Goal: Task Accomplishment & Management: Manage account settings

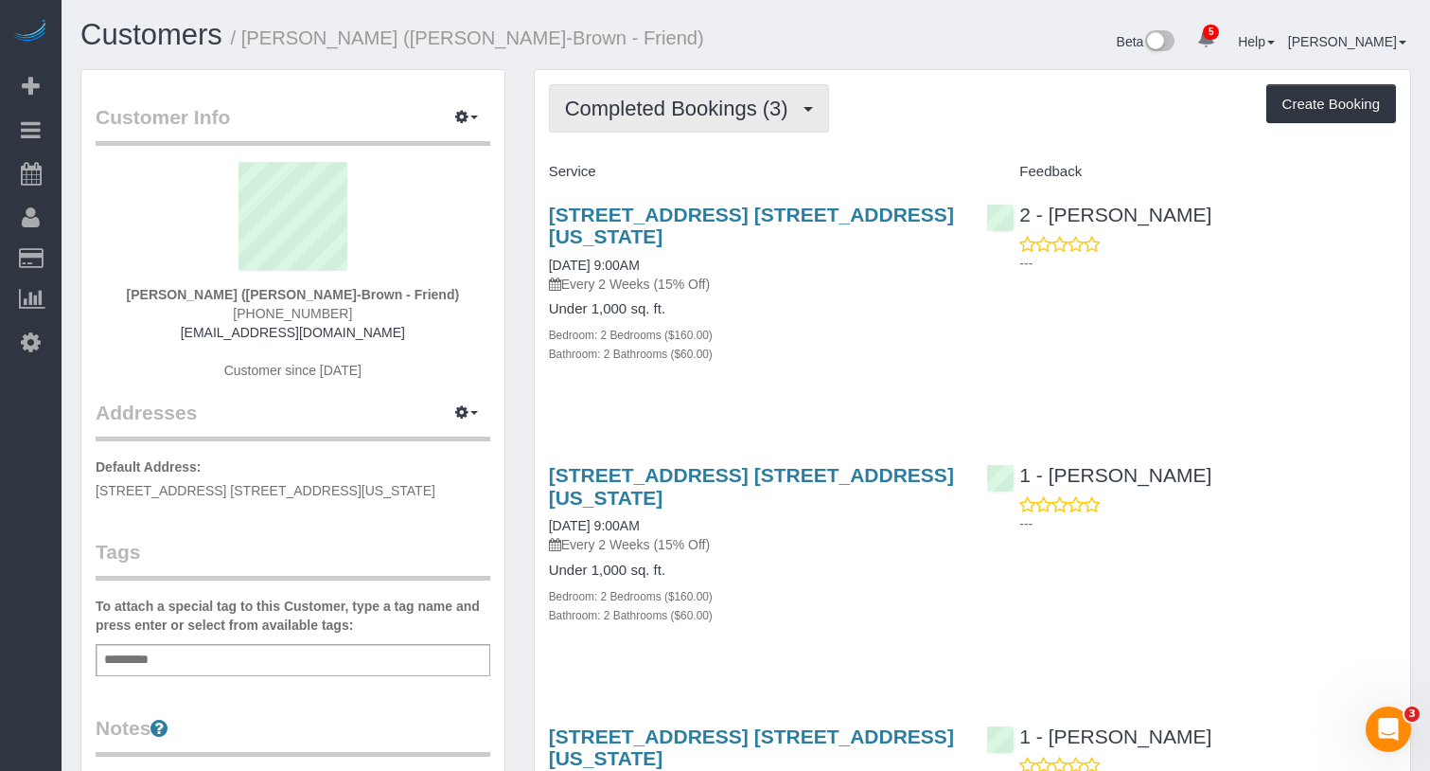
click at [656, 114] on span "Completed Bookings (3)" at bounding box center [681, 109] width 233 height 24
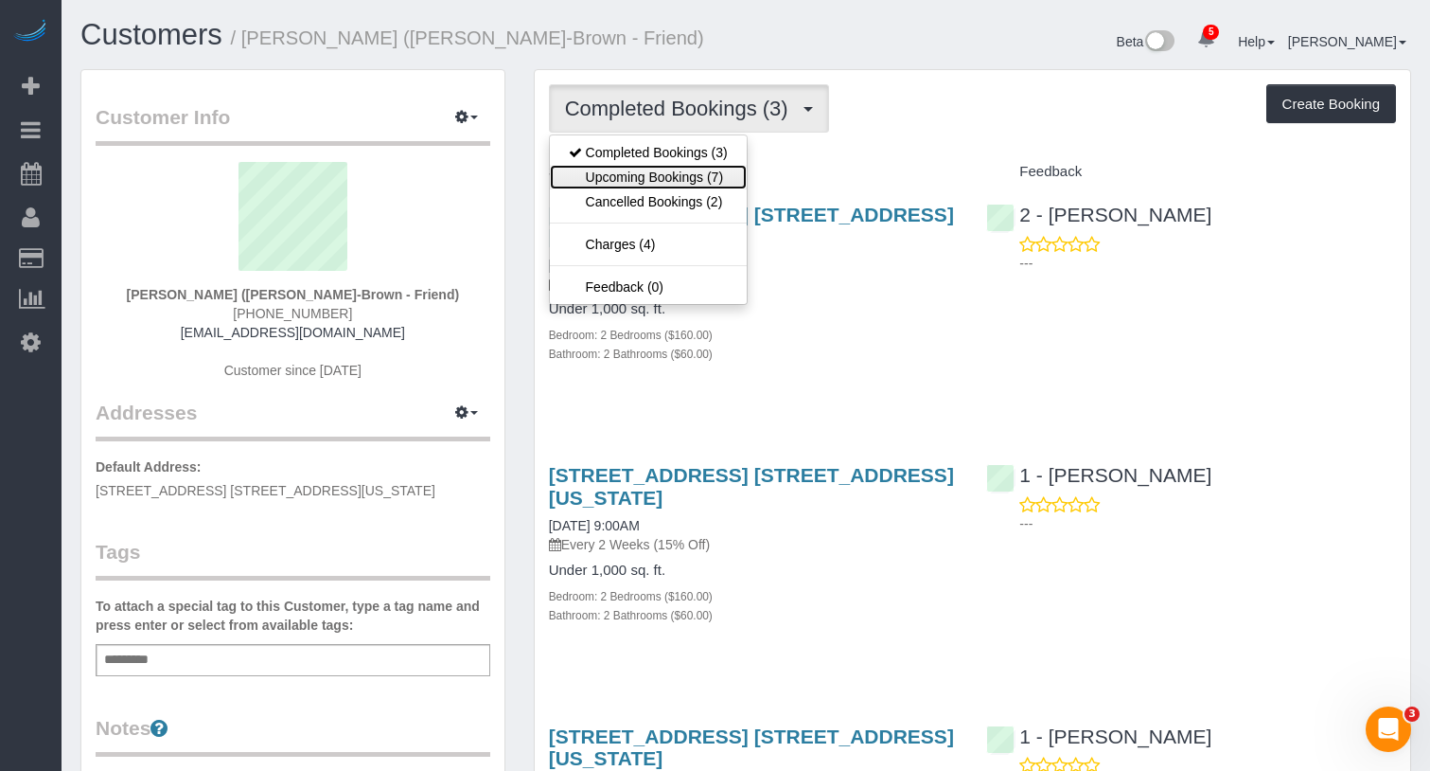
click at [661, 172] on link "Upcoming Bookings (7)" at bounding box center [648, 177] width 197 height 25
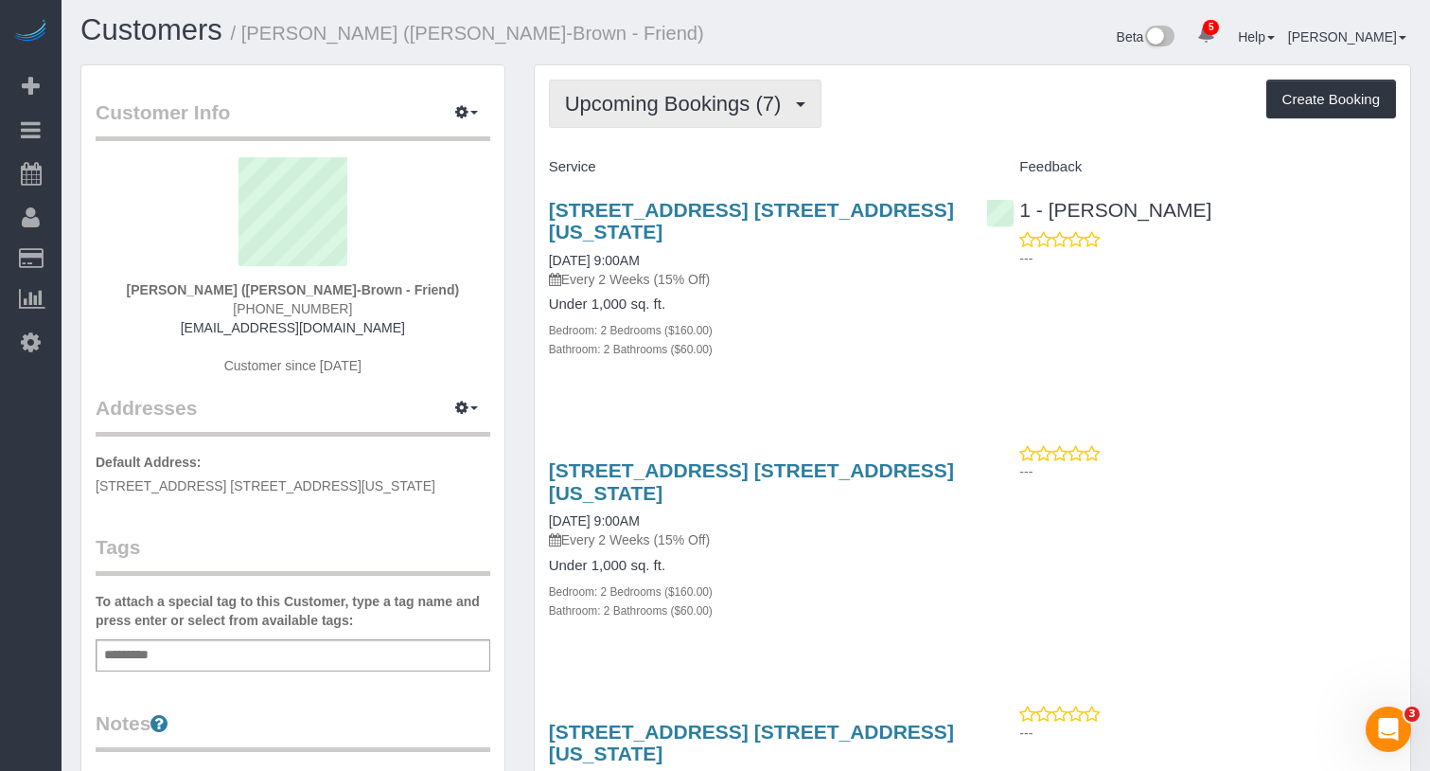
scroll to position [3, 0]
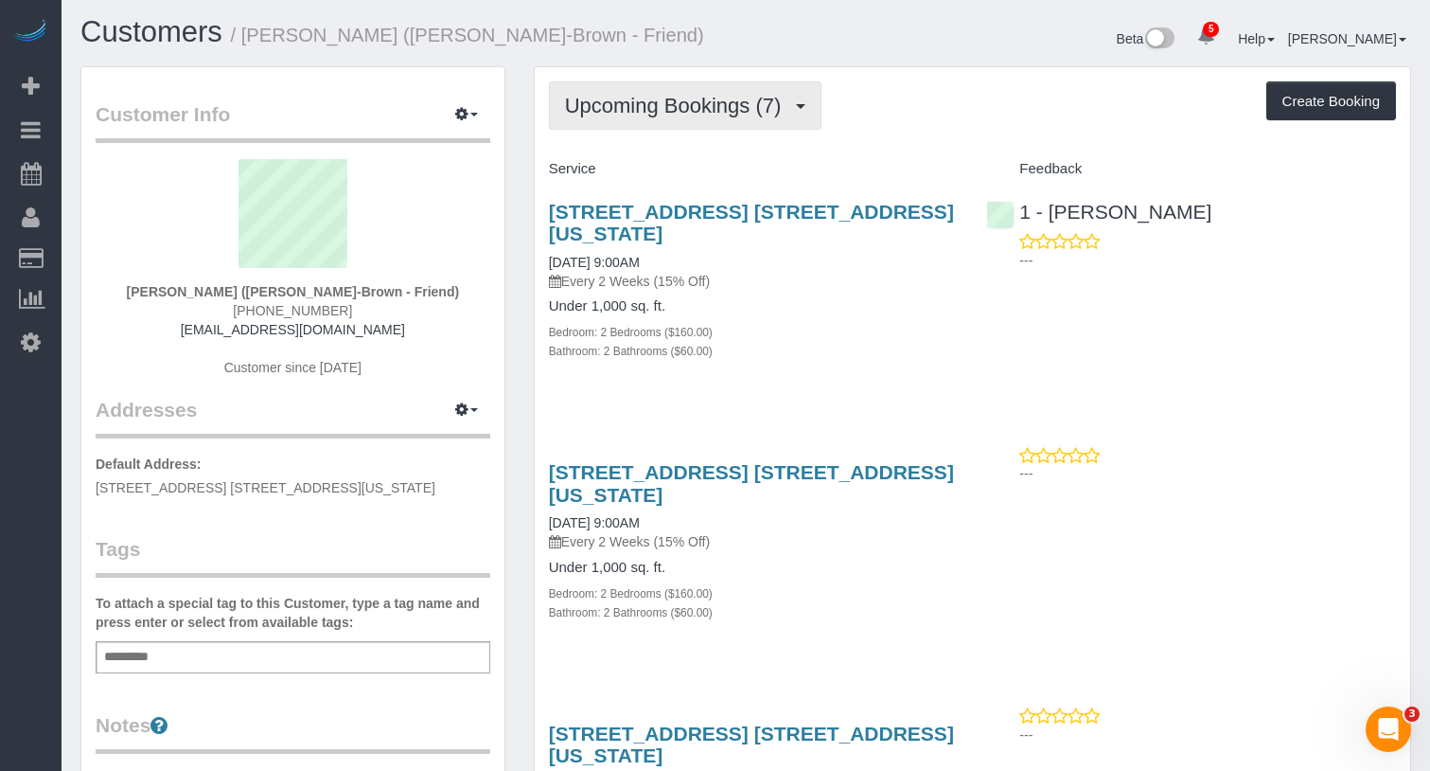
click at [758, 81] on button "Upcoming Bookings (7)" at bounding box center [686, 105] width 274 height 48
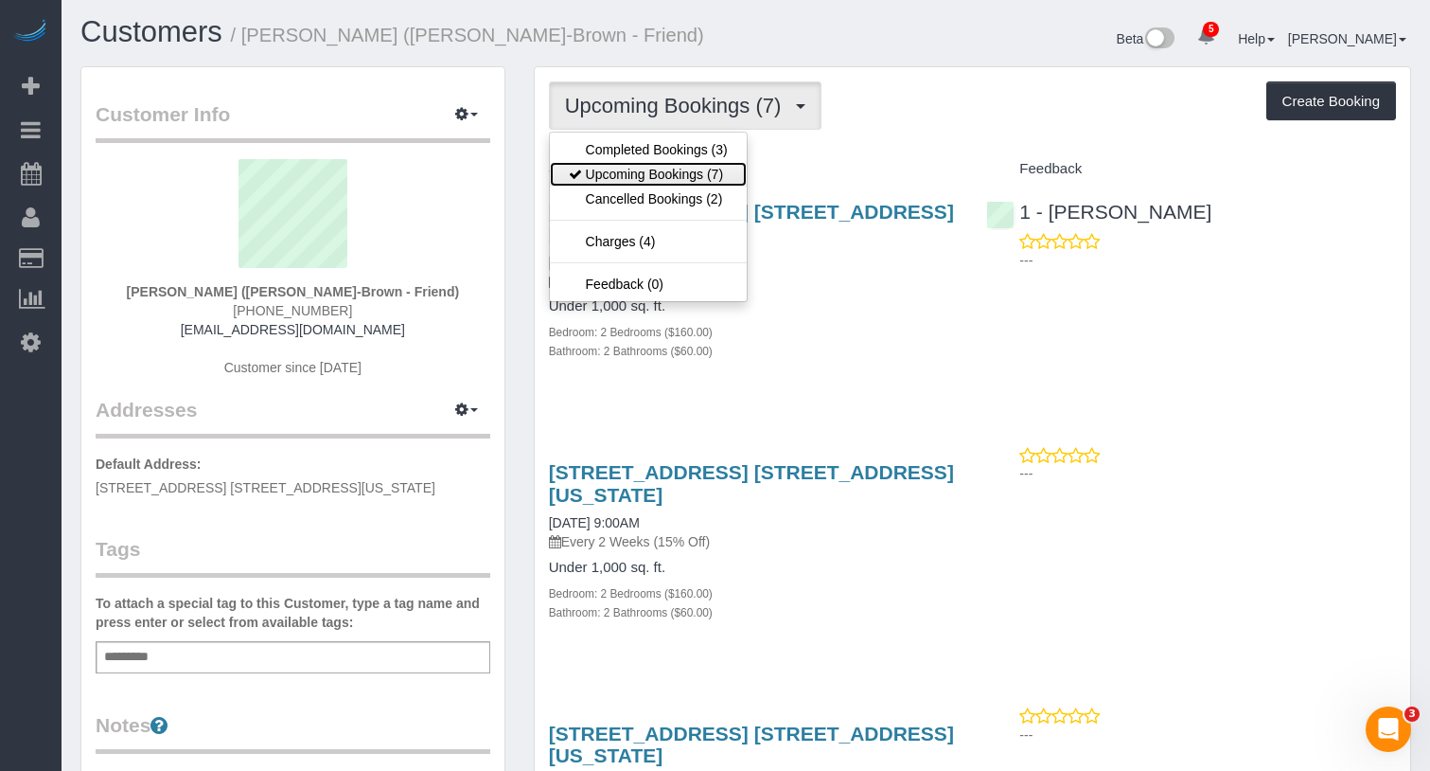
click at [687, 162] on link "Upcoming Bookings (7)" at bounding box center [648, 174] width 197 height 25
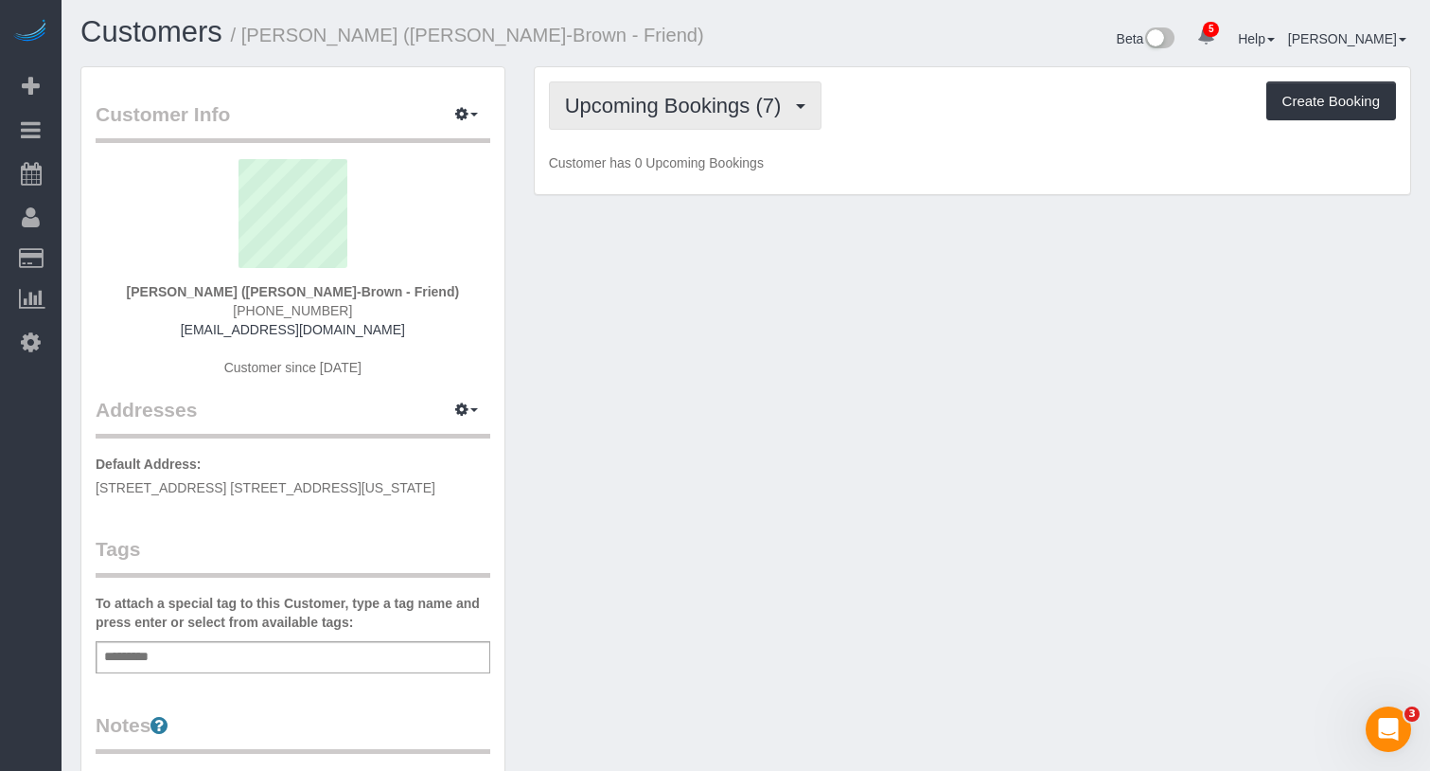
click at [716, 96] on span "Upcoming Bookings (7)" at bounding box center [678, 106] width 226 height 24
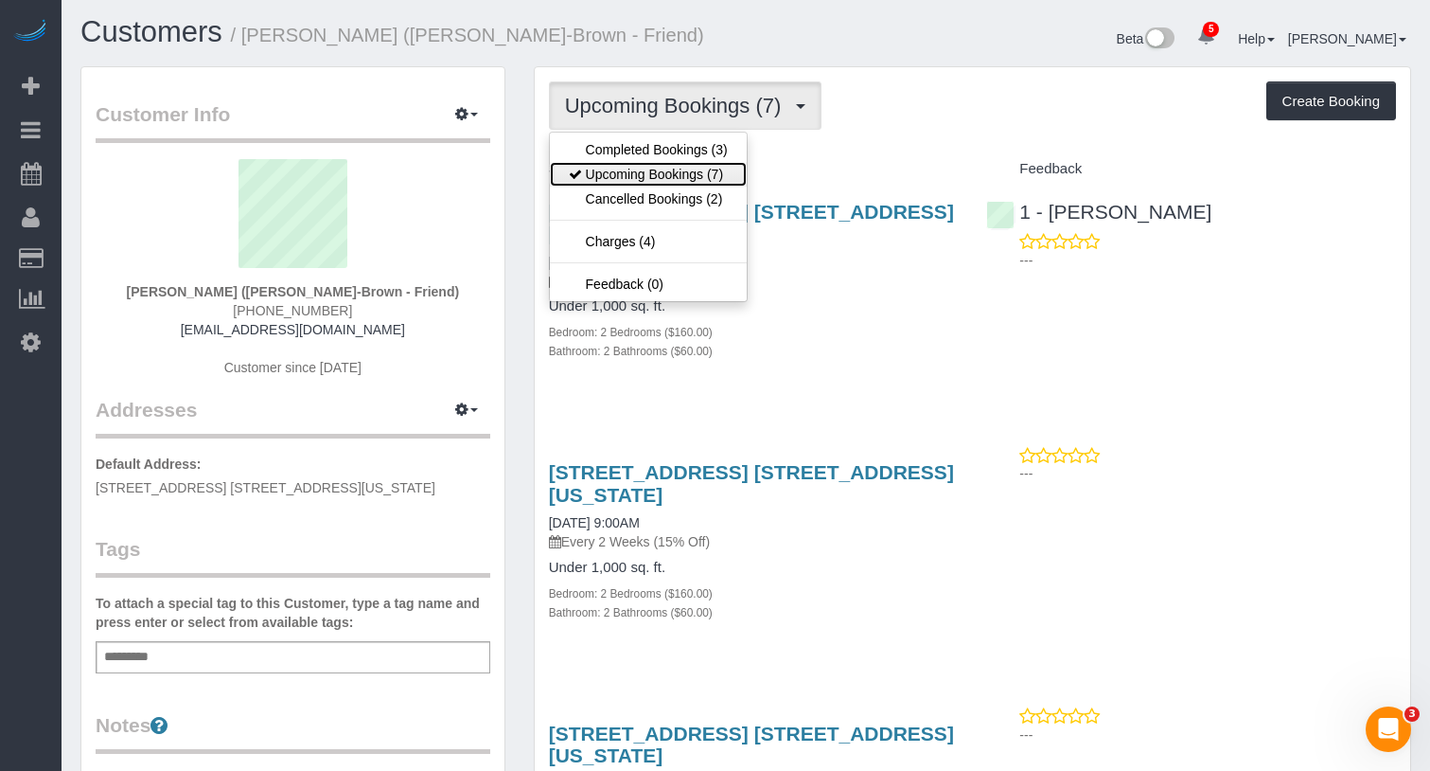
click at [687, 162] on link "Upcoming Bookings (7)" at bounding box center [648, 174] width 197 height 25
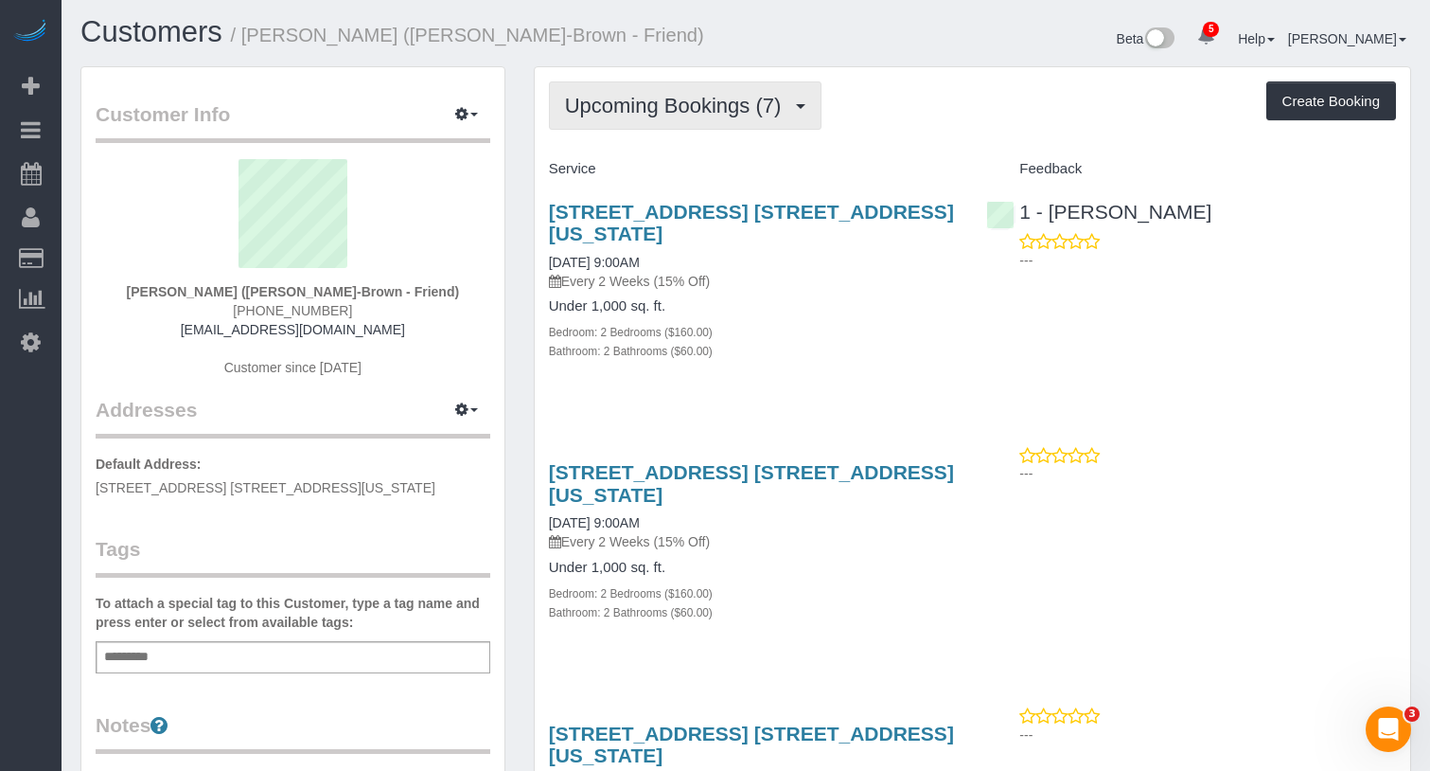
click at [701, 107] on span "Upcoming Bookings (7)" at bounding box center [678, 106] width 226 height 24
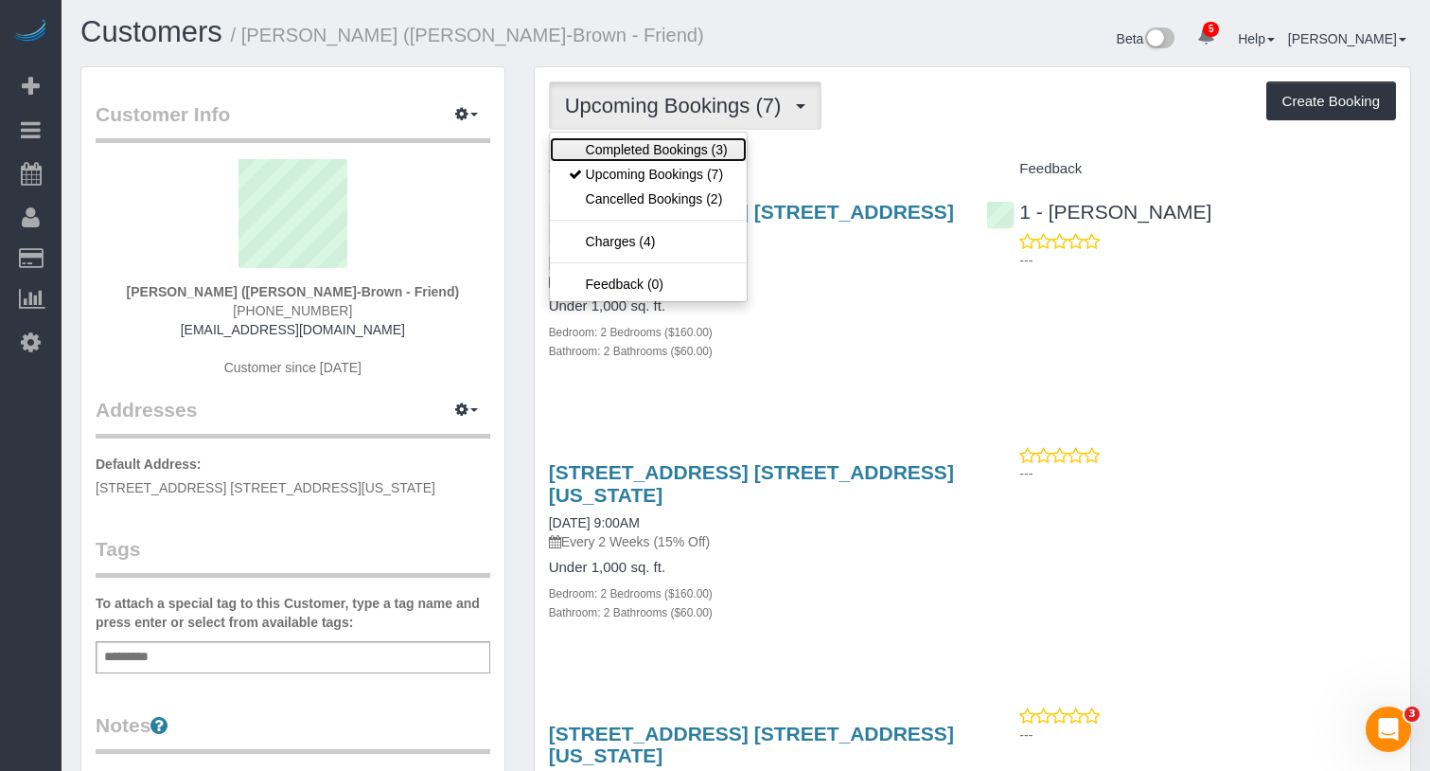
click at [683, 153] on link "Completed Bookings (3)" at bounding box center [648, 149] width 197 height 25
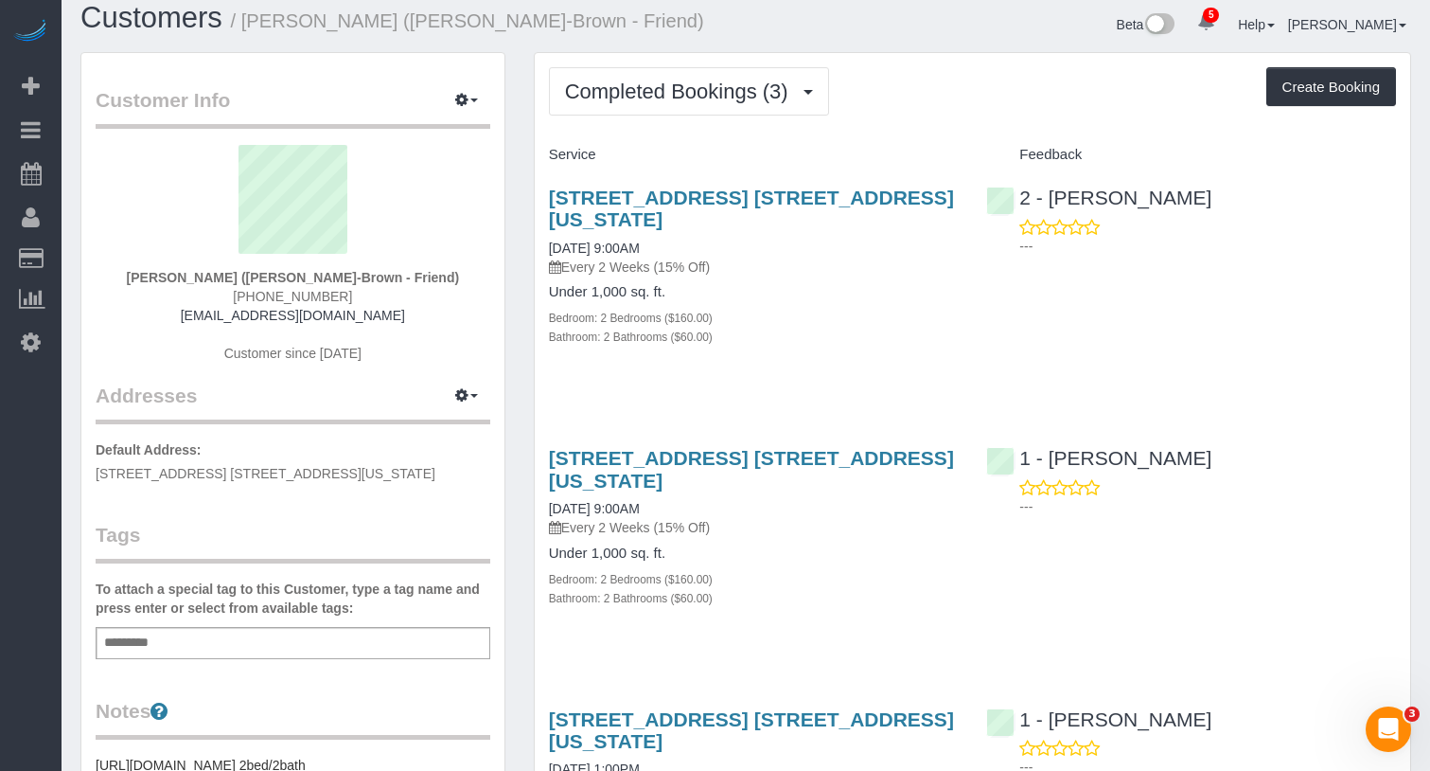
scroll to position [19, 0]
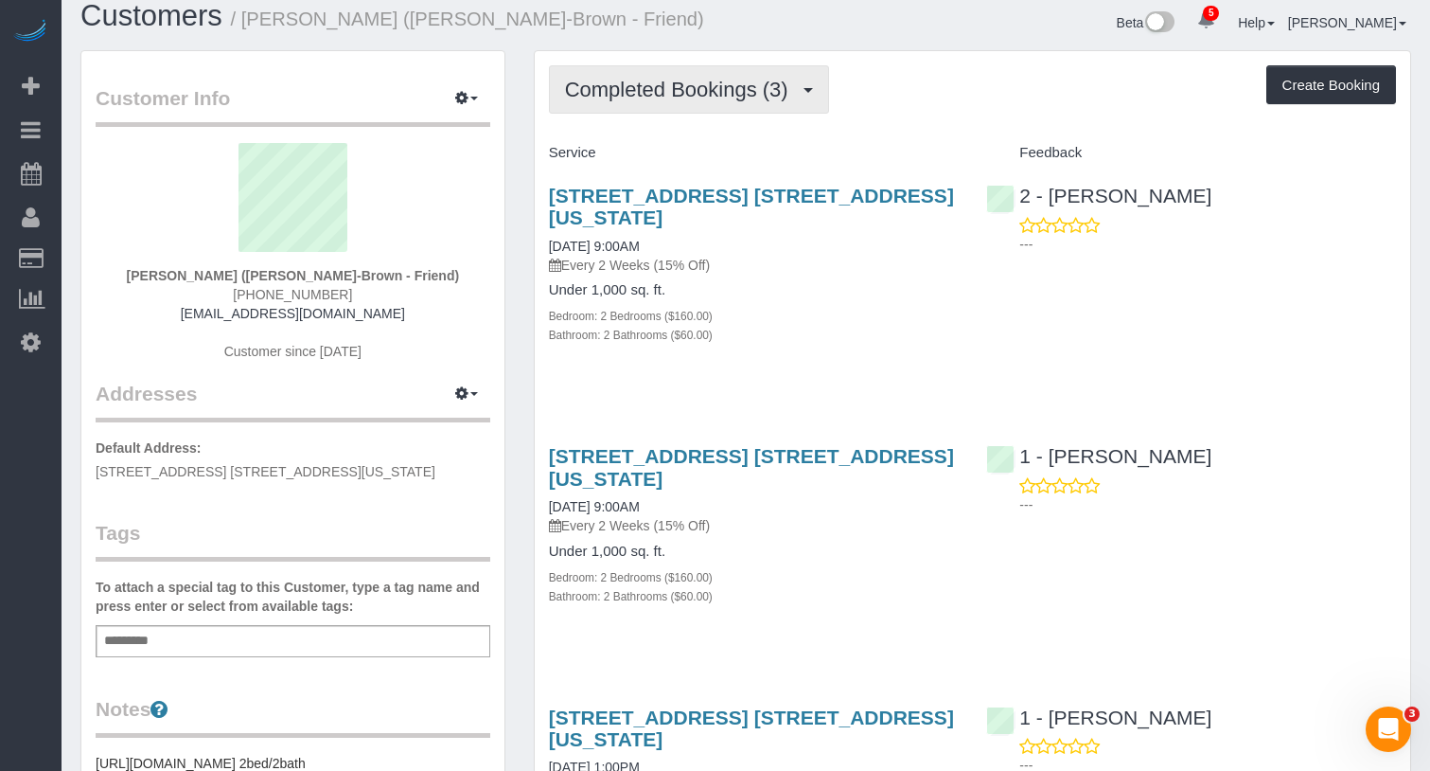
click at [672, 92] on span "Completed Bookings (3)" at bounding box center [681, 90] width 233 height 24
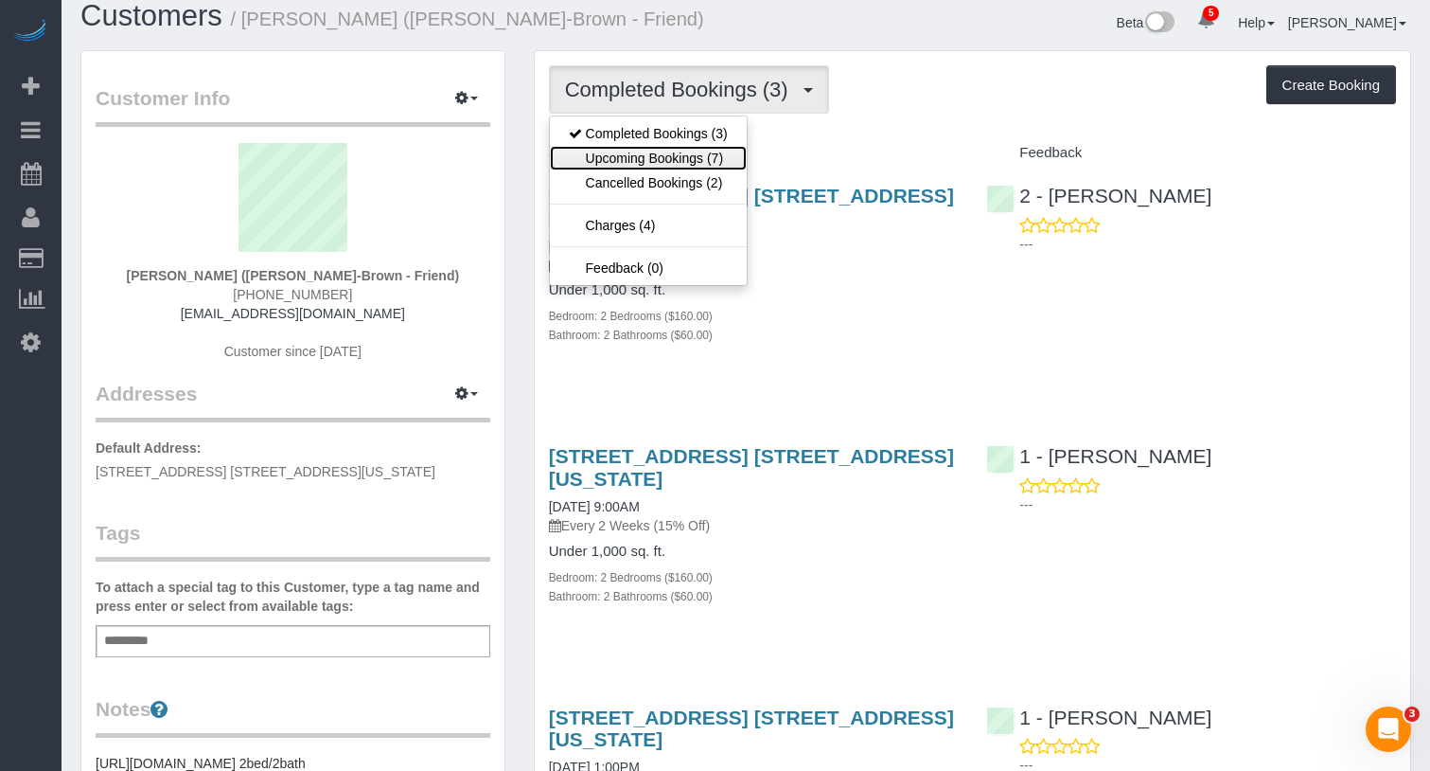
click at [698, 151] on link "Upcoming Bookings (7)" at bounding box center [648, 158] width 197 height 25
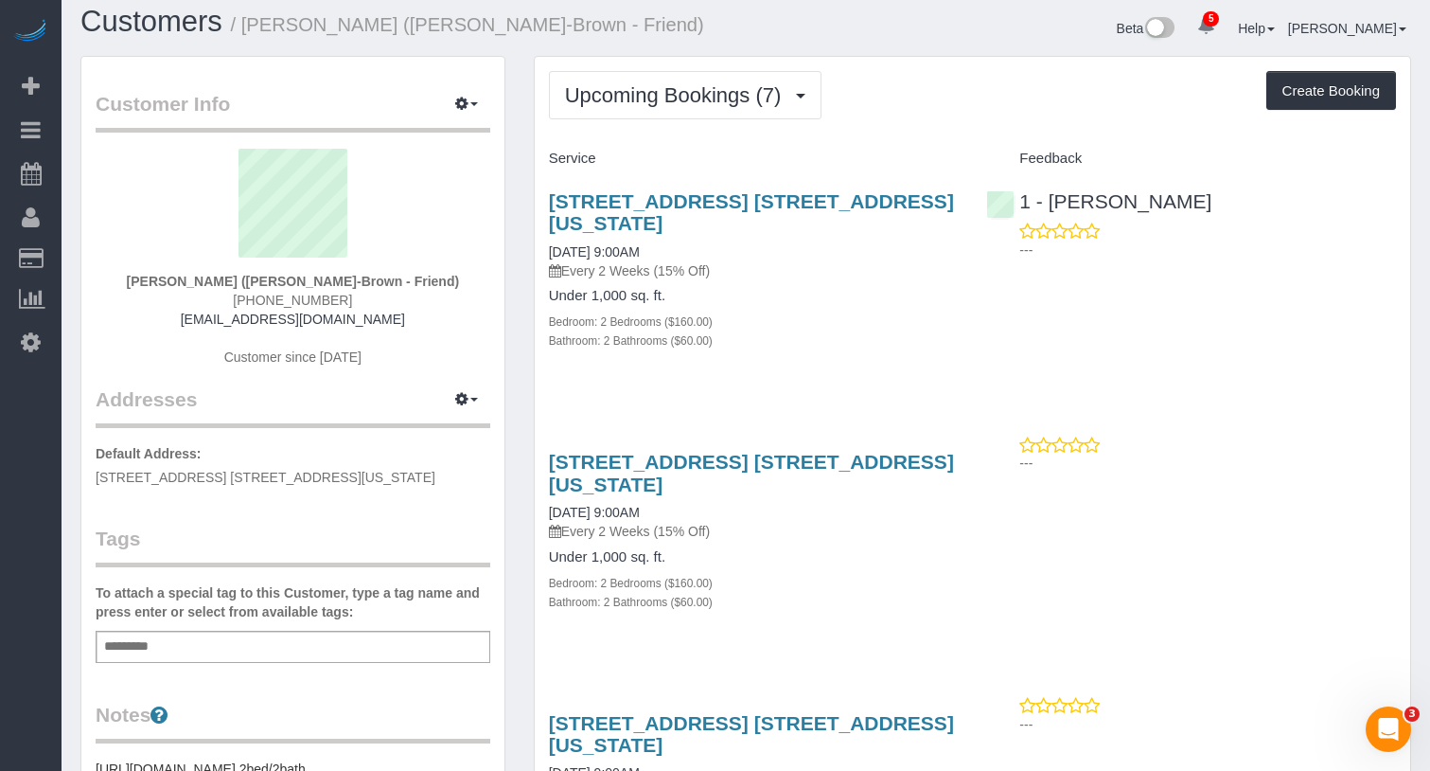
scroll to position [14, 0]
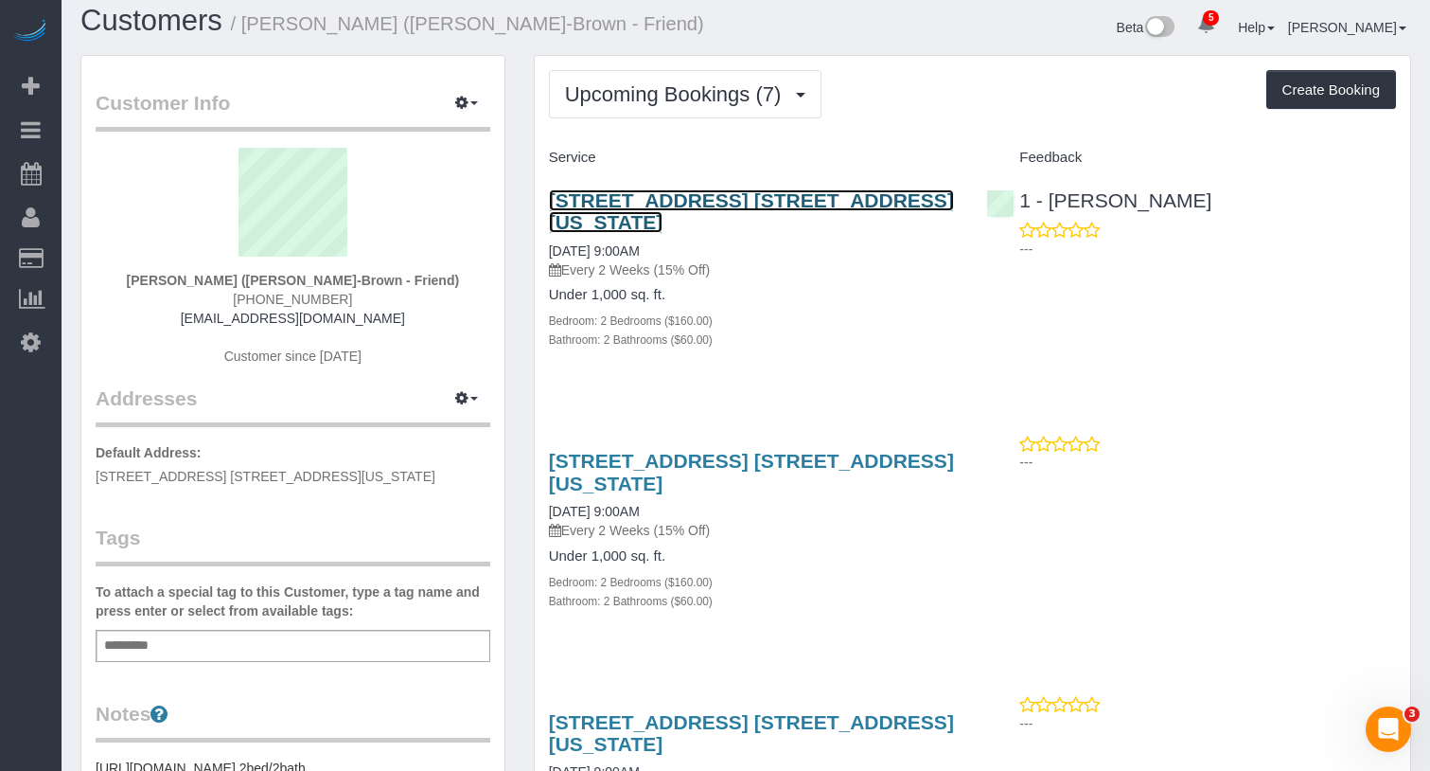
click at [706, 204] on link "[STREET_ADDRESS] [STREET_ADDRESS][US_STATE]" at bounding box center [751, 211] width 405 height 44
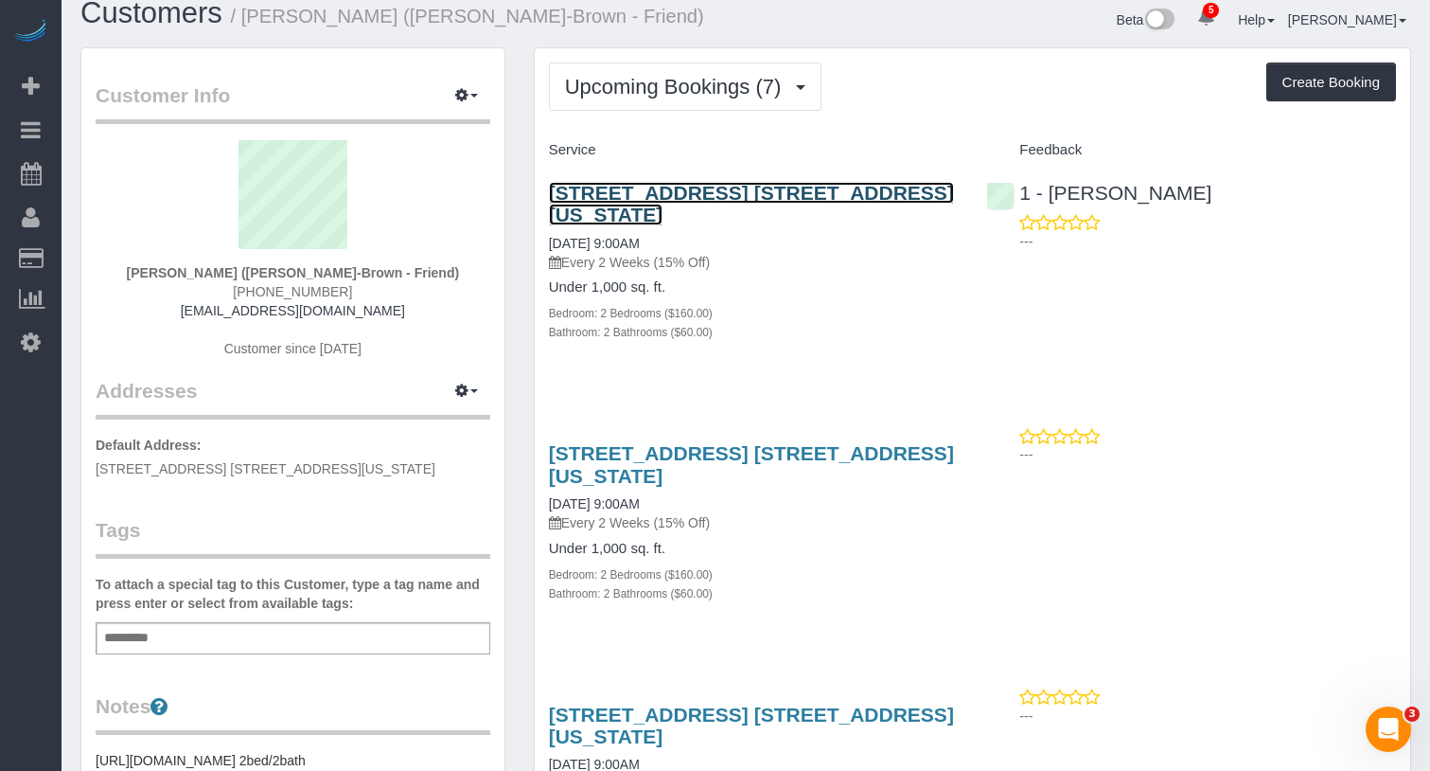
scroll to position [0, 0]
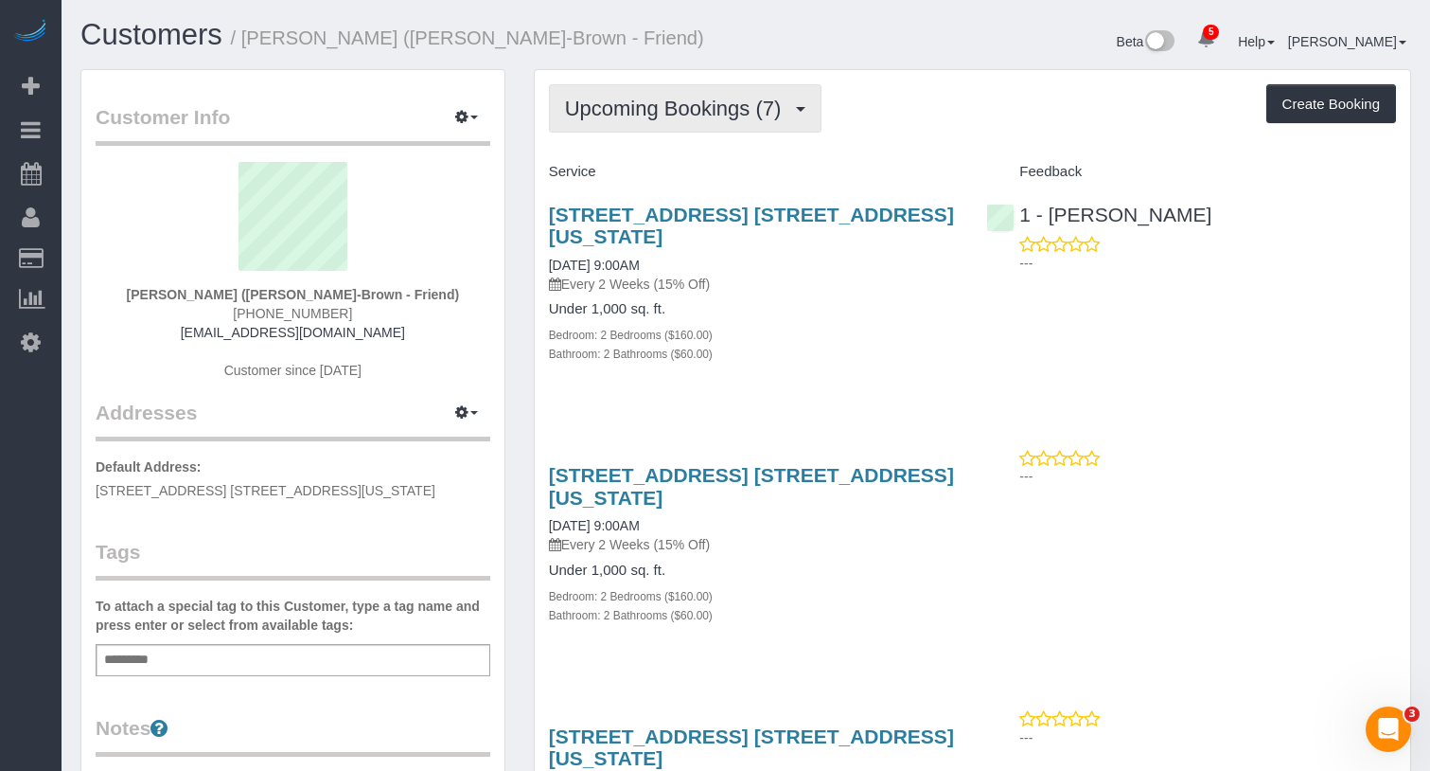
click at [751, 92] on button "Upcoming Bookings (7)" at bounding box center [686, 108] width 274 height 48
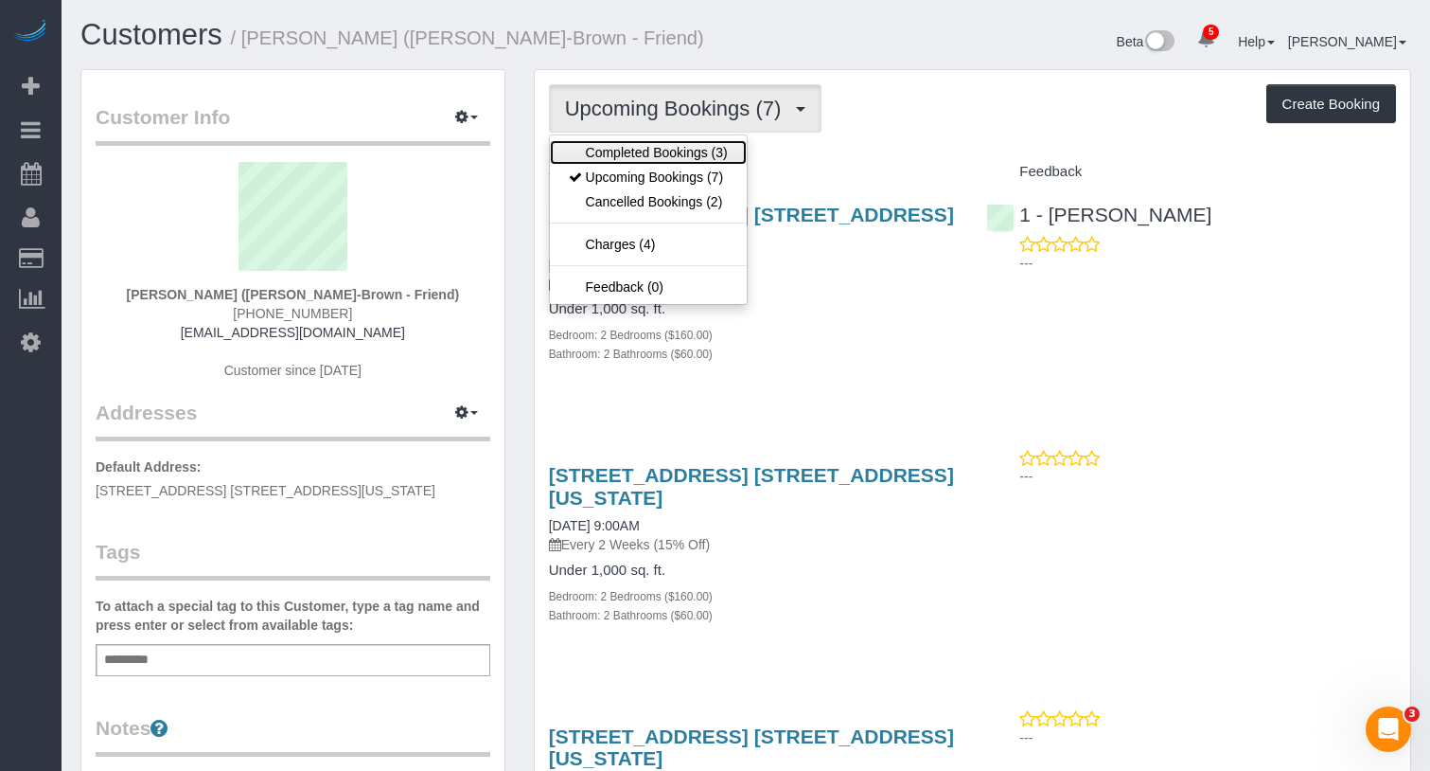
click at [689, 156] on link "Completed Bookings (3)" at bounding box center [648, 152] width 197 height 25
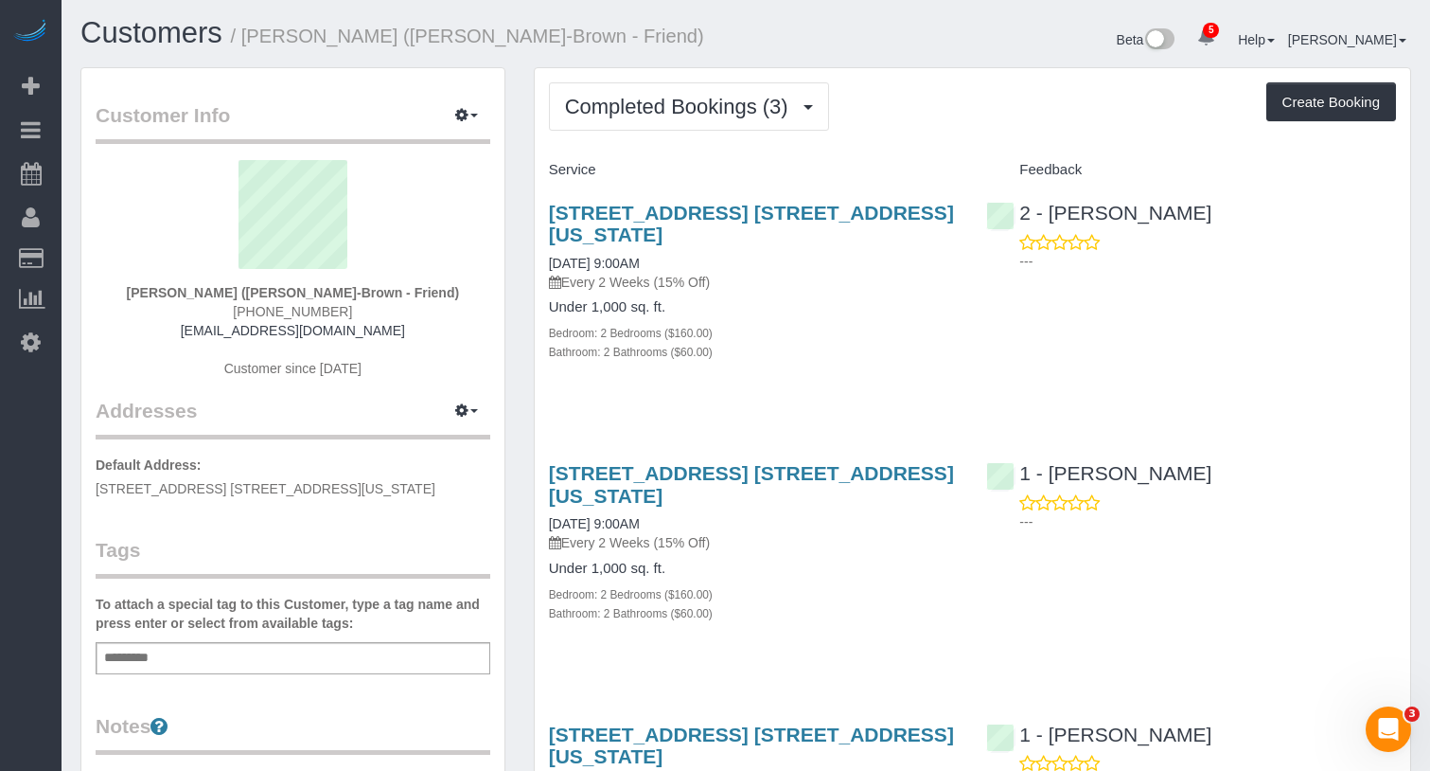
scroll to position [1, 0]
click at [670, 100] on span "Completed Bookings (3)" at bounding box center [681, 108] width 233 height 24
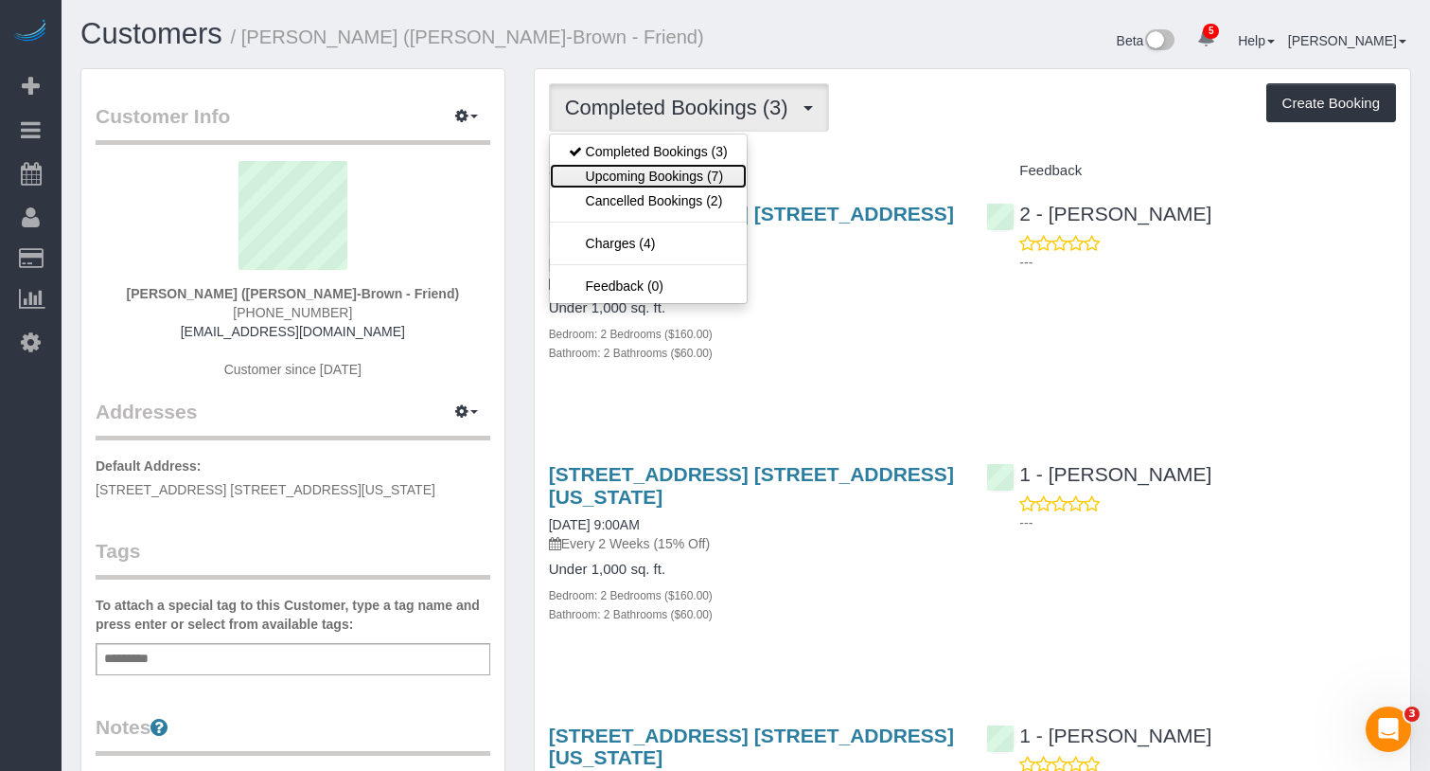
click at [669, 178] on link "Upcoming Bookings (7)" at bounding box center [648, 176] width 197 height 25
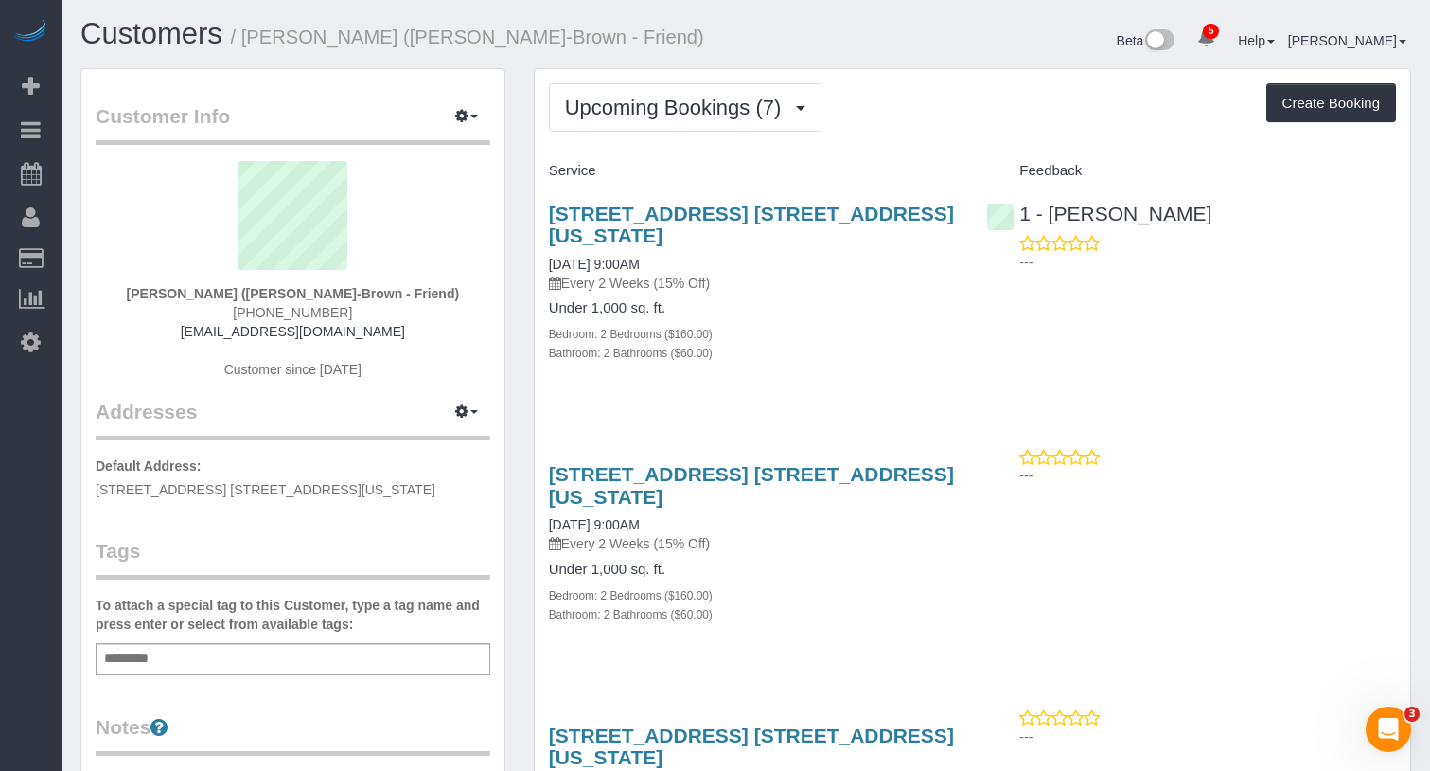
scroll to position [0, 0]
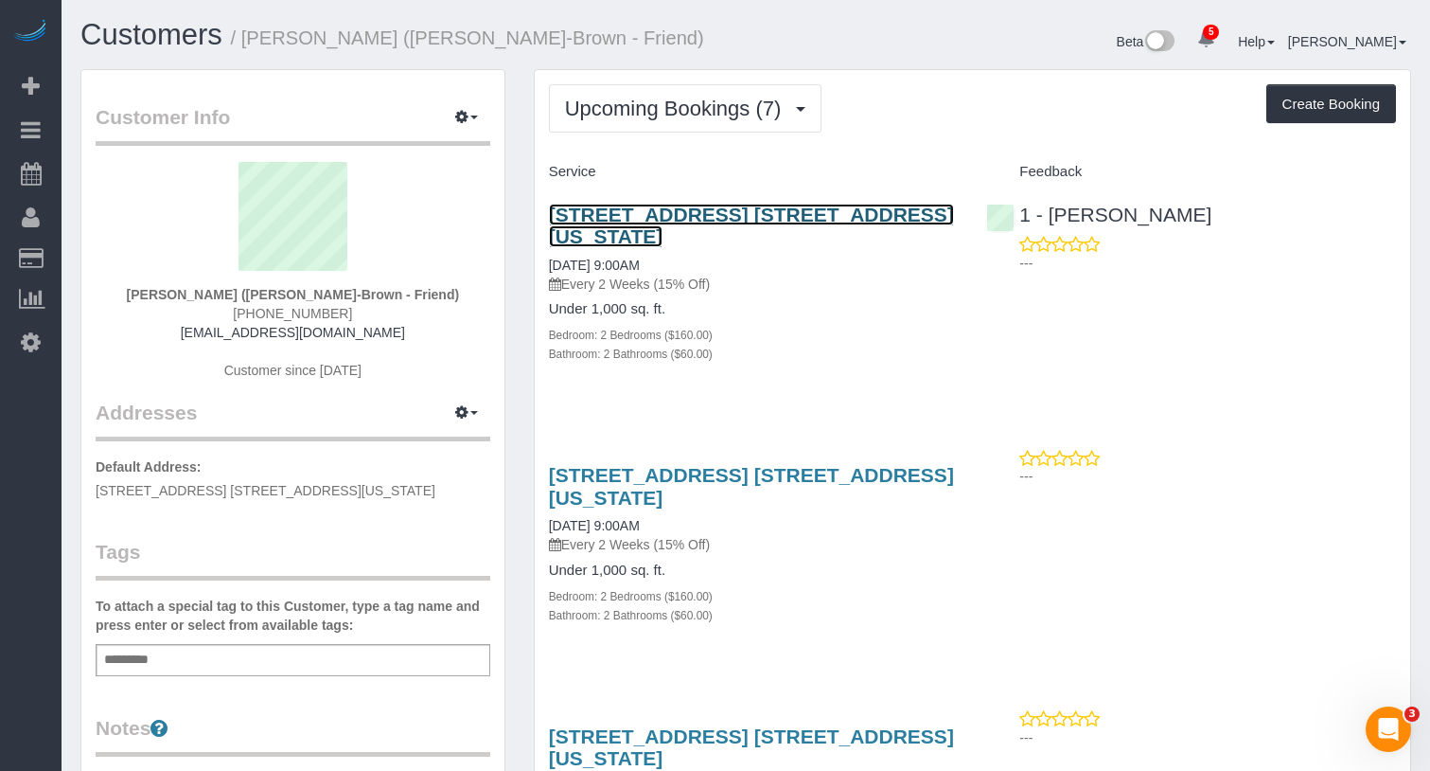
click at [825, 211] on link "8 Spruce Street, Apt. 35a, New York, NY 10038" at bounding box center [751, 226] width 405 height 44
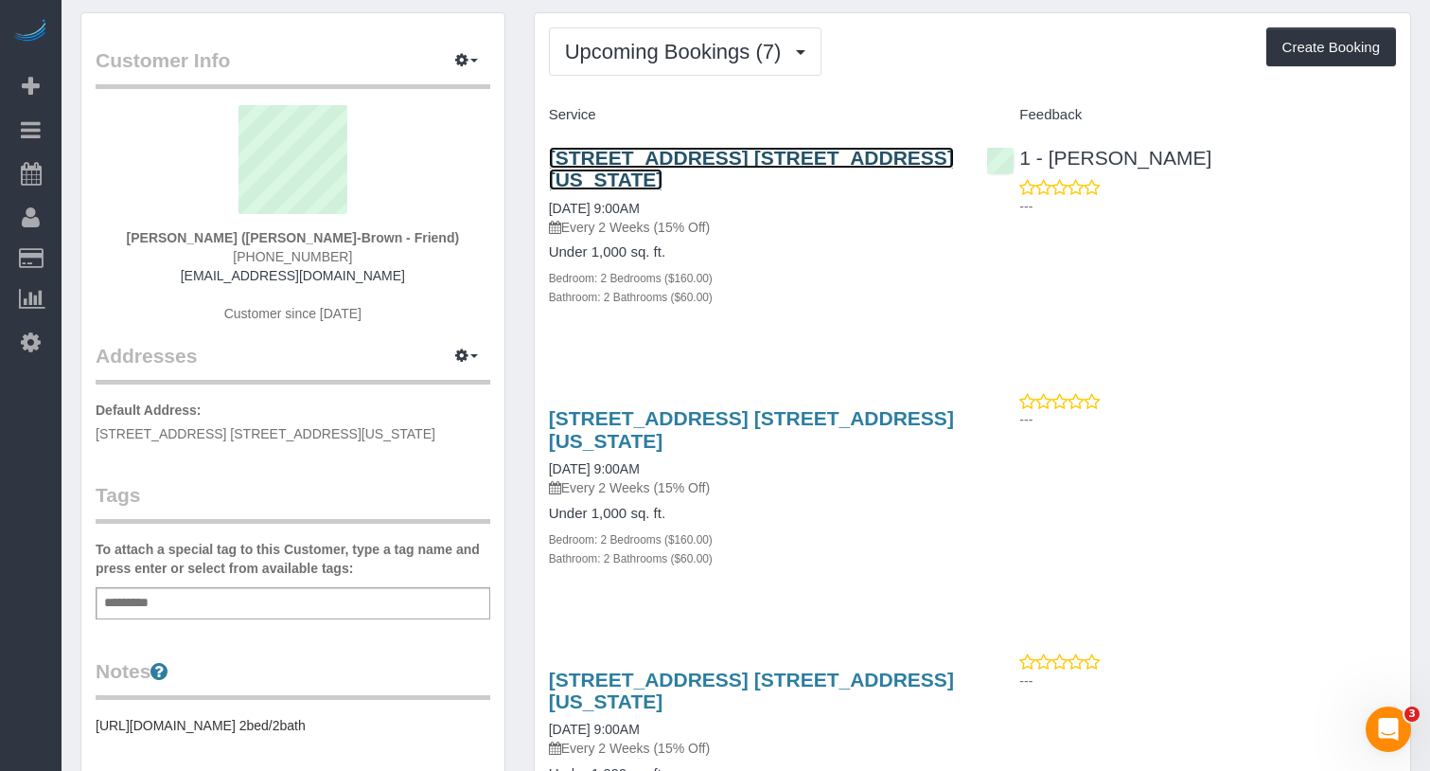
scroll to position [59, 0]
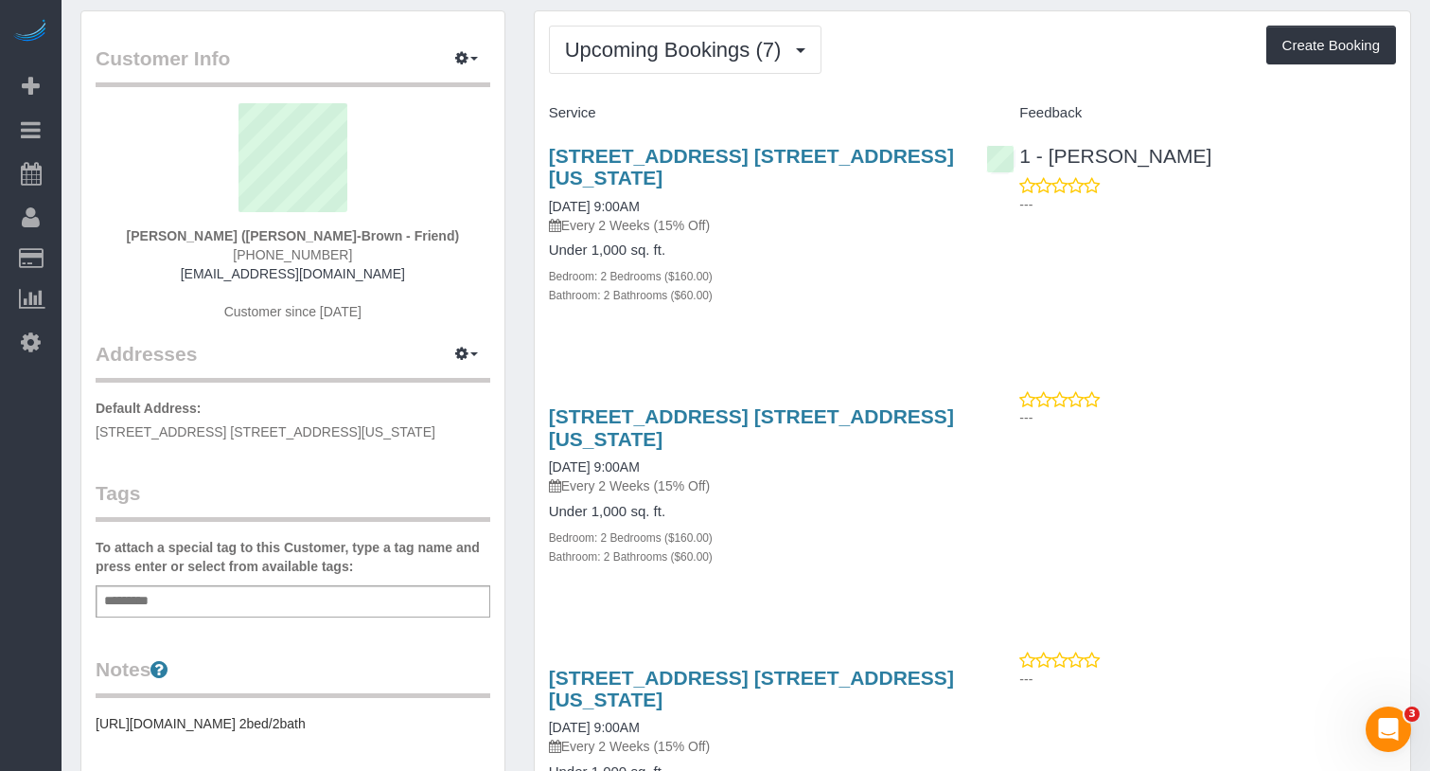
drag, startPoint x: 1161, startPoint y: 155, endPoint x: 1273, endPoint y: 201, distance: 121.5
click at [1050, 157] on div "1 - Ingrid Malasi ---" at bounding box center [1191, 175] width 438 height 93
copy link "Ingrid Malasi"
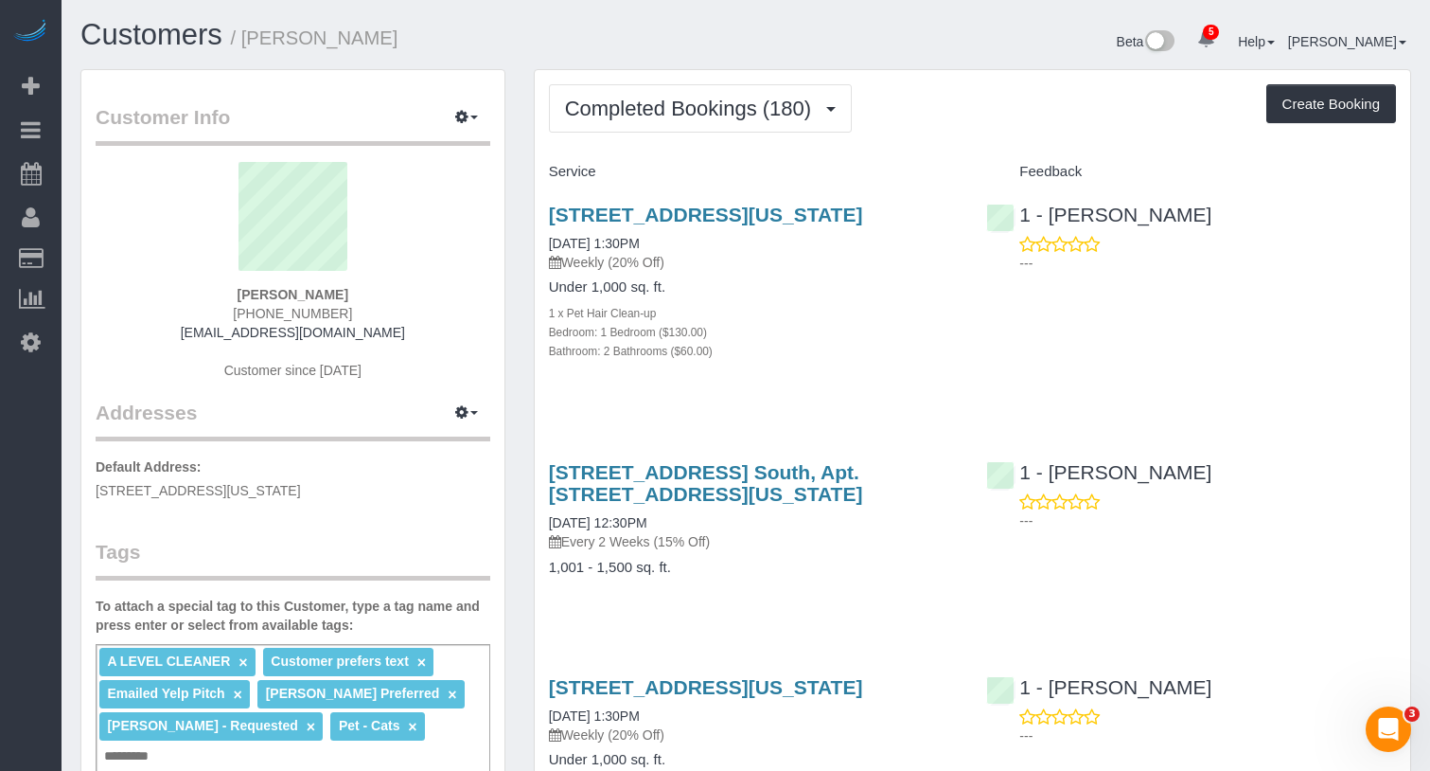
scroll to position [14, 0]
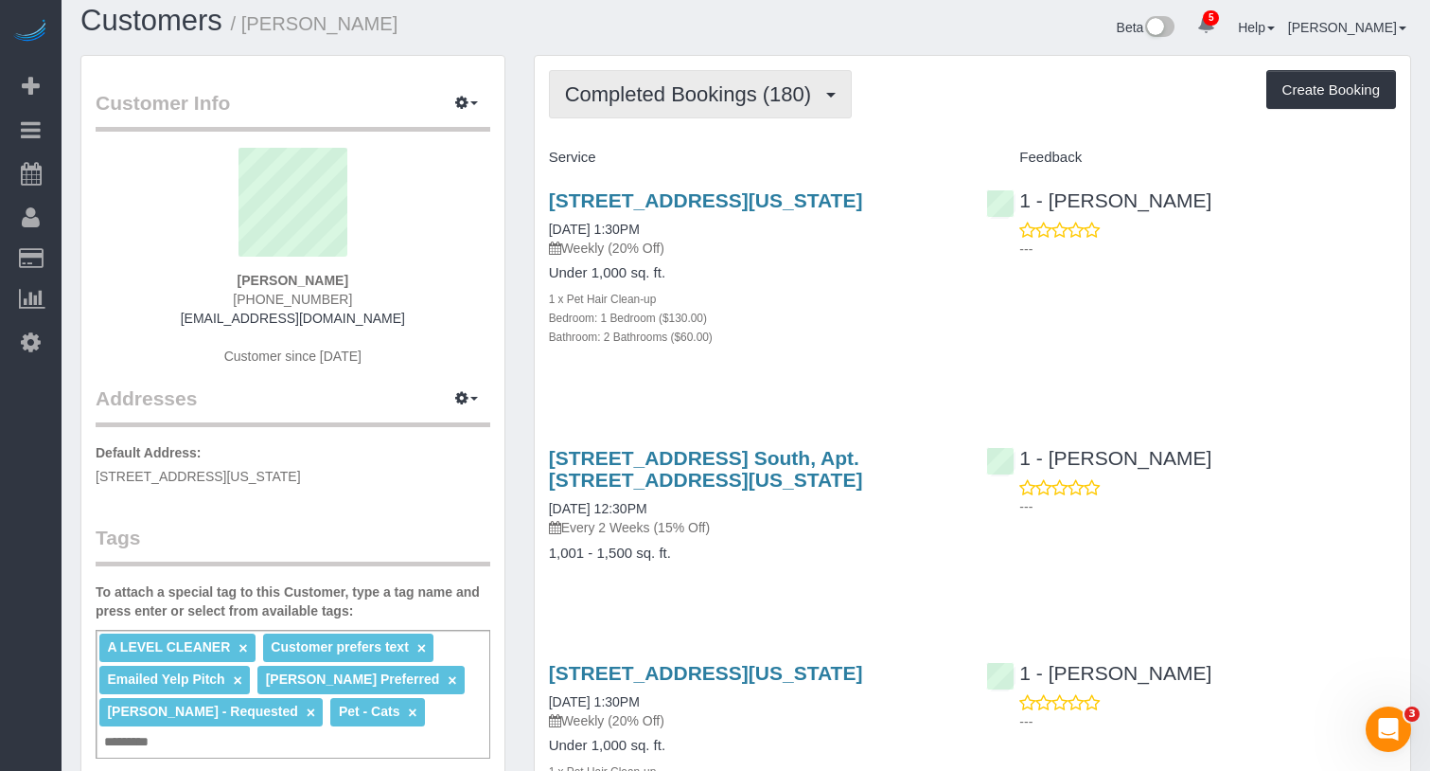
click at [740, 92] on span "Completed Bookings (180)" at bounding box center [693, 94] width 256 height 24
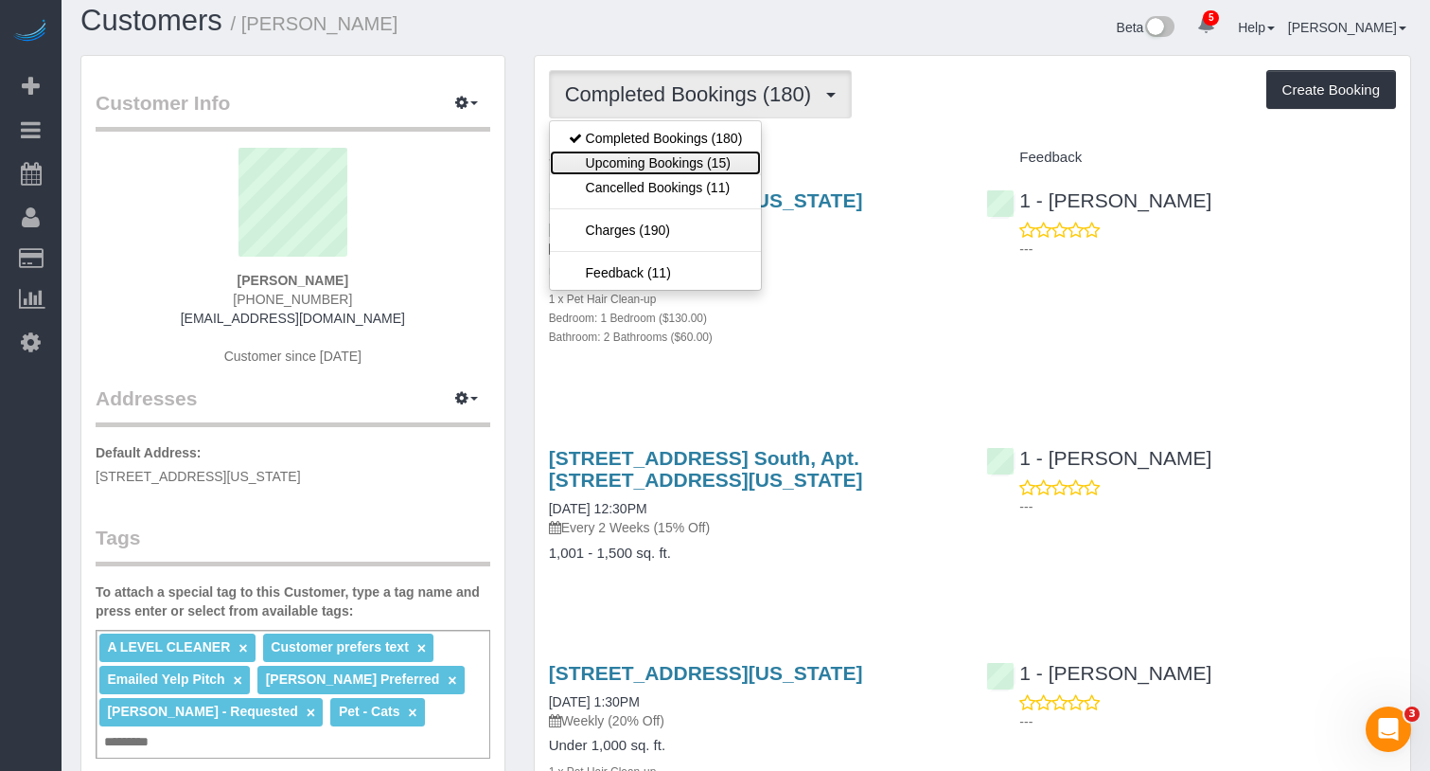
click at [676, 156] on link "Upcoming Bookings (15)" at bounding box center [656, 163] width 212 height 25
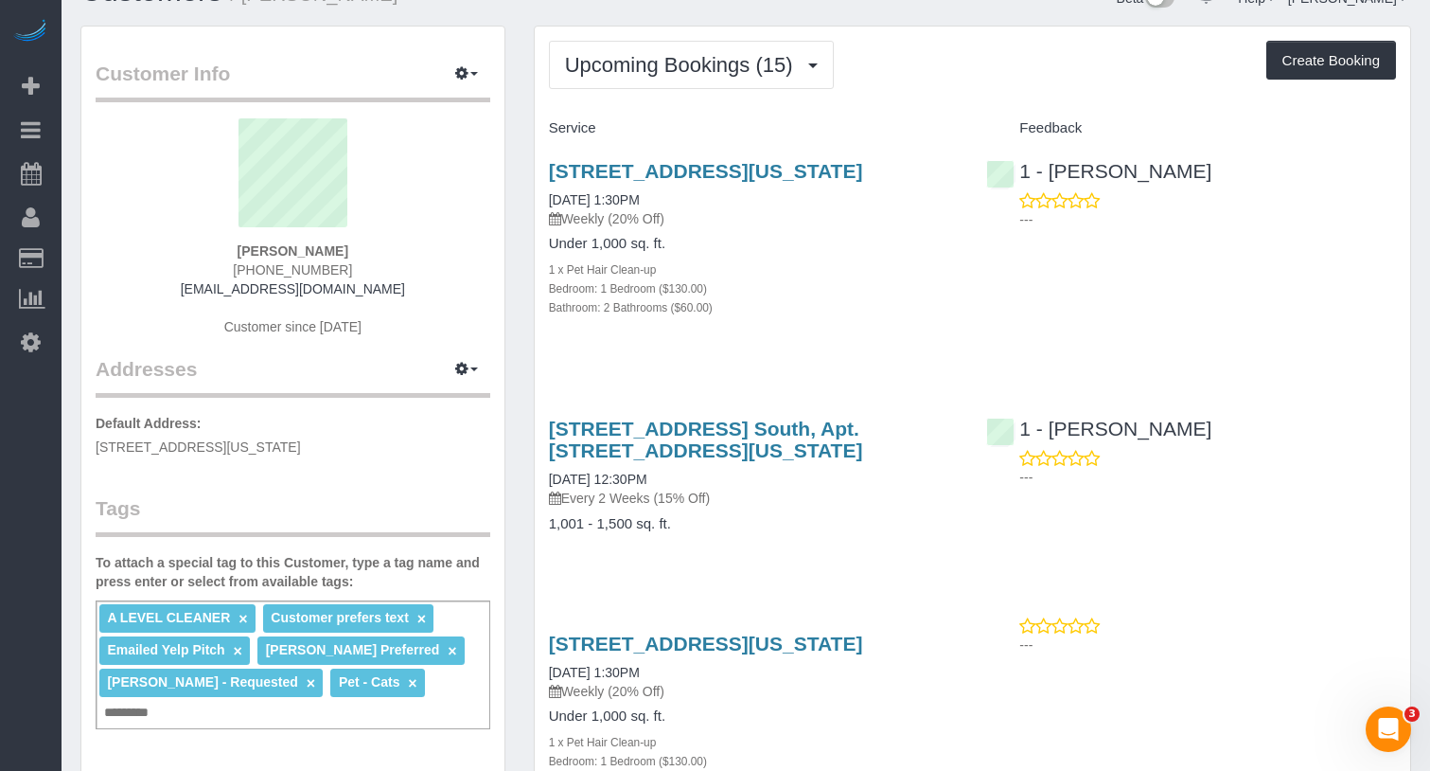
scroll to position [0, 0]
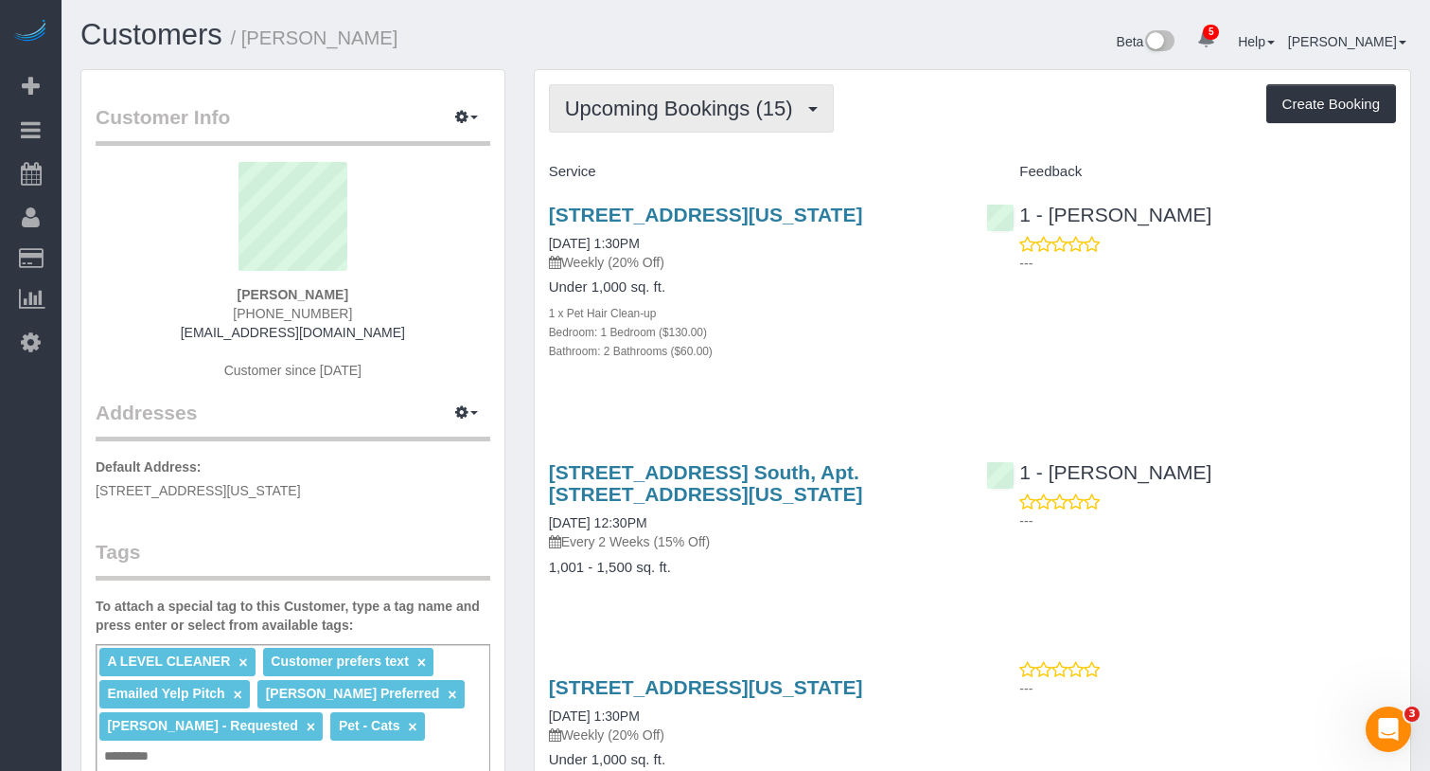
click at [736, 112] on span "Upcoming Bookings (15)" at bounding box center [684, 109] width 238 height 24
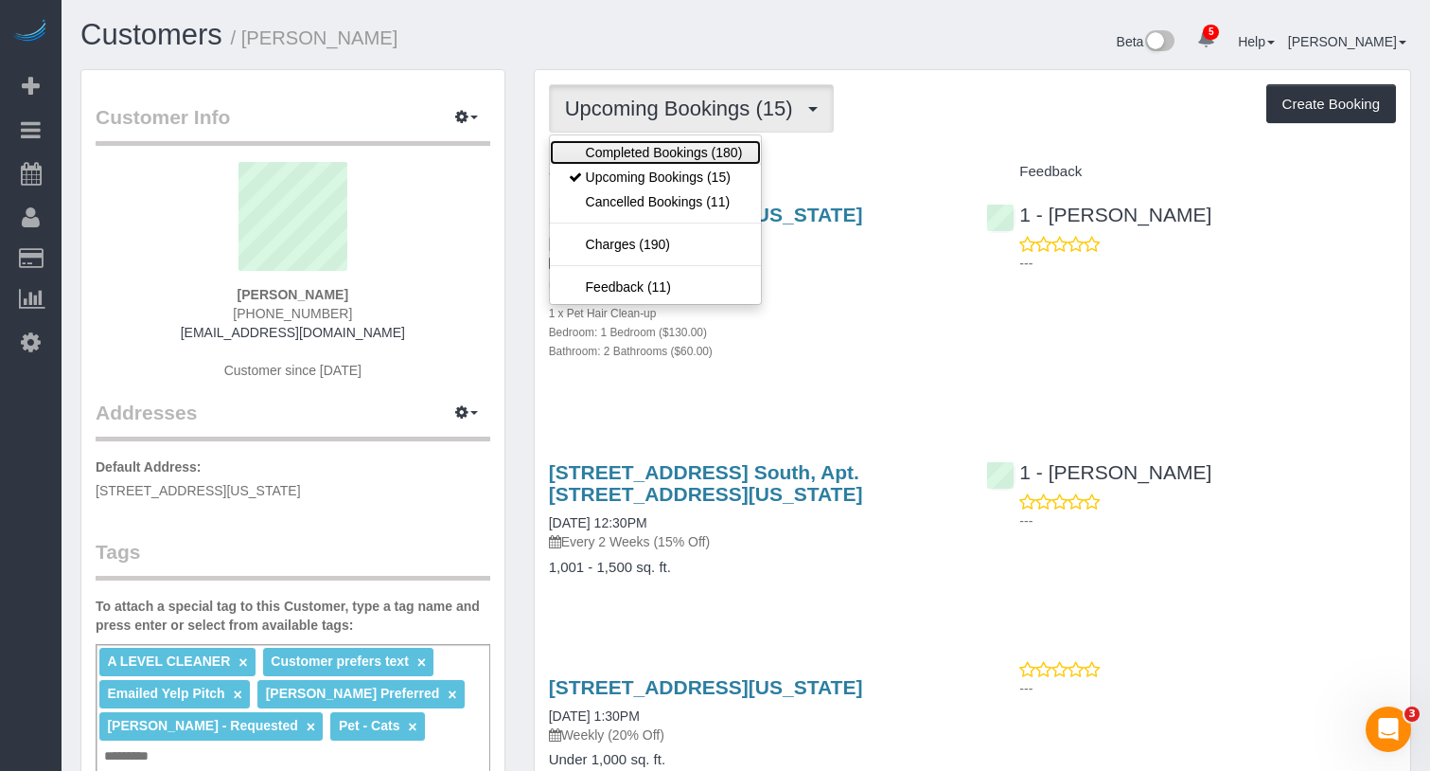
click at [686, 153] on link "Completed Bookings (180)" at bounding box center [656, 152] width 212 height 25
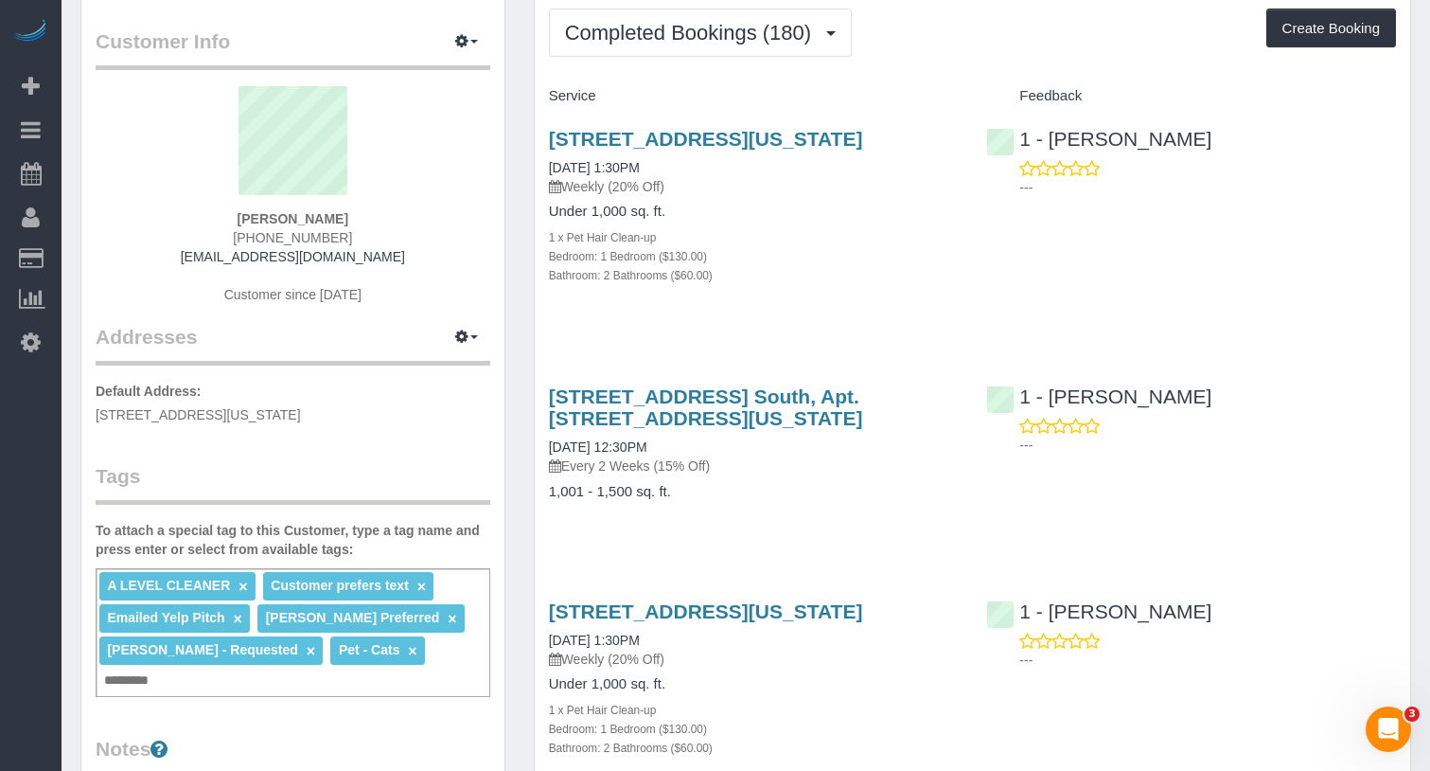
scroll to position [73, 0]
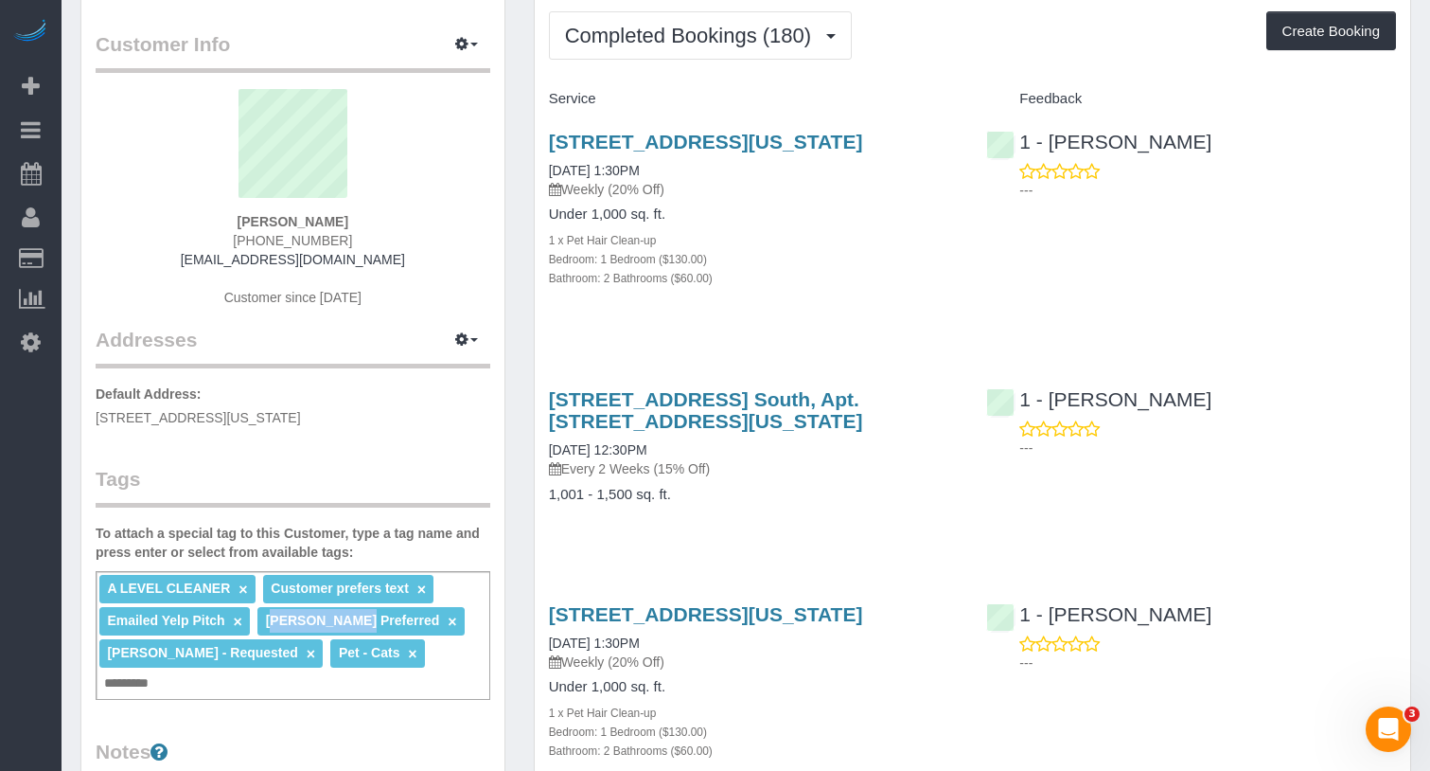
drag, startPoint x: 273, startPoint y: 625, endPoint x: 347, endPoint y: 624, distance: 74.8
click at [347, 624] on span "Ingrid Alvarado Preferred" at bounding box center [353, 619] width 174 height 15
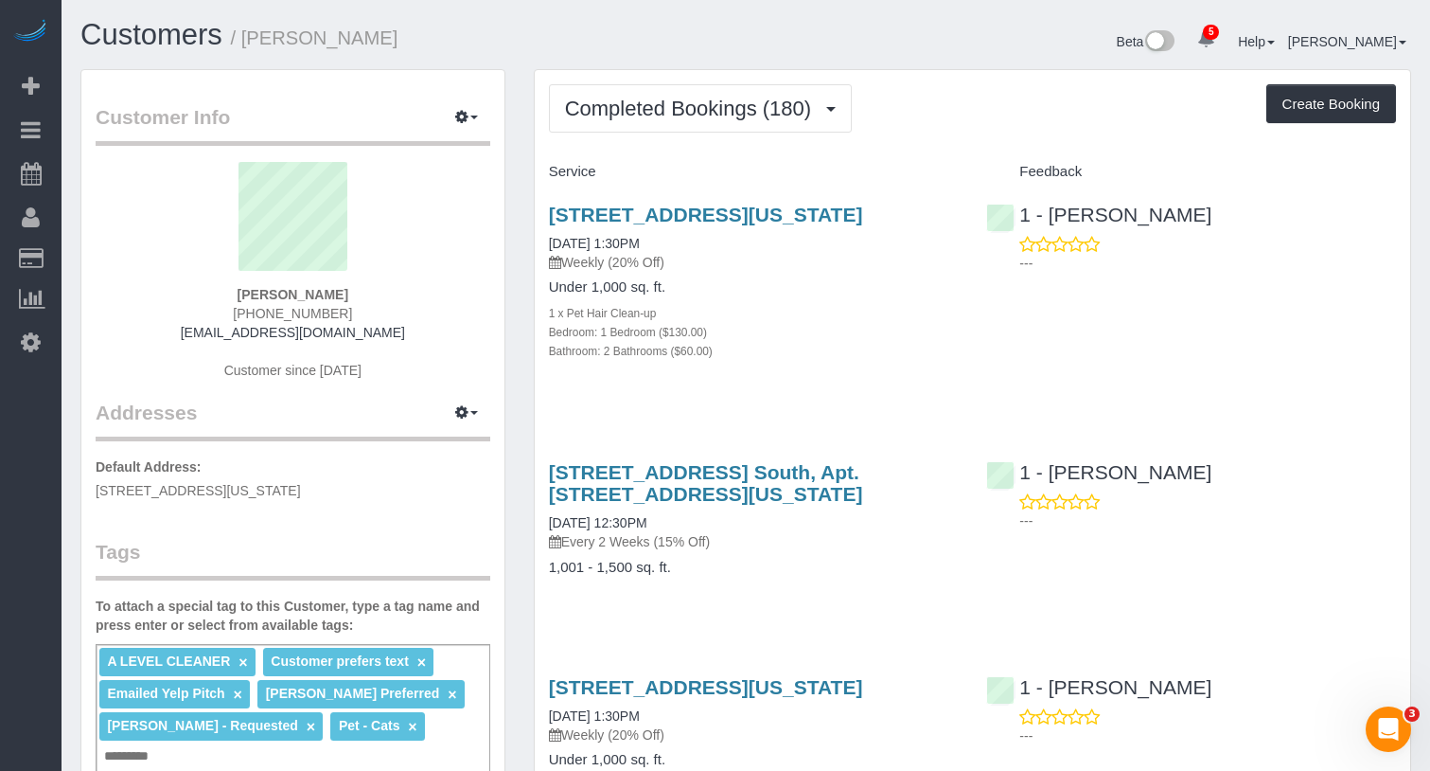
drag, startPoint x: 639, startPoint y: 237, endPoint x: 547, endPoint y: 219, distance: 93.6
click at [547, 219] on div "150 East 44th Street Apt 34g, New York, NY 10017 08/06/2025 1:30PM Weekly (20% …" at bounding box center [754, 292] width 438 height 210
copy link "150 East 44th Street Apt 34g, New York, NY 10017"
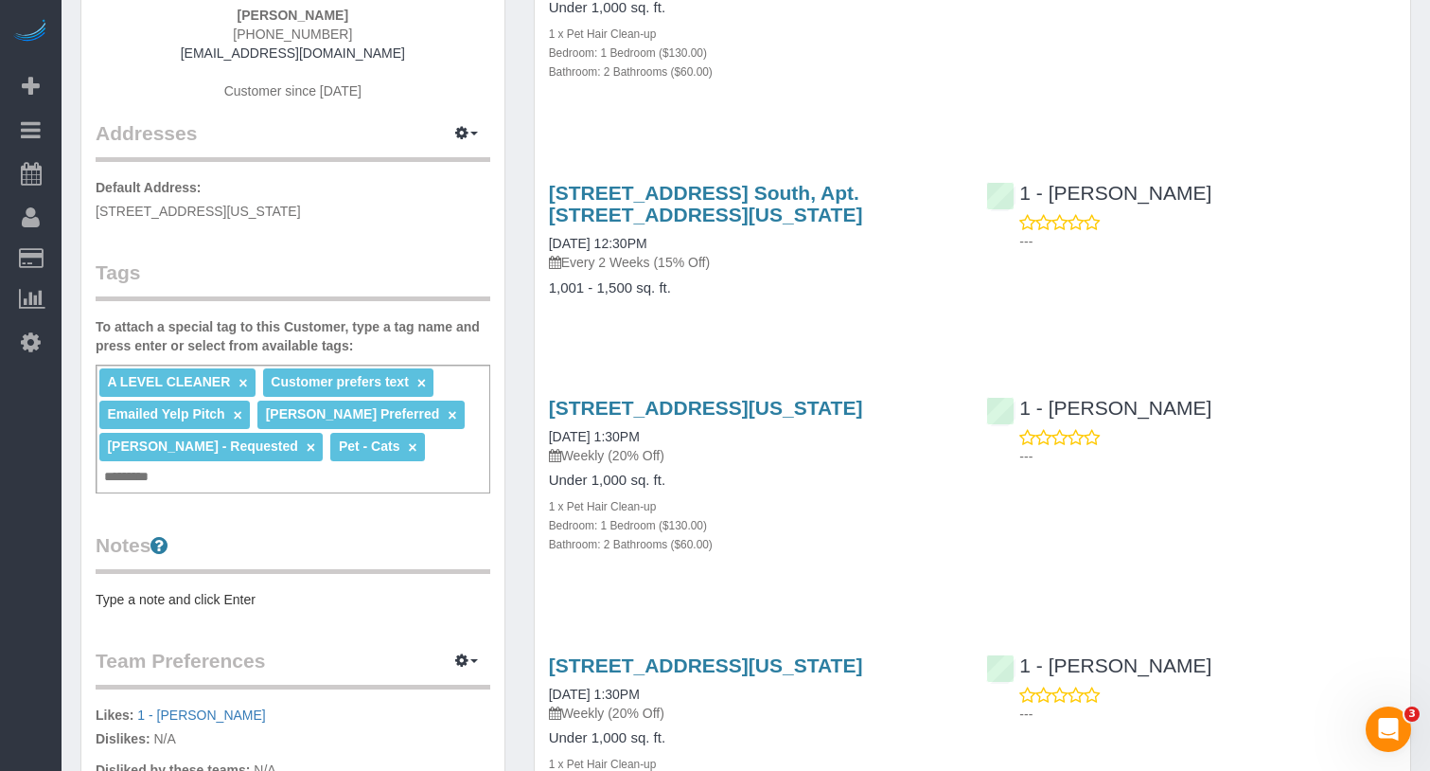
scroll to position [383, 0]
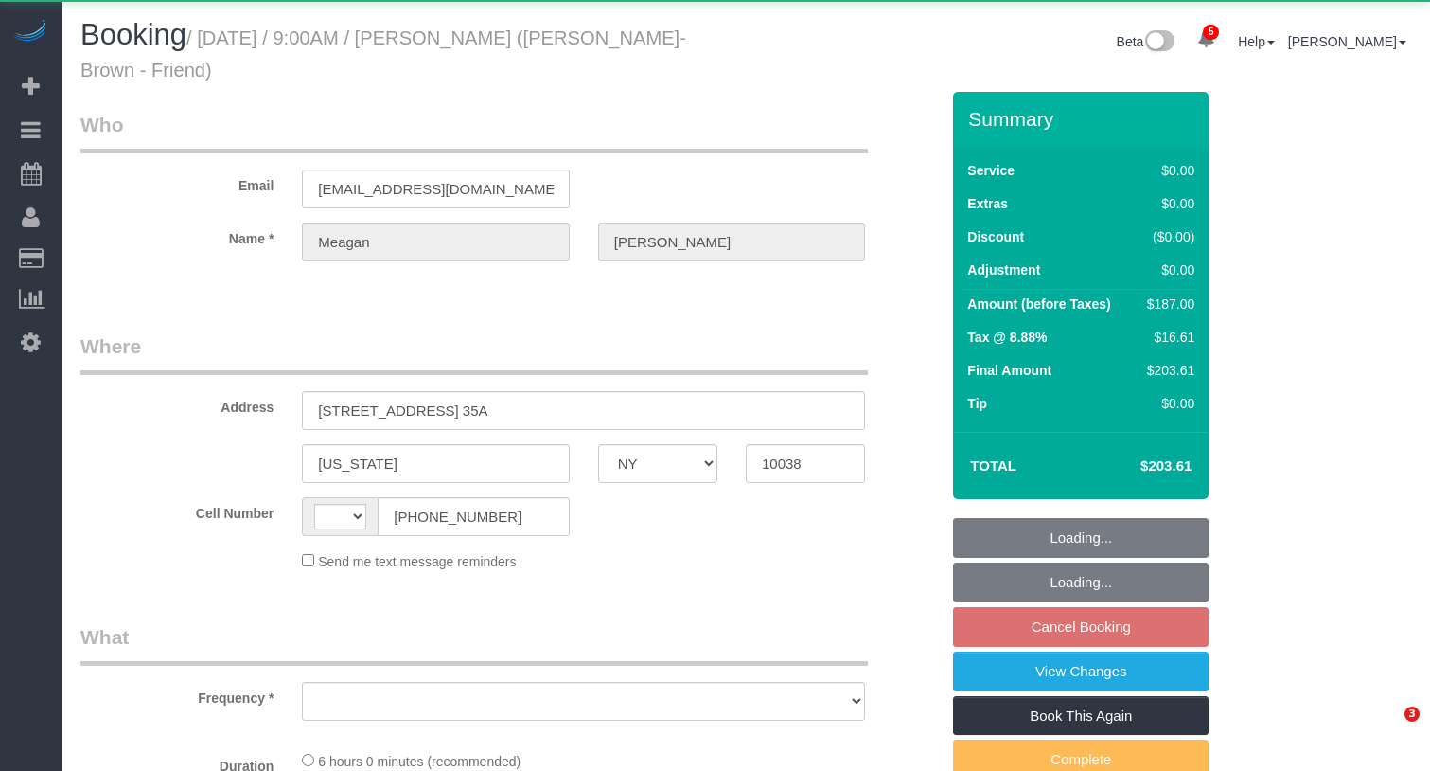
select select "NY"
select select "string:US"
select select "object:759"
select select "2"
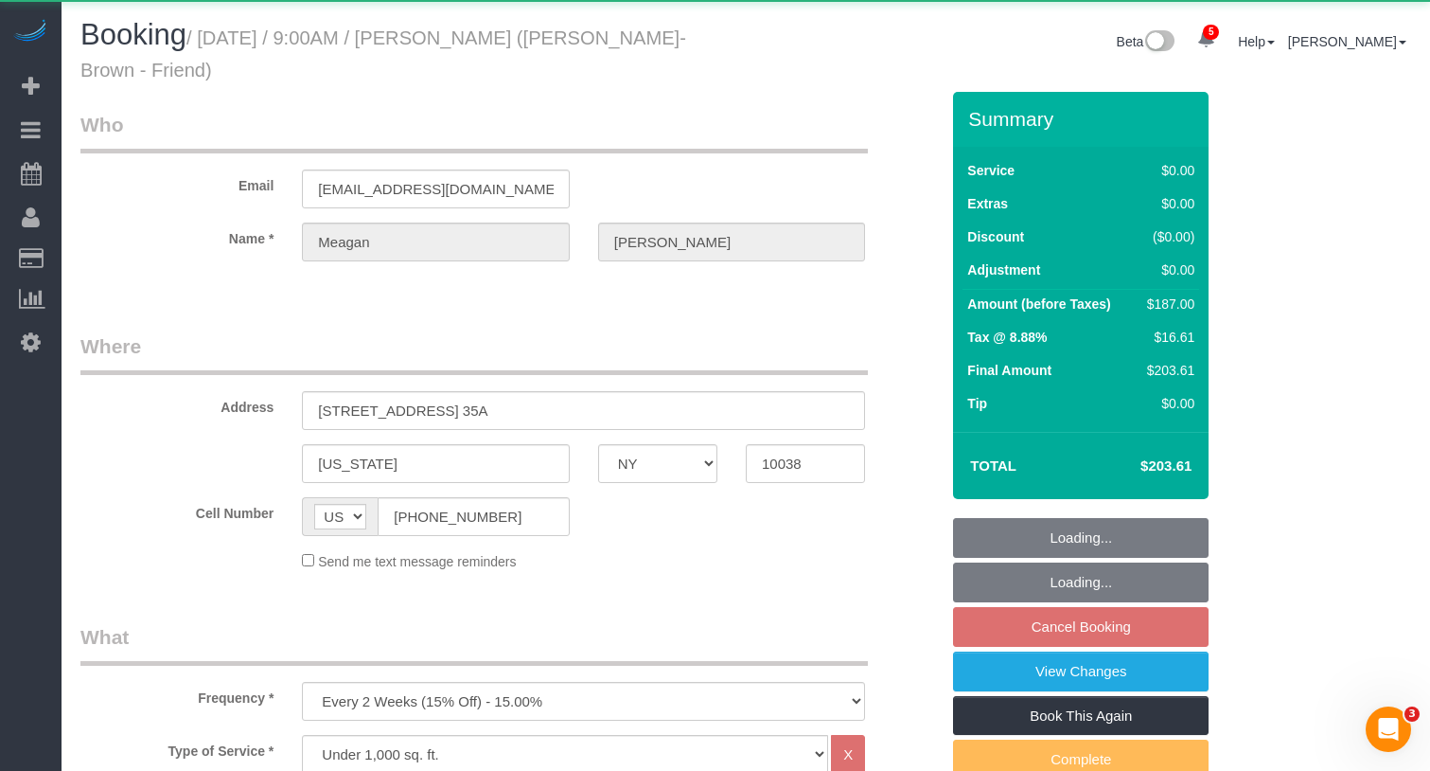
select select "string:stripe-pm_1Rb1xH4VGloSiKo7GOYRMlbL"
select select "spot2"
select select "number:89"
select select "number:74"
select select "number:15"
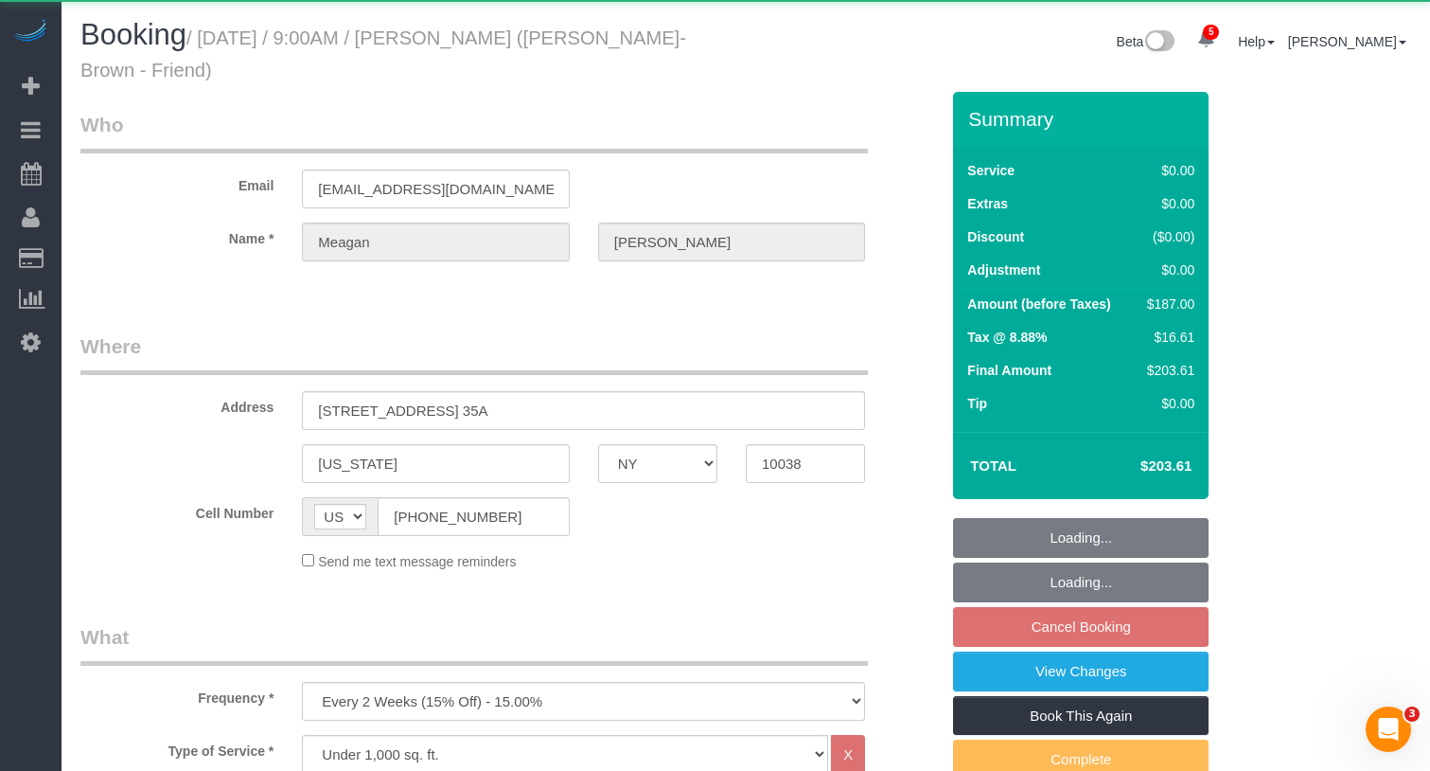
select select "number:6"
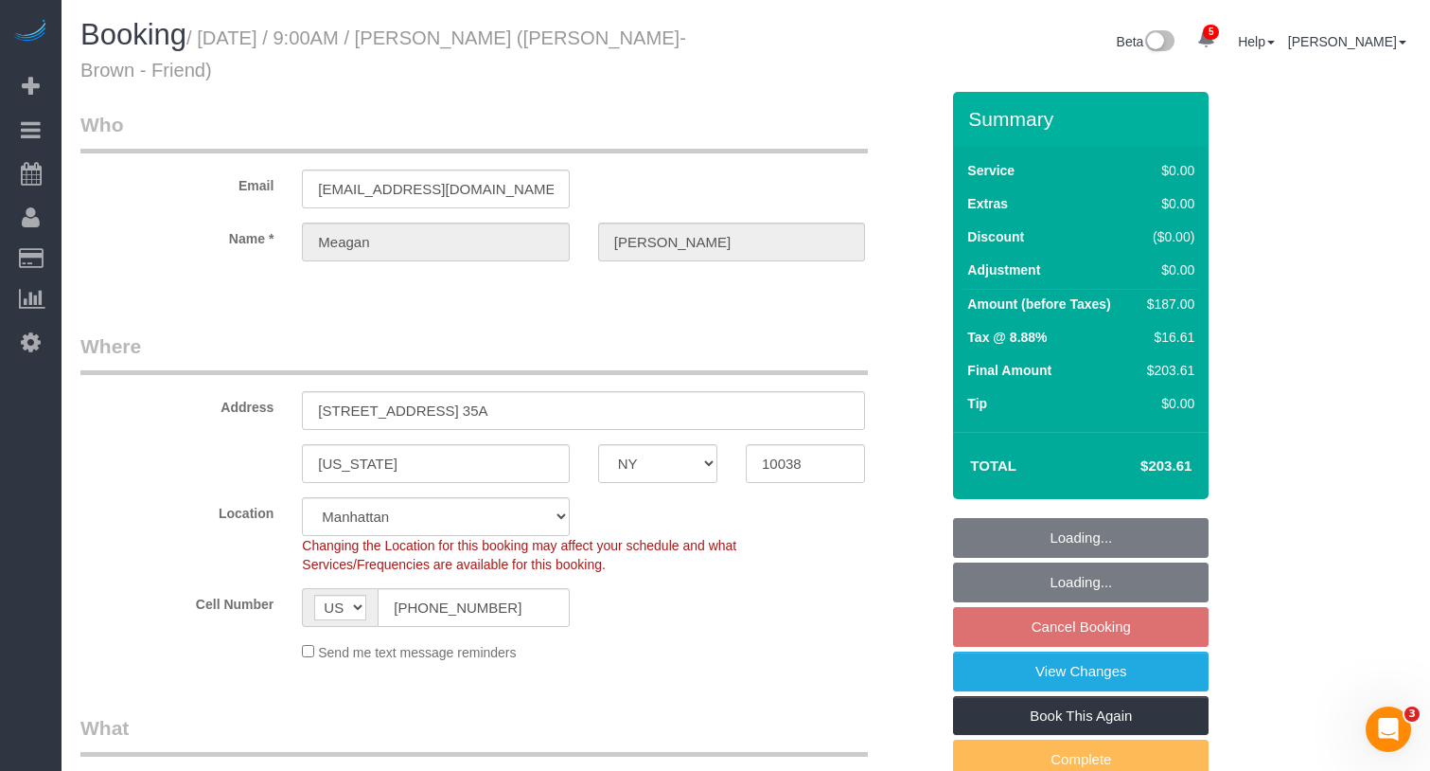
select select "object:1377"
select select "2"
select select "NY"
select select "2"
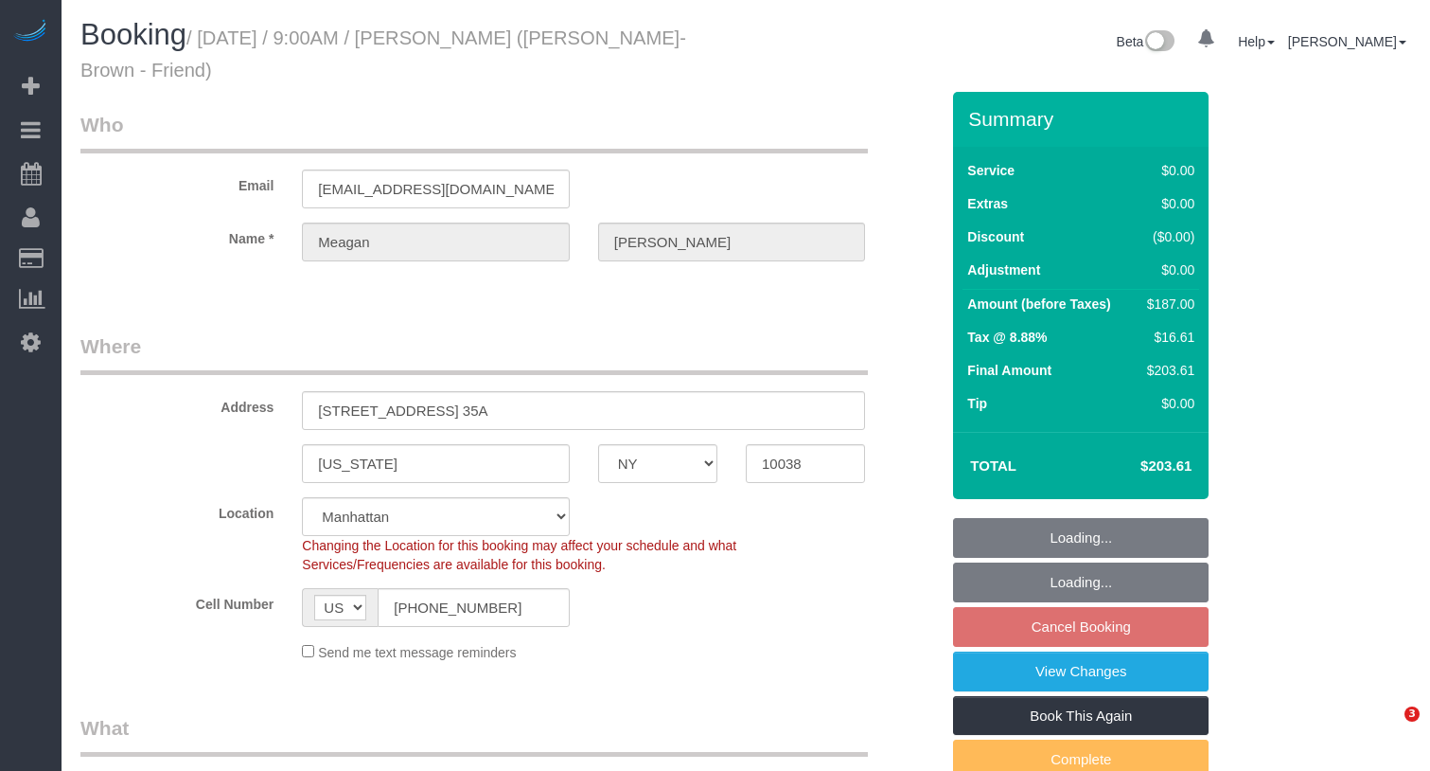
select select "2"
select select "spot2"
select select "number:89"
select select "number:74"
select select "number:15"
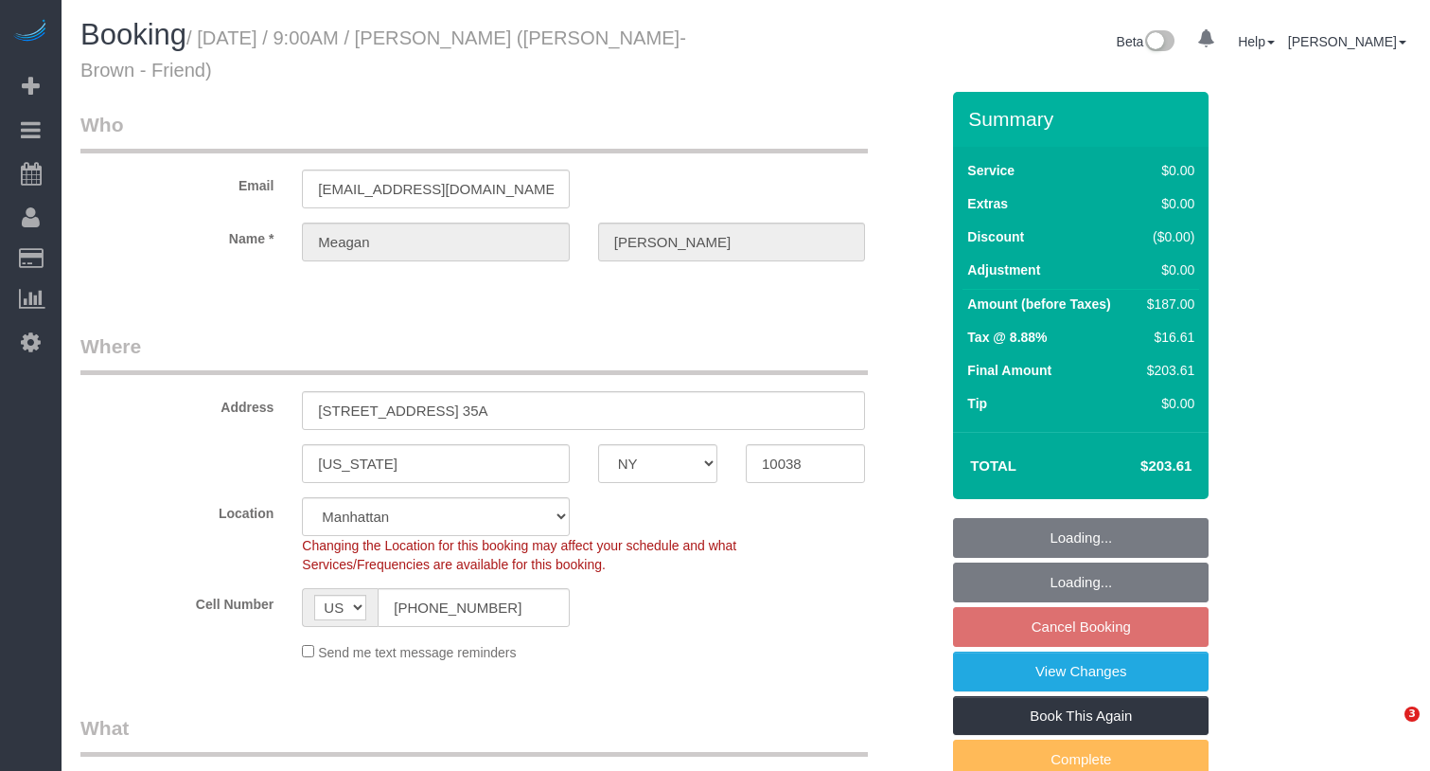
select select "number:6"
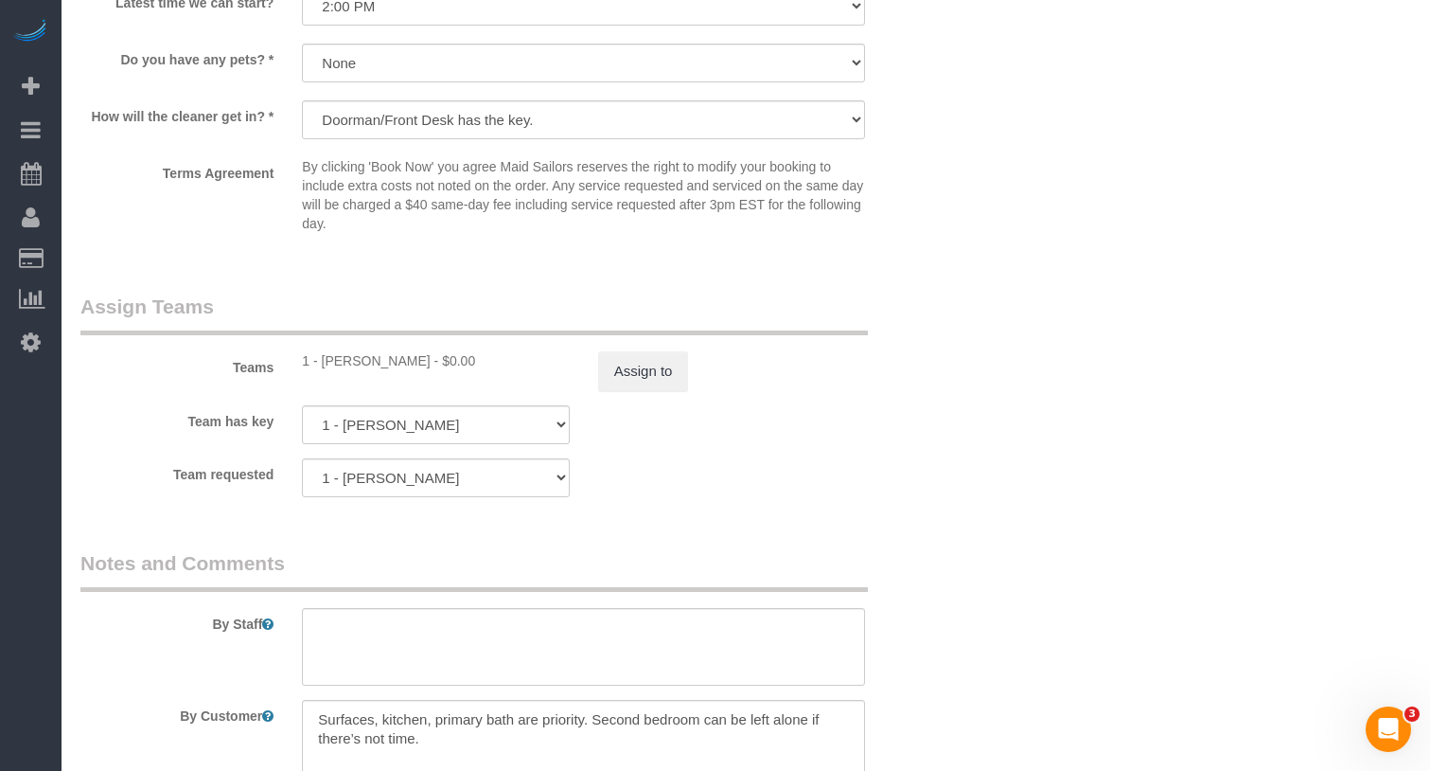
scroll to position [2288, 0]
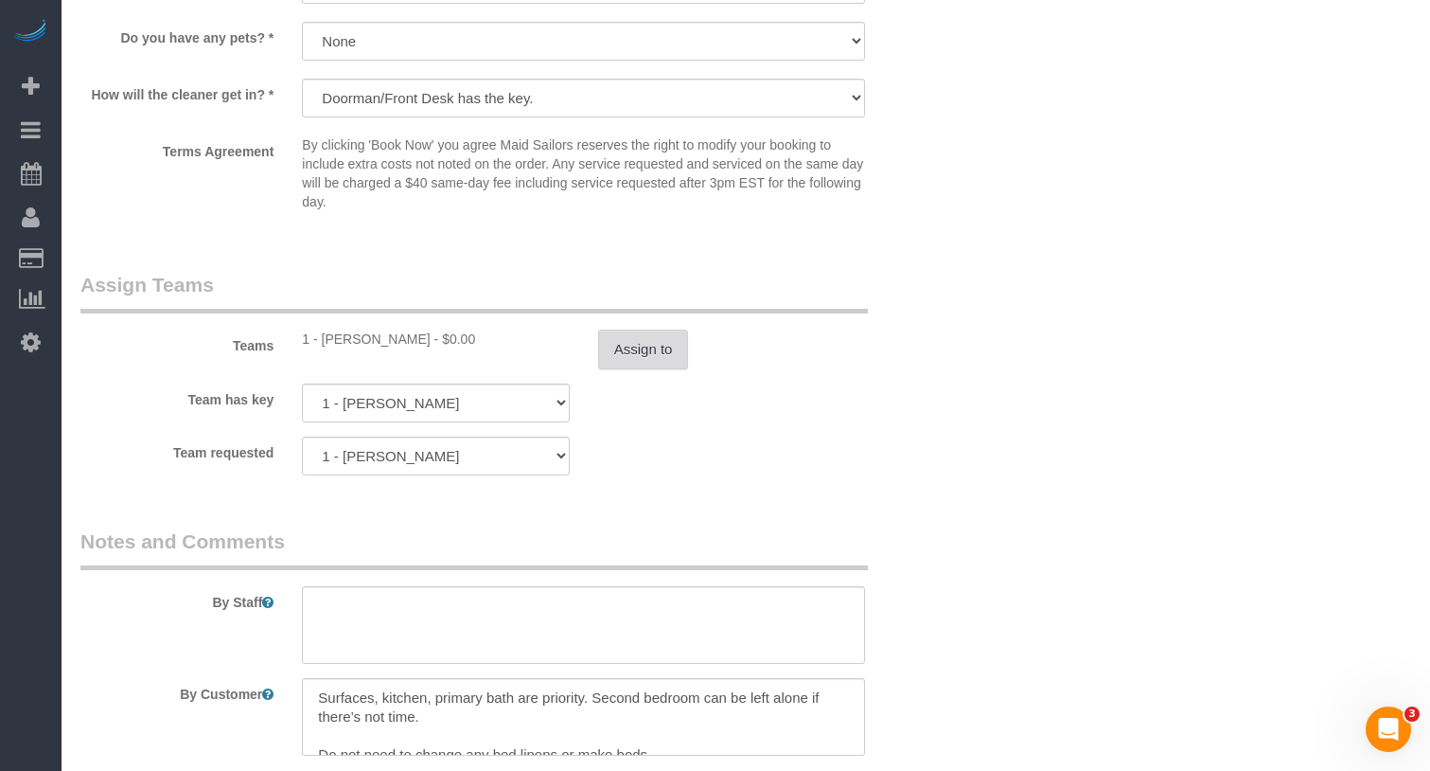
click at [616, 353] on button "Assign to" at bounding box center [643, 349] width 91 height 40
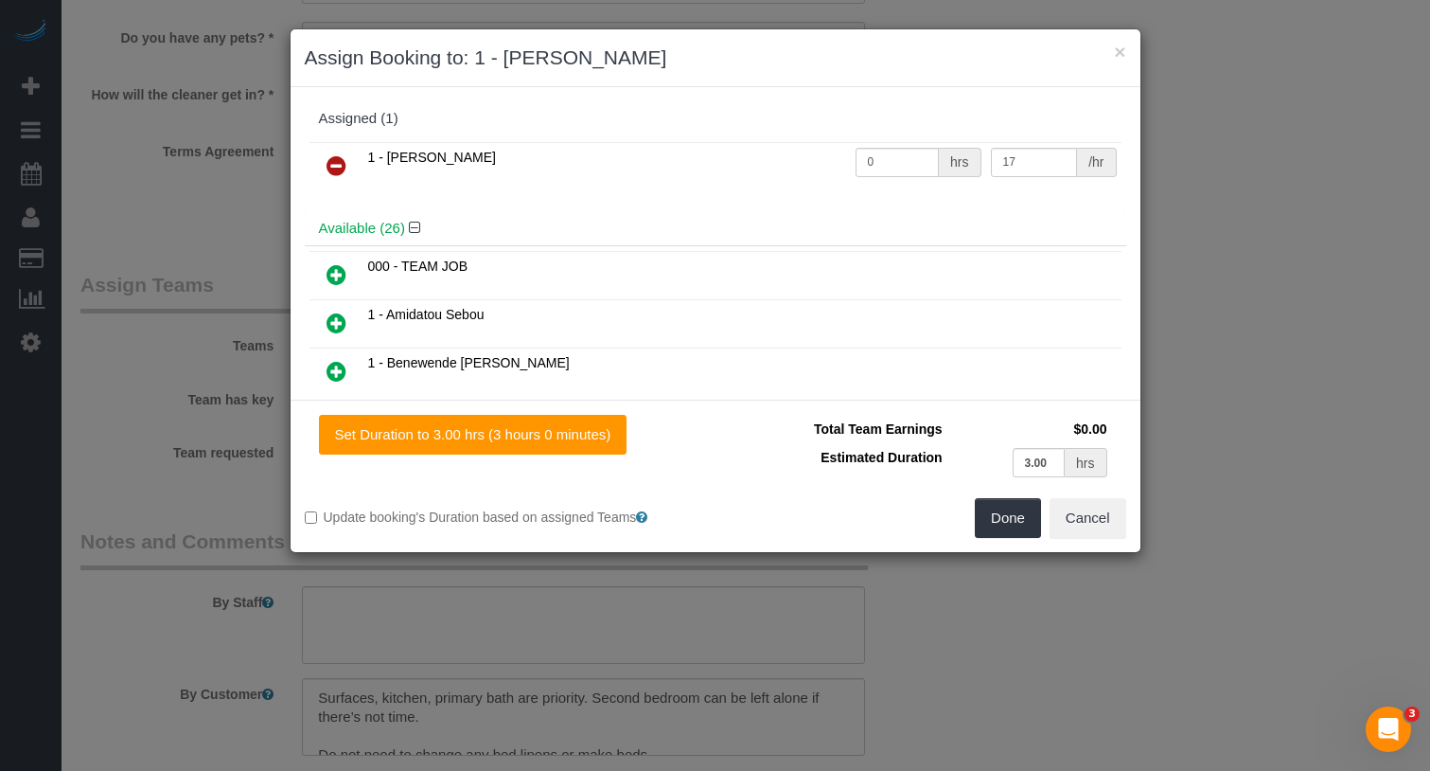
click at [335, 166] on icon at bounding box center [337, 165] width 20 height 23
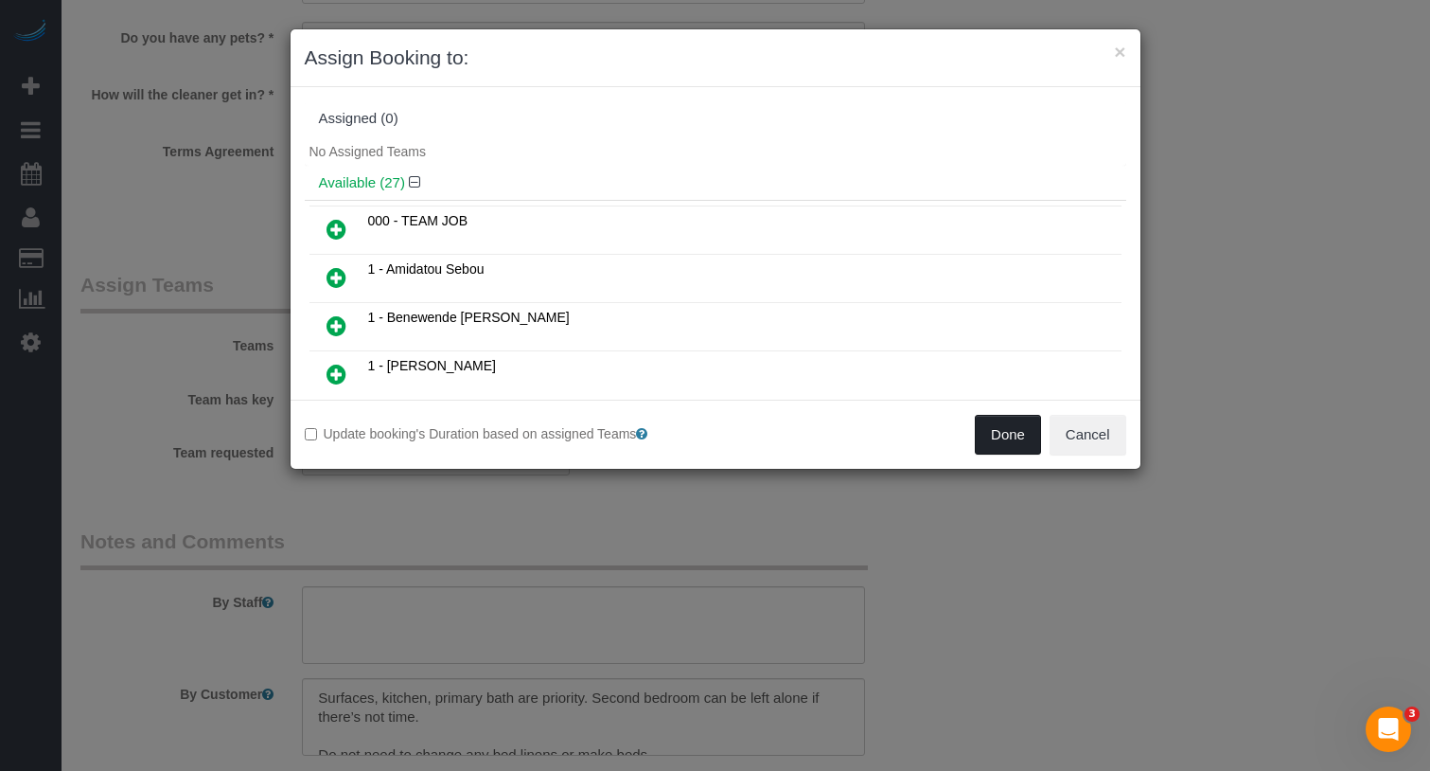
click at [1002, 440] on button "Done" at bounding box center [1008, 435] width 66 height 40
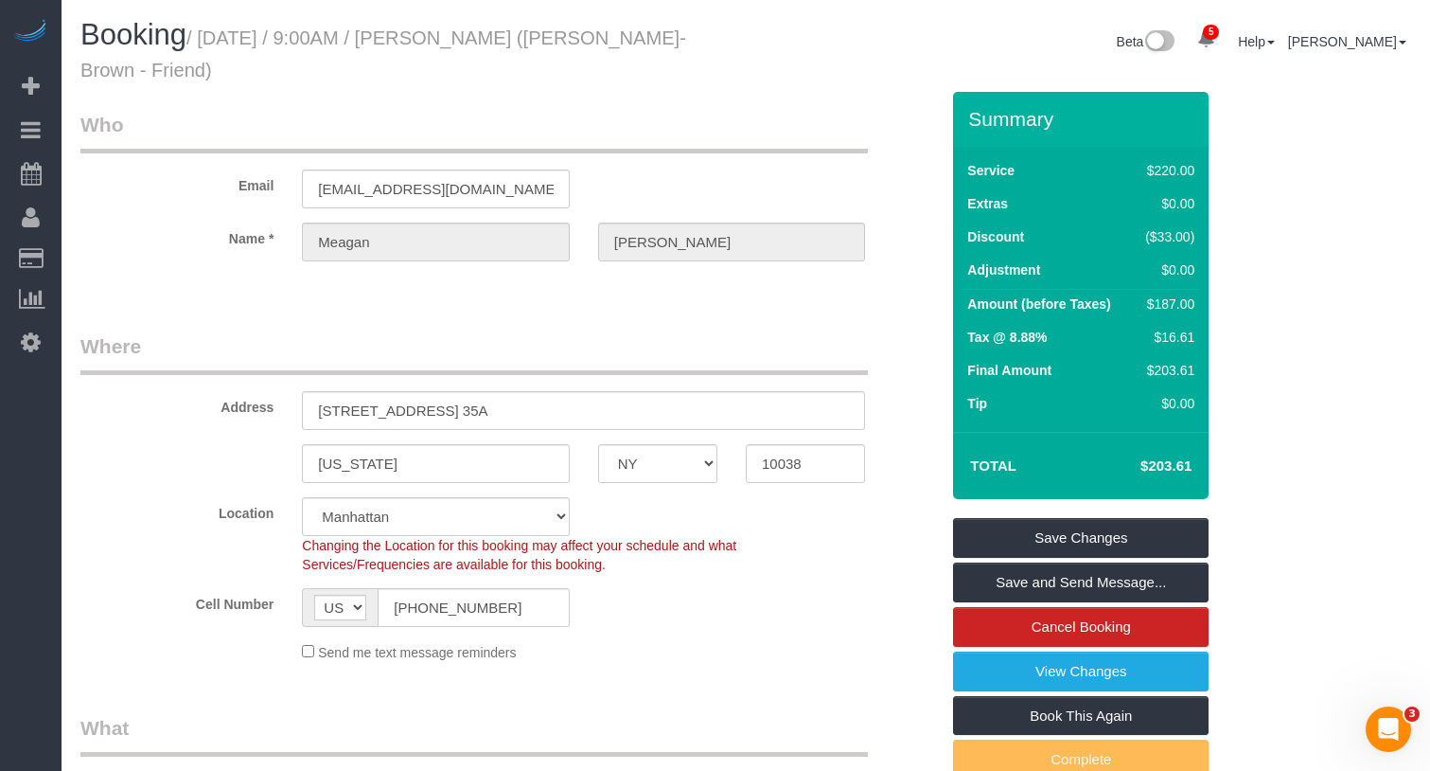
scroll to position [40, 0]
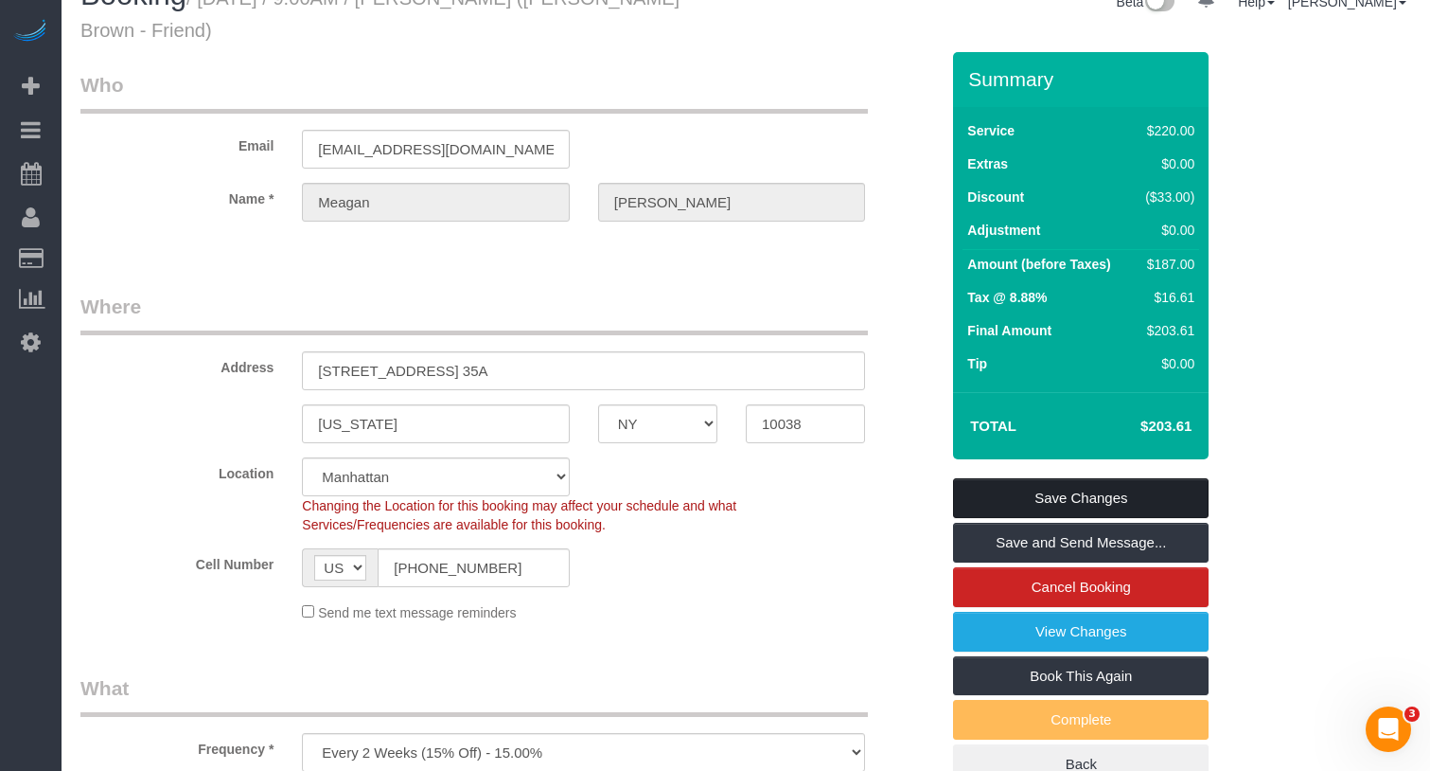
click at [1013, 489] on link "Save Changes" at bounding box center [1081, 498] width 256 height 40
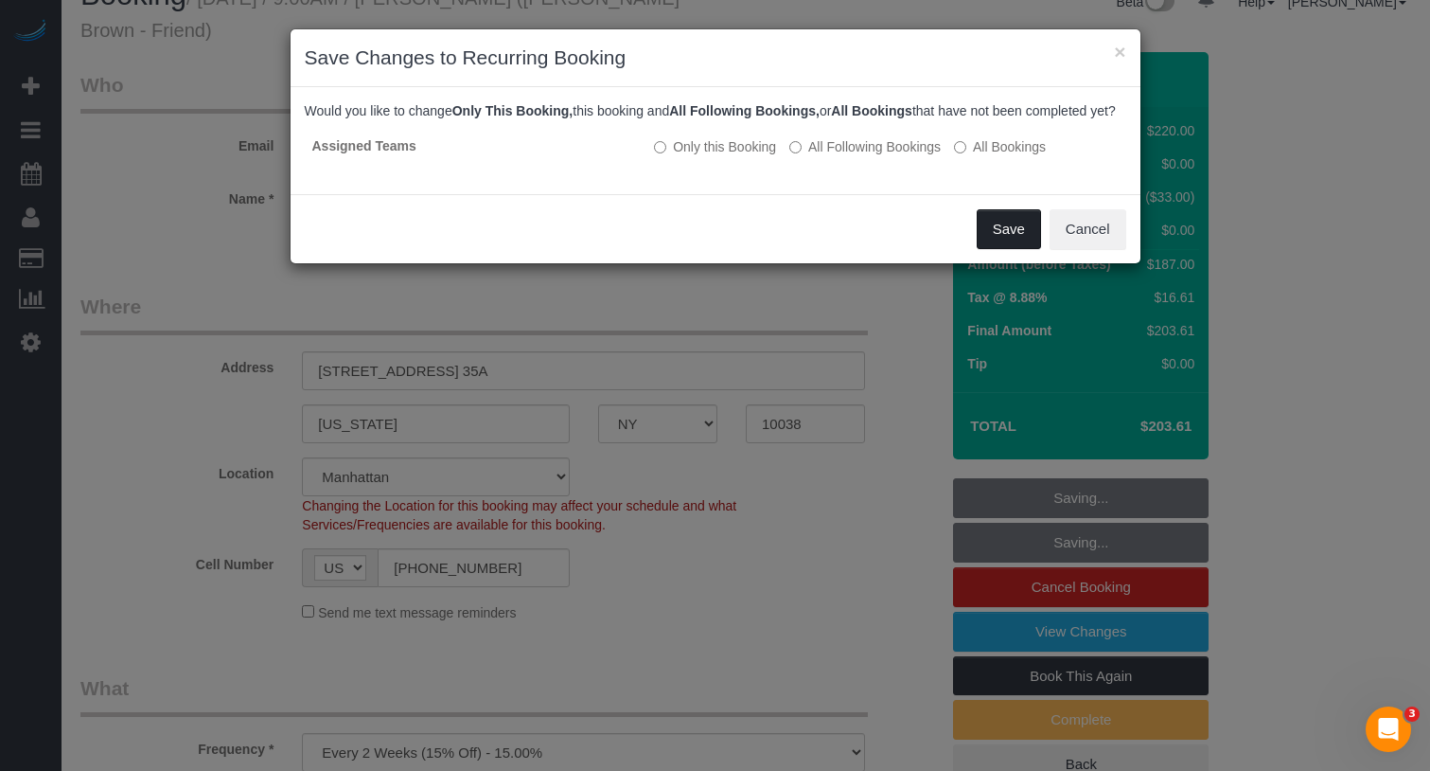
click at [995, 249] on button "Save" at bounding box center [1009, 229] width 64 height 40
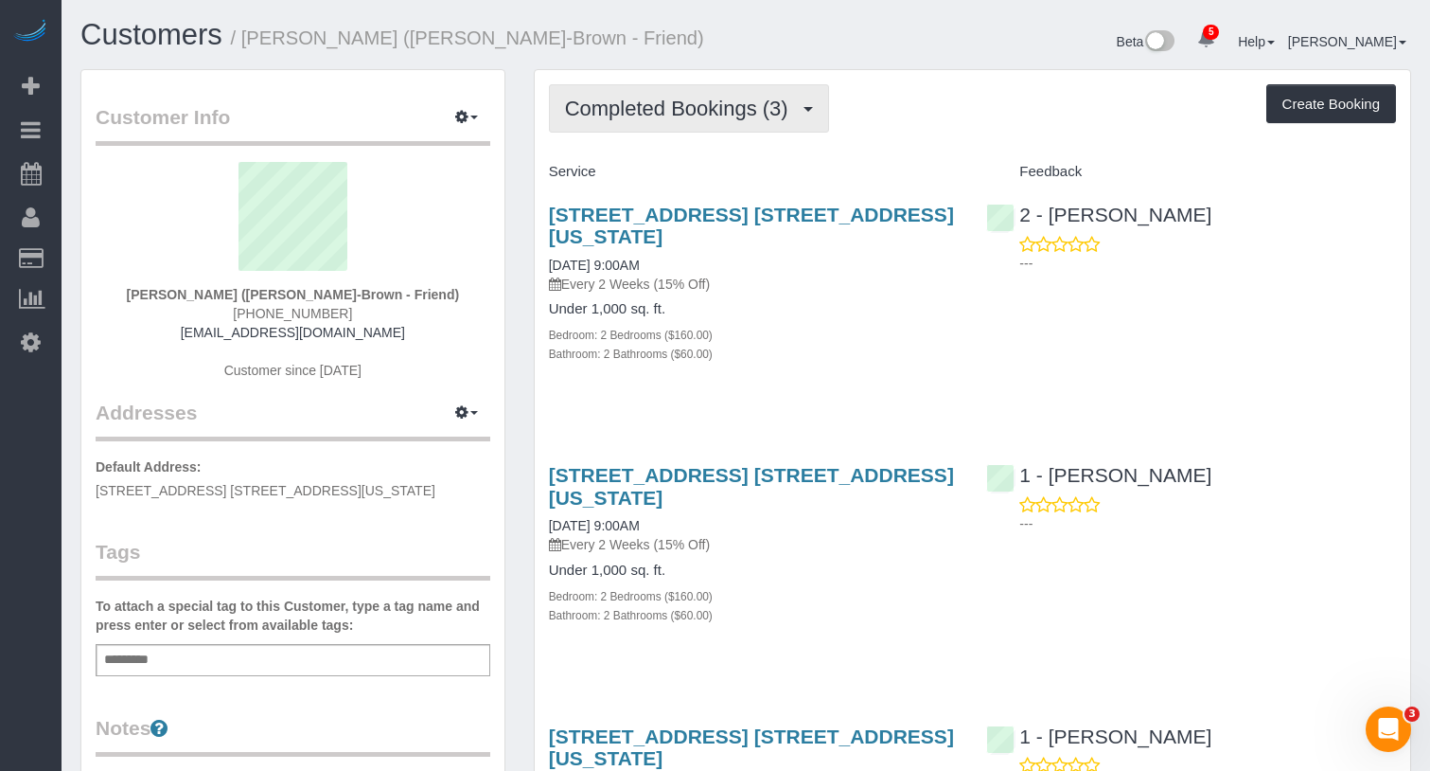
click at [688, 118] on span "Completed Bookings (3)" at bounding box center [681, 109] width 233 height 24
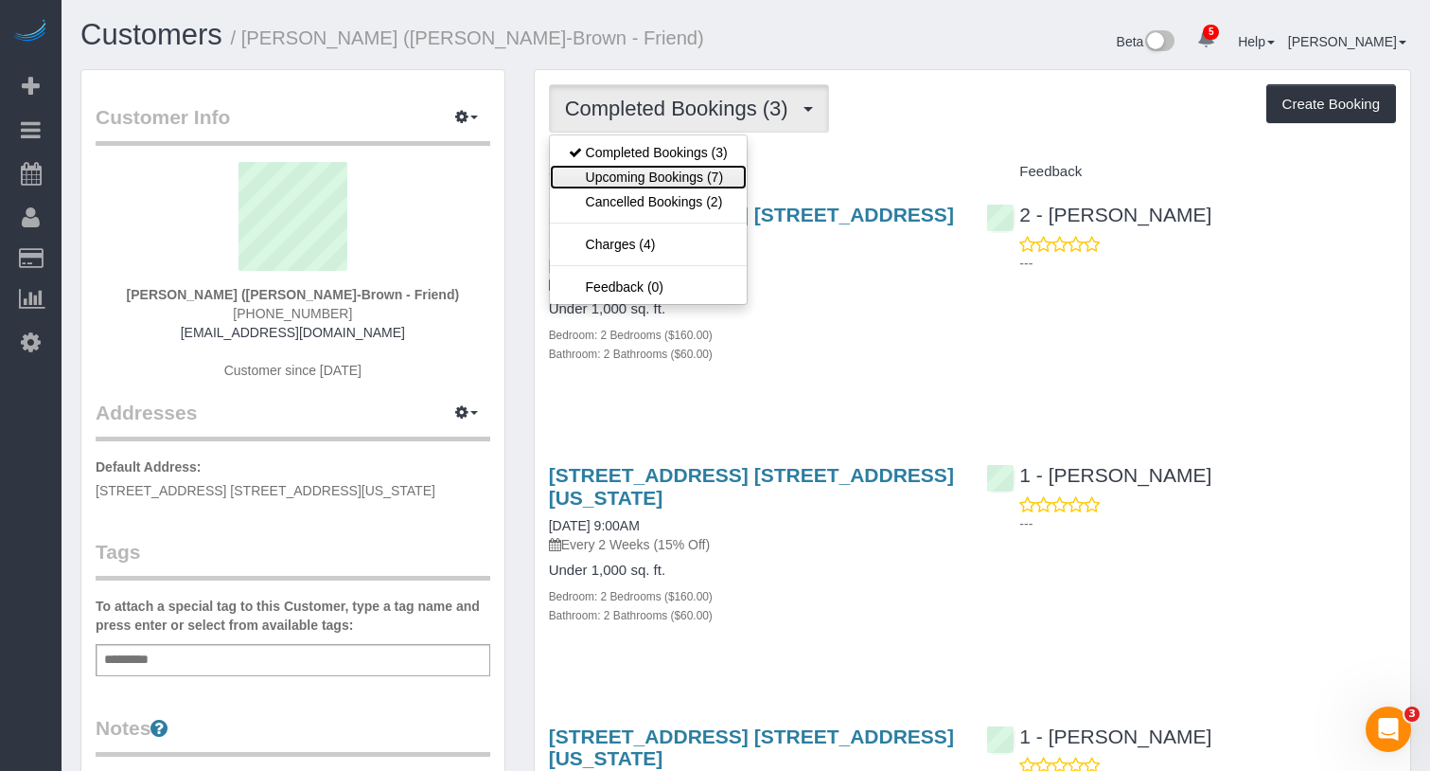
drag, startPoint x: 682, startPoint y: 176, endPoint x: 606, endPoint y: 62, distance: 136.5
click at [682, 176] on link "Upcoming Bookings (7)" at bounding box center [648, 177] width 197 height 25
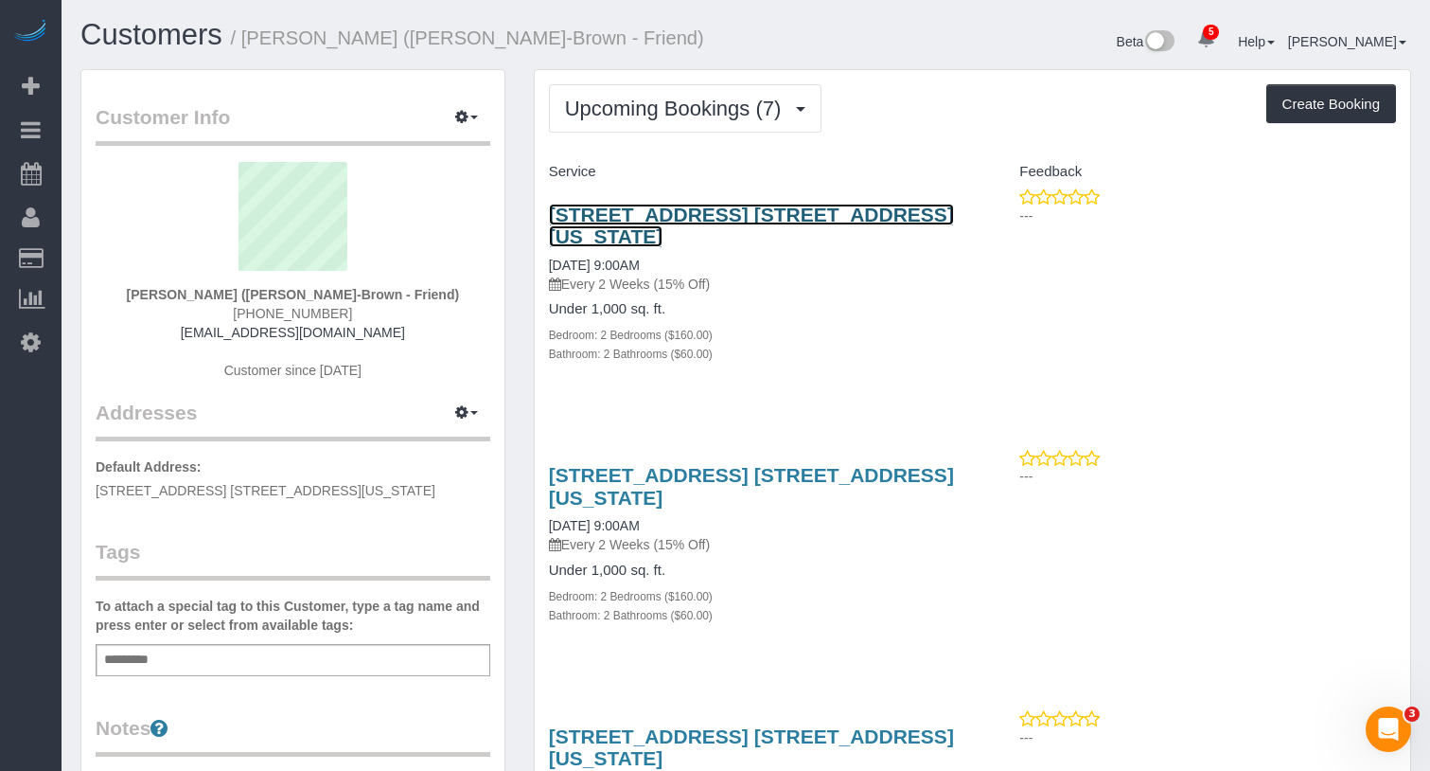
click at [828, 210] on link "[STREET_ADDRESS] [STREET_ADDRESS][US_STATE]" at bounding box center [751, 226] width 405 height 44
click at [712, 222] on link "8 Spruce Street, Apt. 35a, New York, NY 10038" at bounding box center [751, 226] width 405 height 44
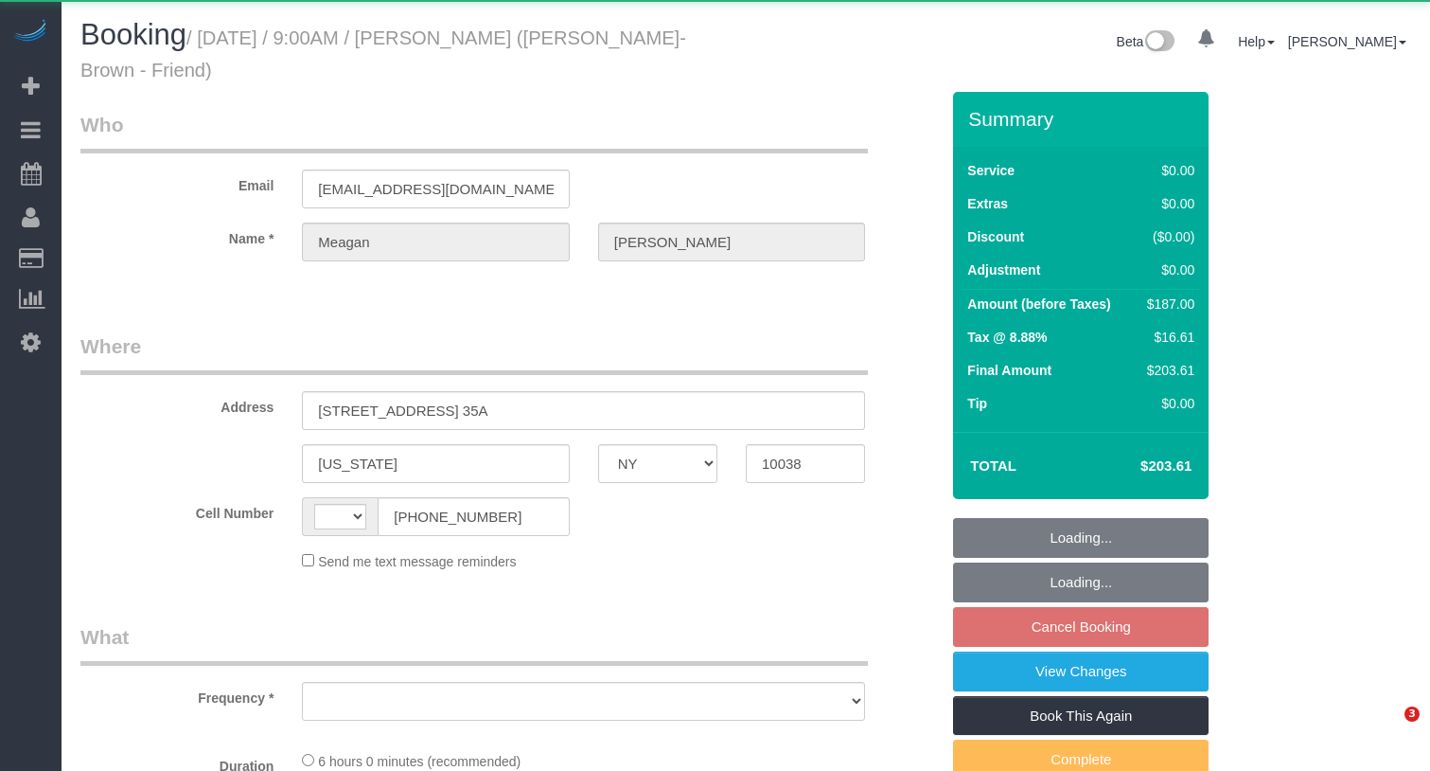
select select "NY"
select select "string:[GEOGRAPHIC_DATA]"
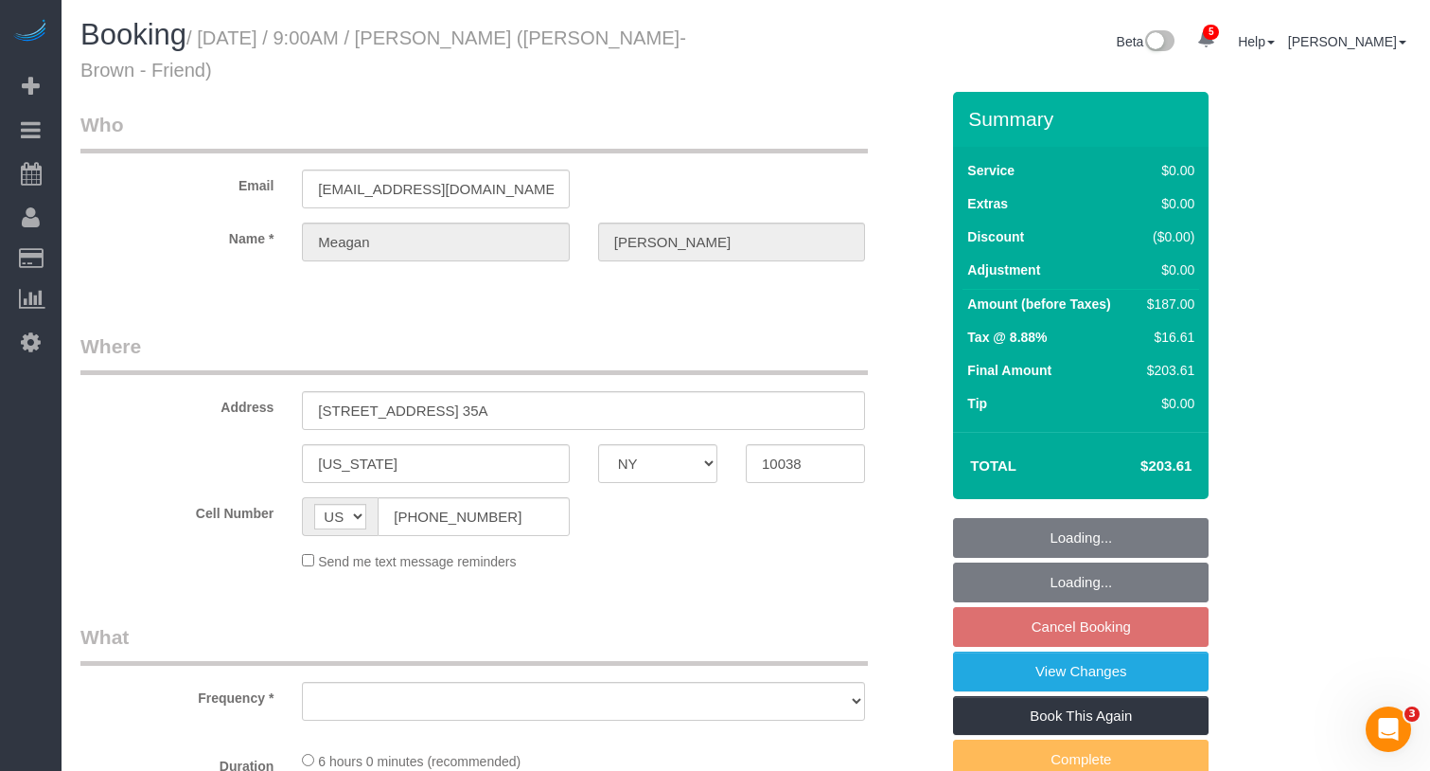
select select "object:650"
select select "2"
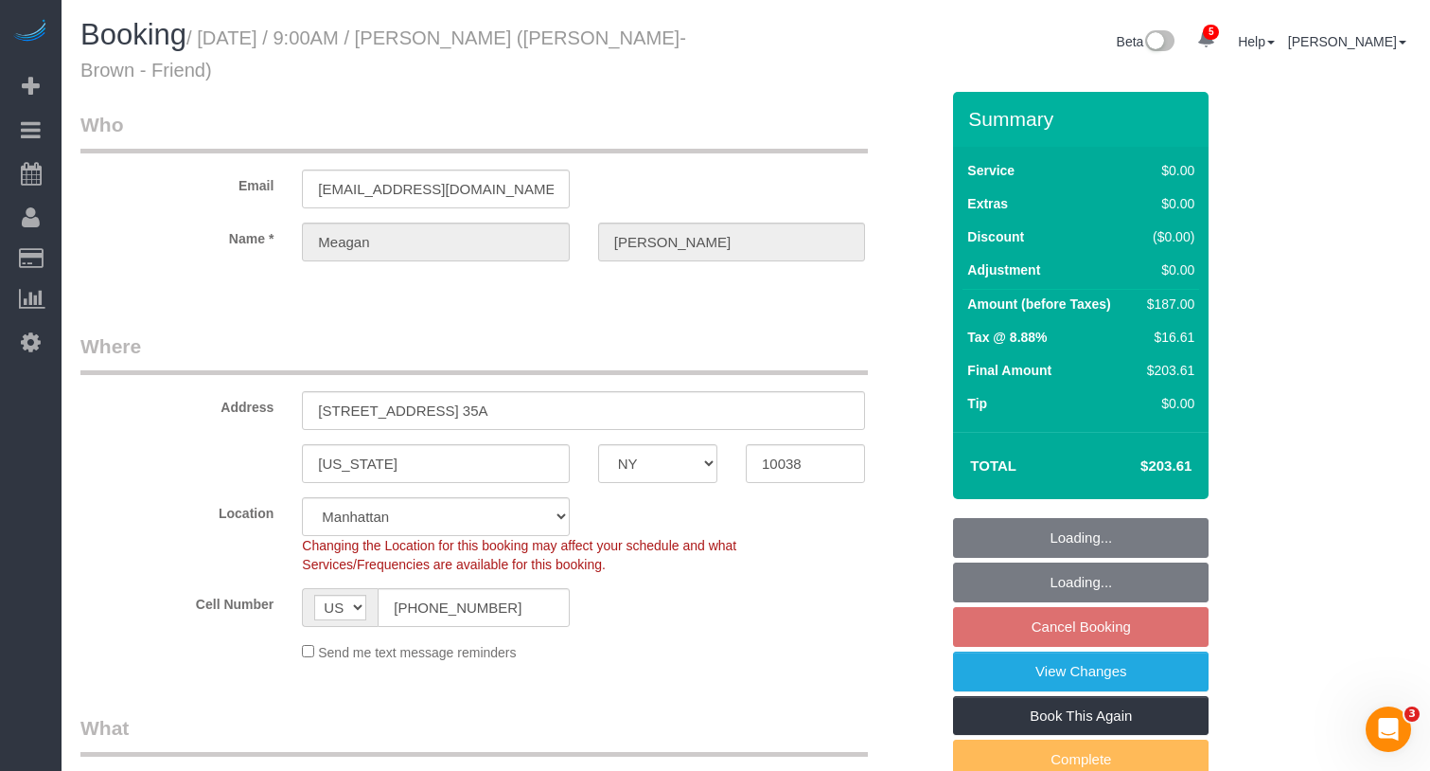
select select "object:909"
select select "string:stripe-pm_1Rb1xH4VGloSiKo7GOYRMlbL"
select select "spot2"
select select "number:89"
select select "number:74"
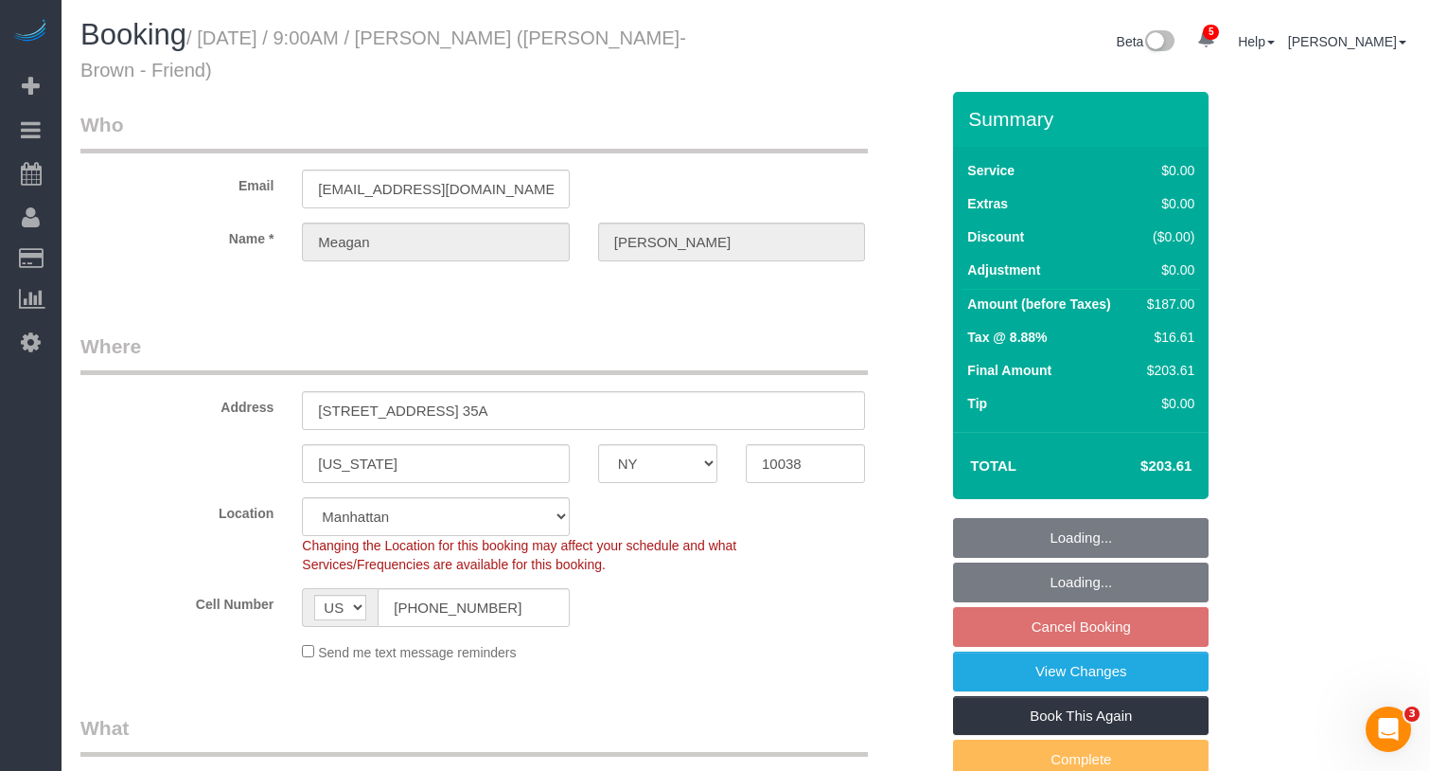
select select "number:15"
select select "number:6"
select select "2"
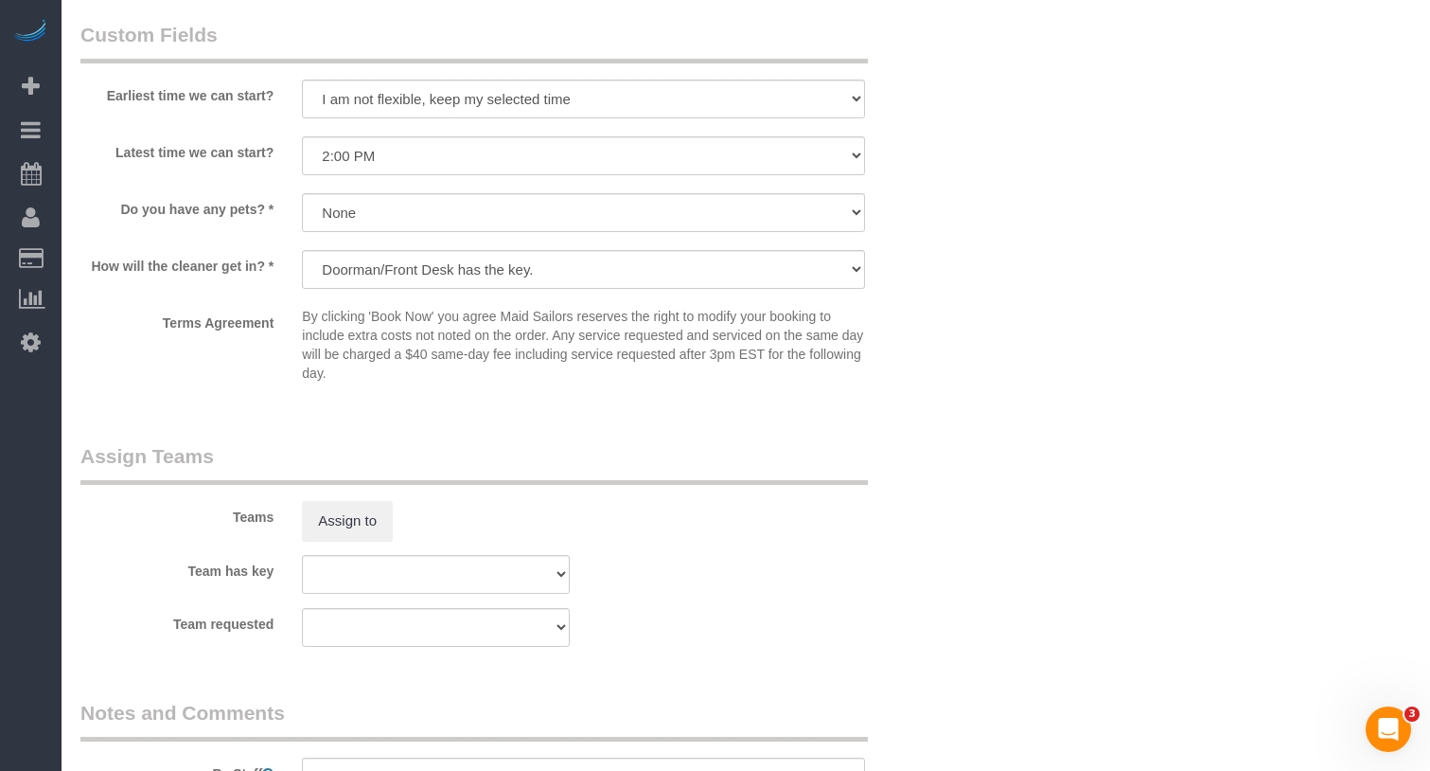
scroll to position [2183, 0]
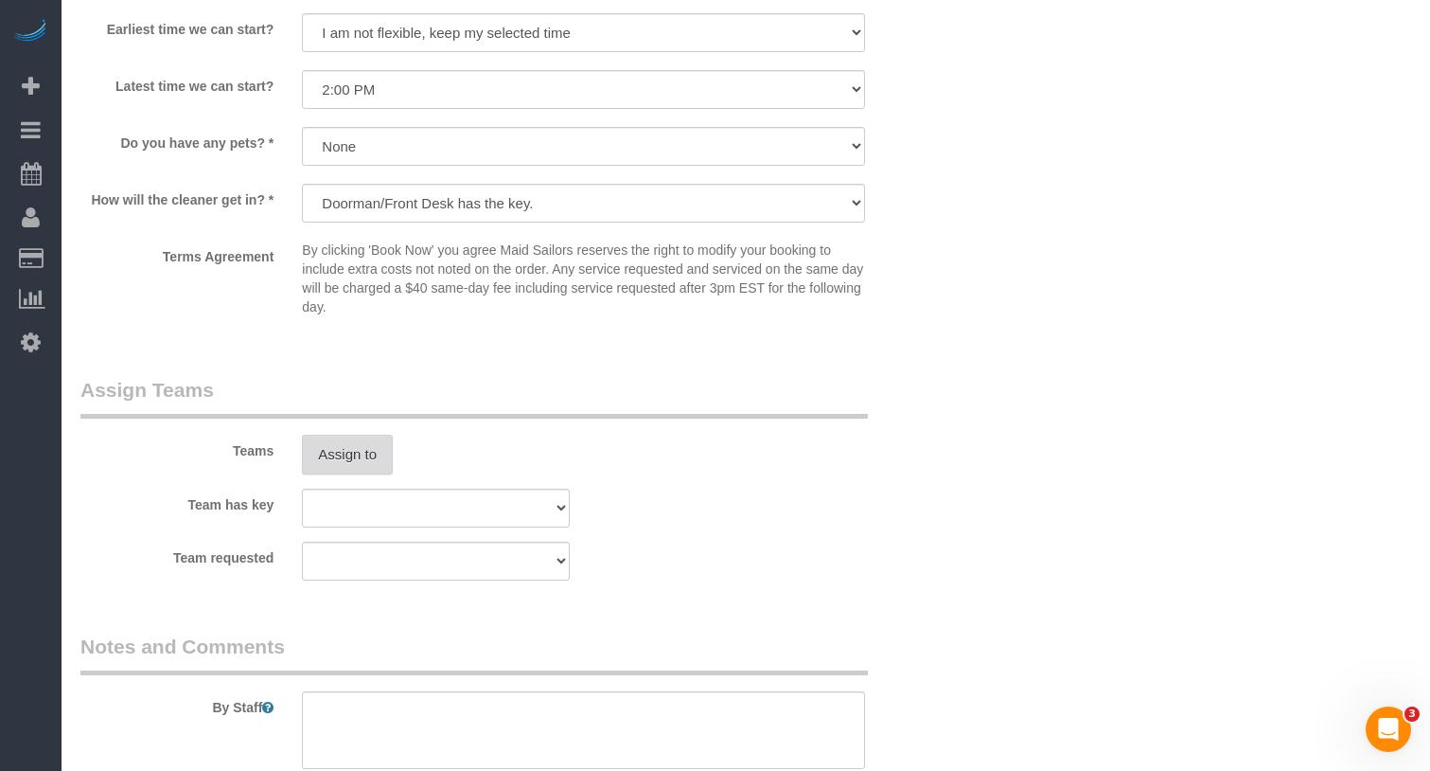
click at [377, 444] on button "Assign to" at bounding box center [347, 455] width 91 height 40
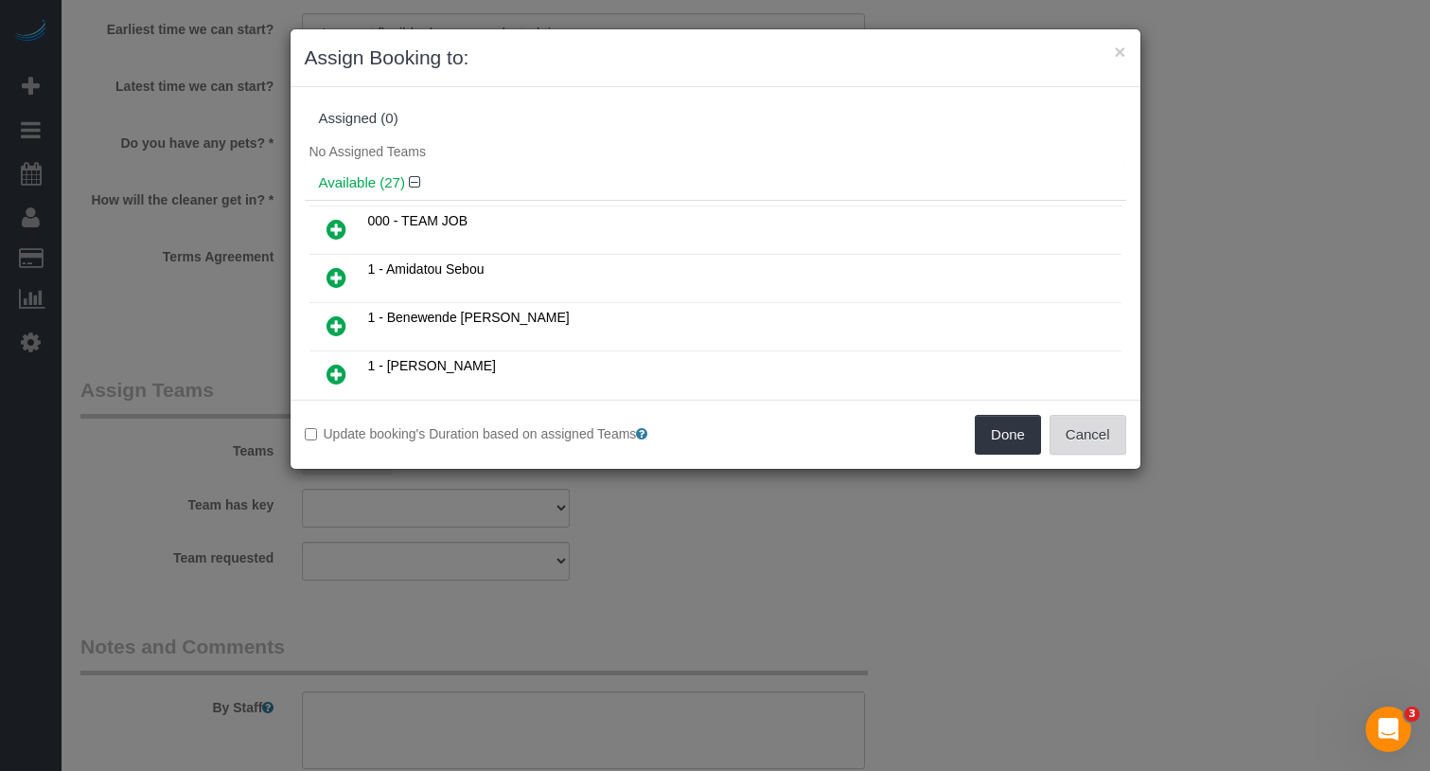
click at [1098, 439] on button "Cancel" at bounding box center [1088, 435] width 77 height 40
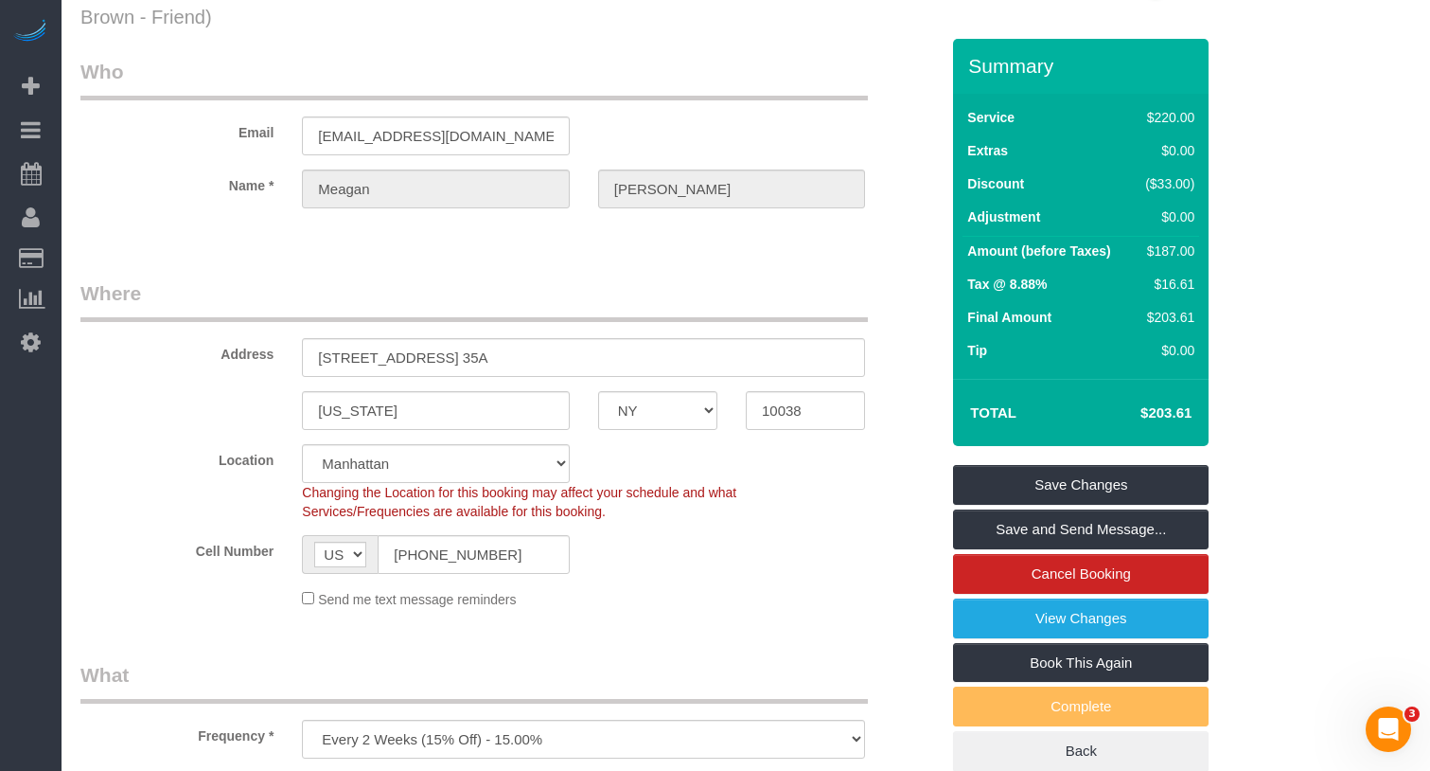
scroll to position [69, 0]
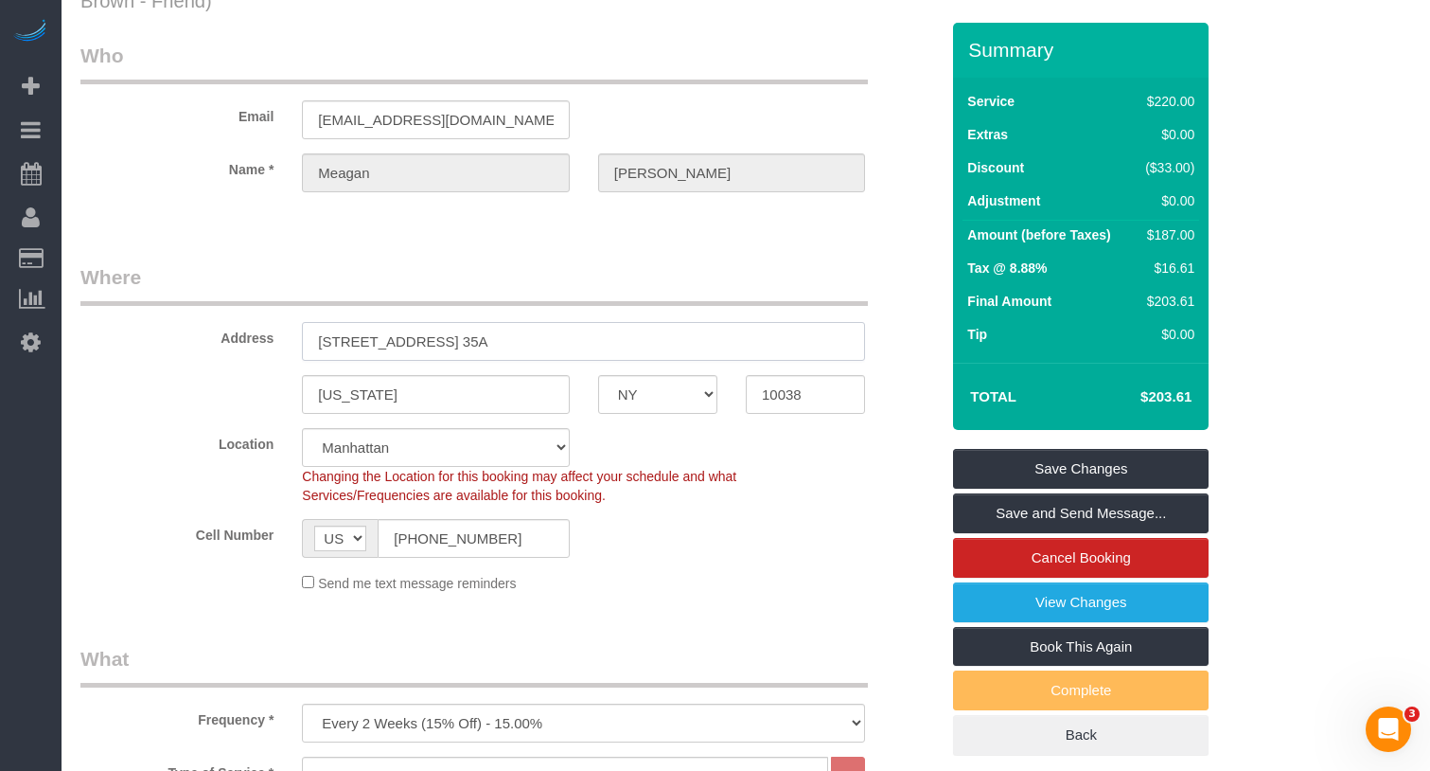
drag, startPoint x: 542, startPoint y: 353, endPoint x: 424, endPoint y: 338, distance: 119.3
click at [309, 340] on input "[STREET_ADDRESS] 35A" at bounding box center [583, 341] width 563 height 39
click at [436, 338] on input "[STREET_ADDRESS] 35A" at bounding box center [583, 341] width 563 height 39
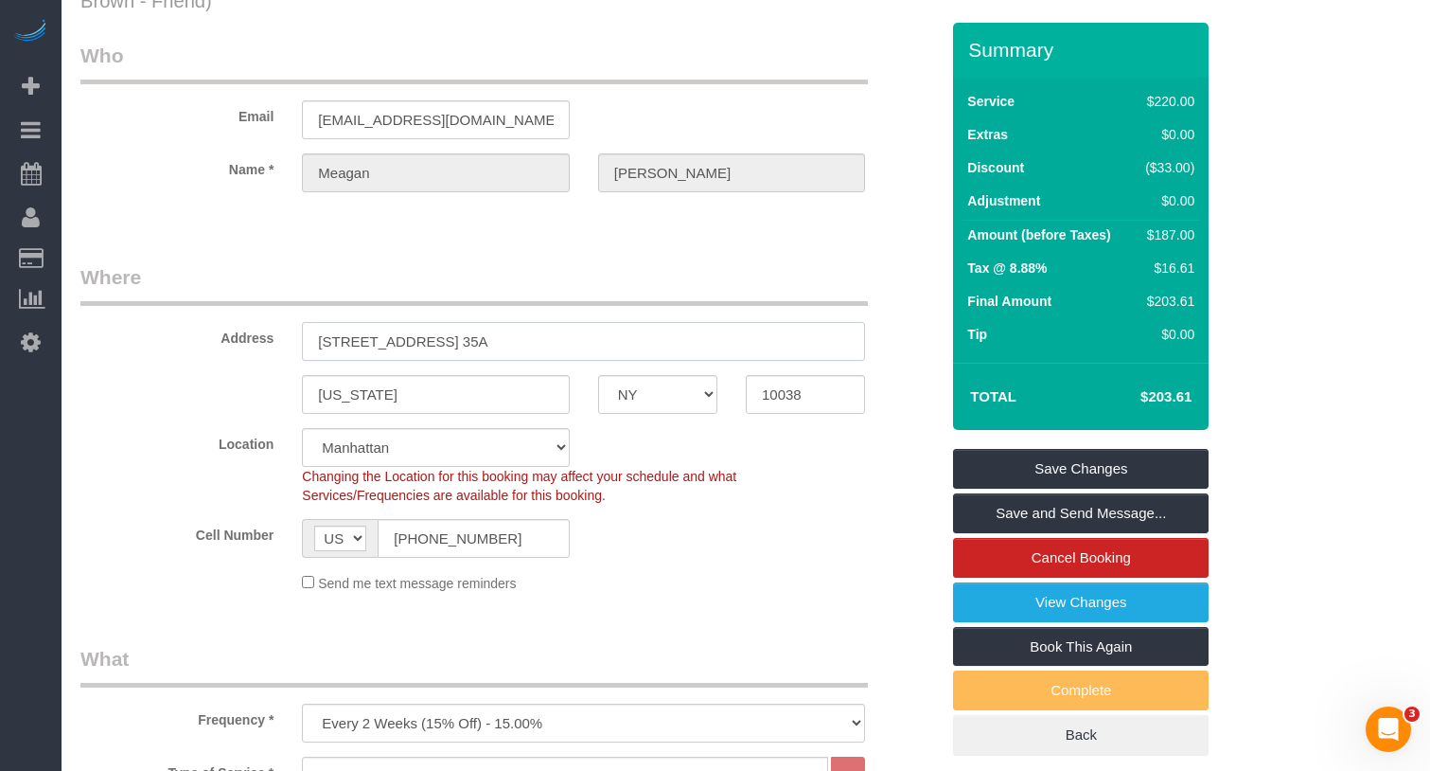
scroll to position [0, 0]
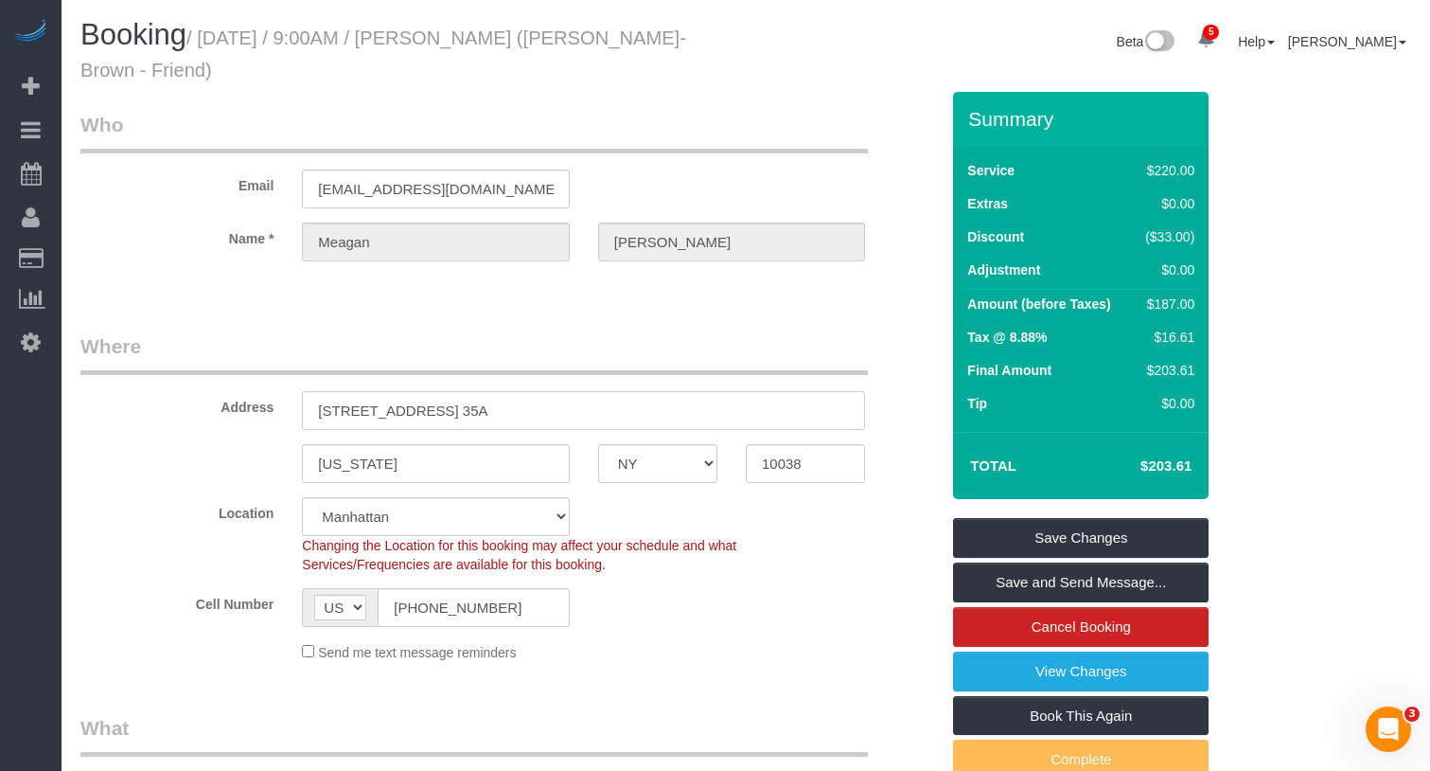
click at [497, 411] on input "[STREET_ADDRESS] 35A" at bounding box center [583, 410] width 563 height 39
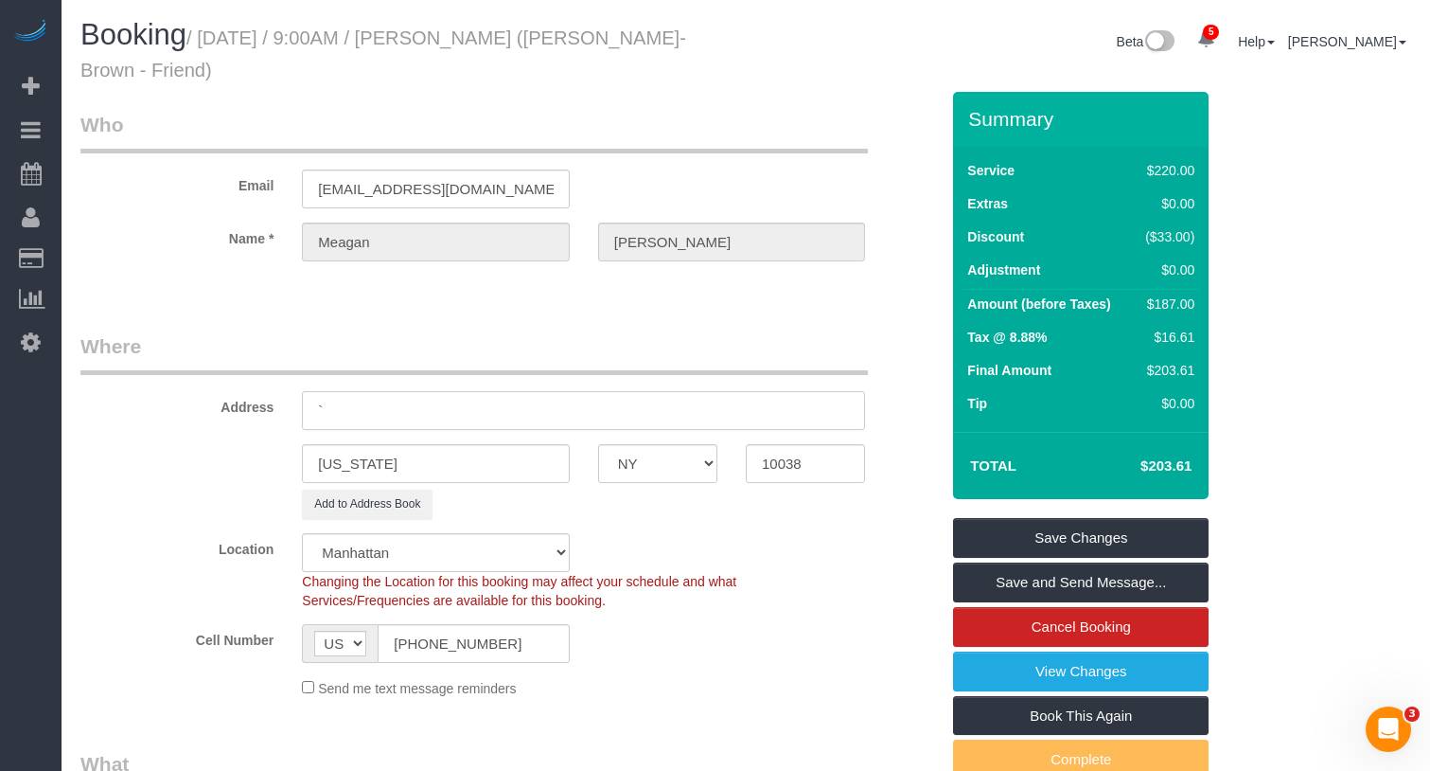
type input "[STREET_ADDRESS] 35A"
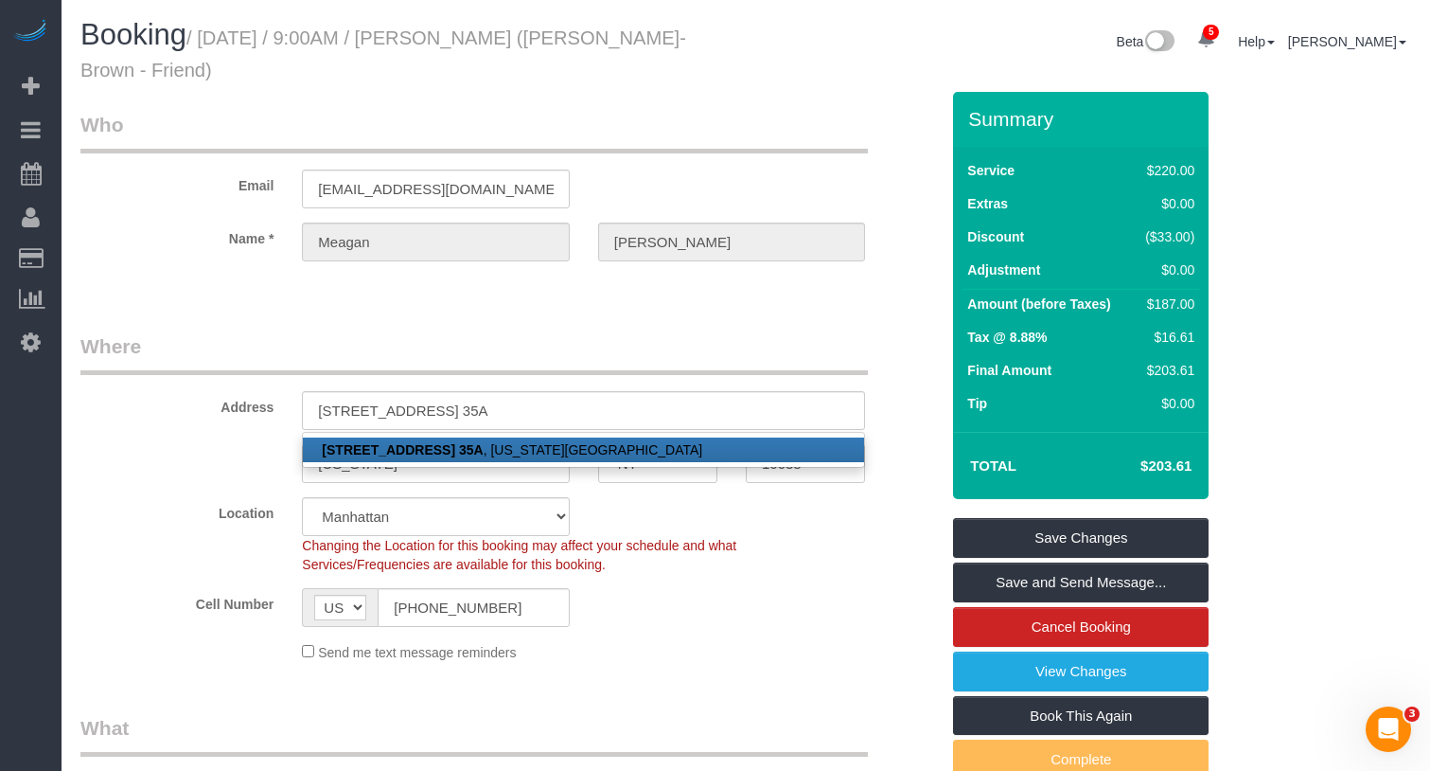
click at [202, 526] on div "Location Manhattan Austin Boston Bronx Brooklyn Charlotte Denver New Jersey Por…" at bounding box center [509, 535] width 887 height 77
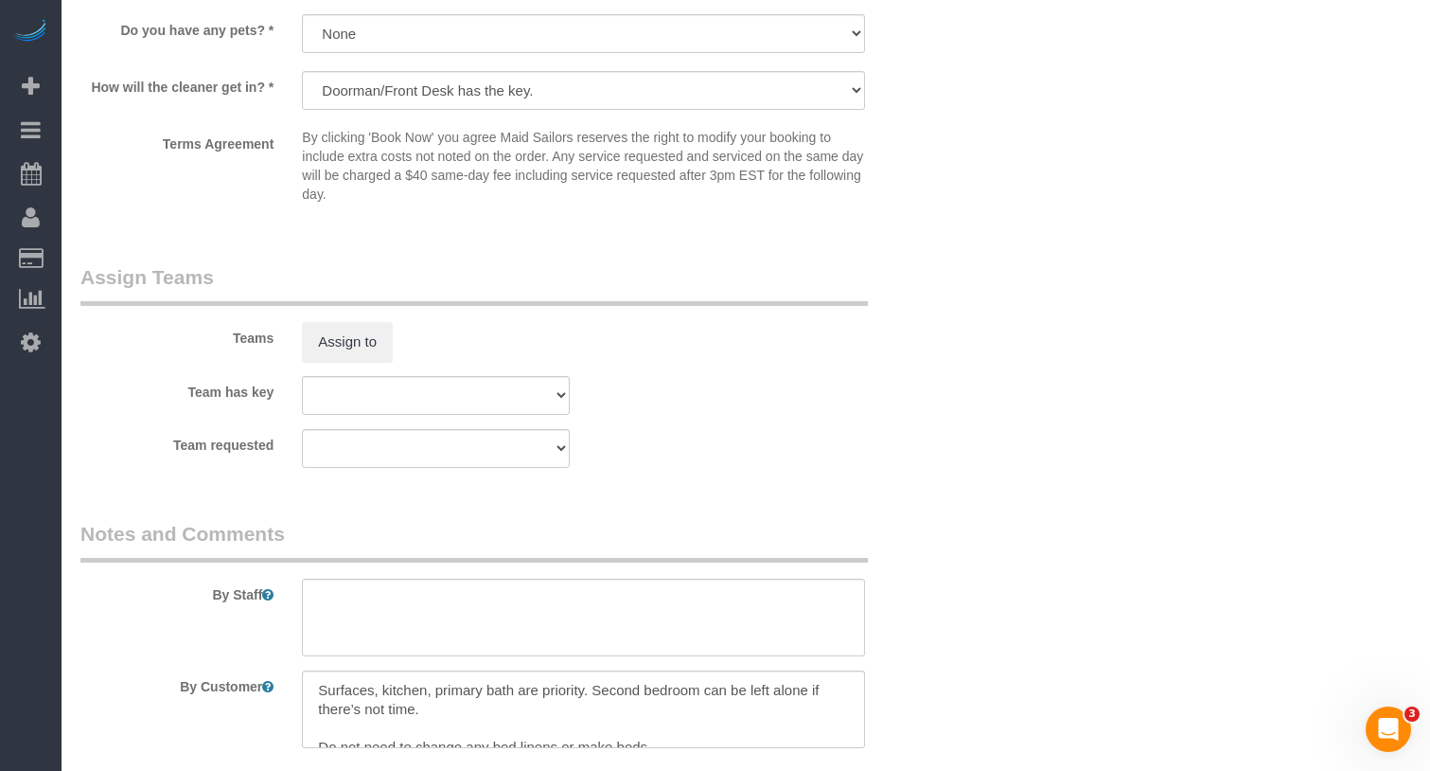
scroll to position [2297, 0]
click at [377, 335] on button "Assign to" at bounding box center [347, 341] width 91 height 40
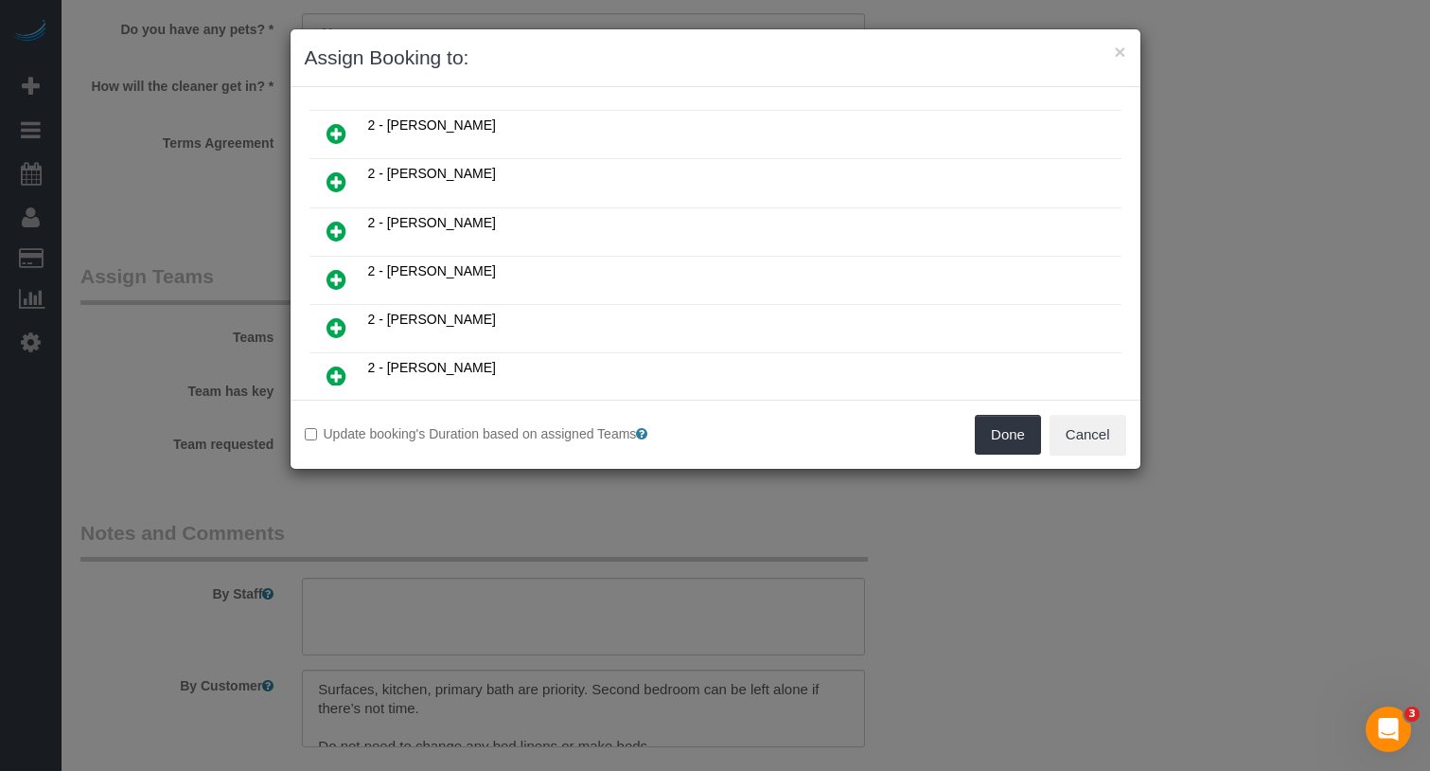
scroll to position [879, 0]
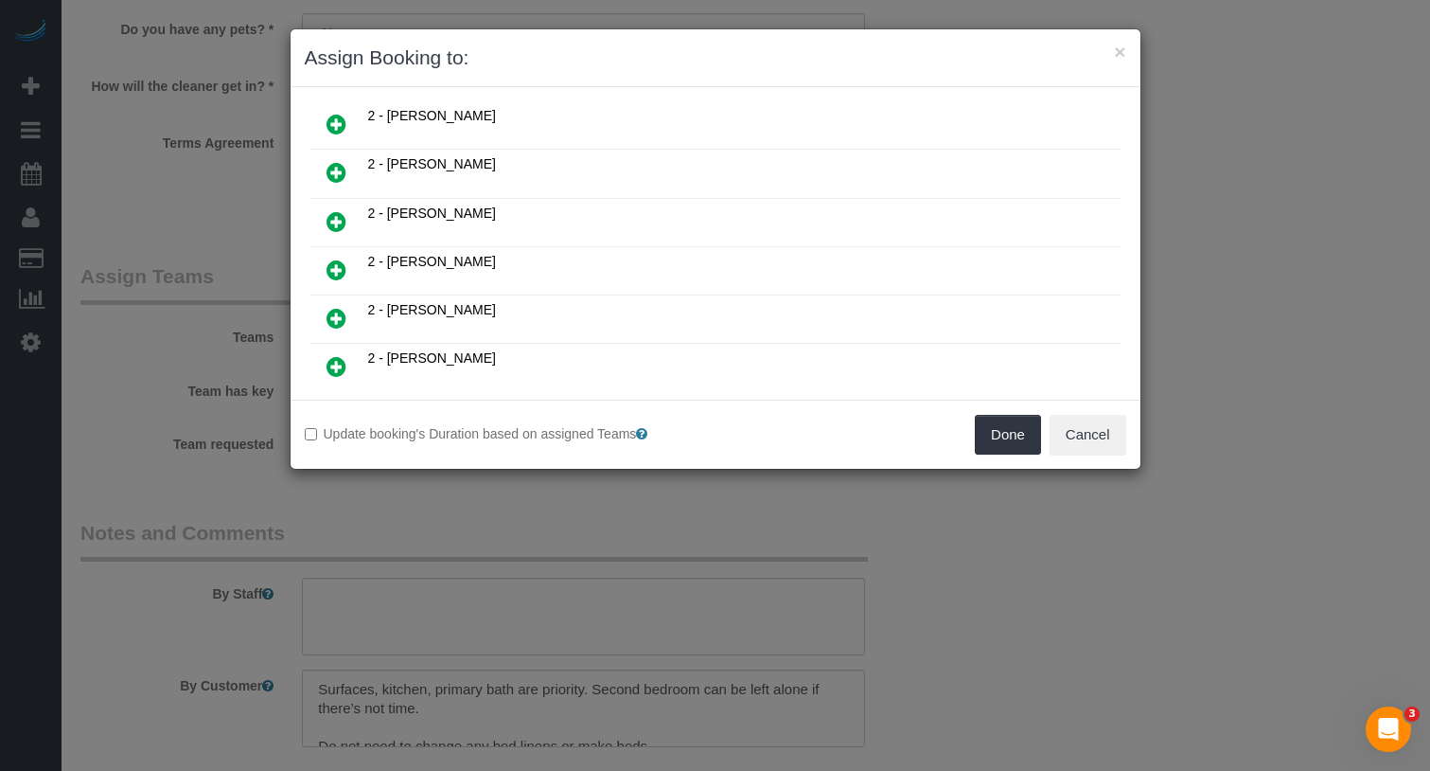
click at [340, 319] on icon at bounding box center [337, 318] width 20 height 23
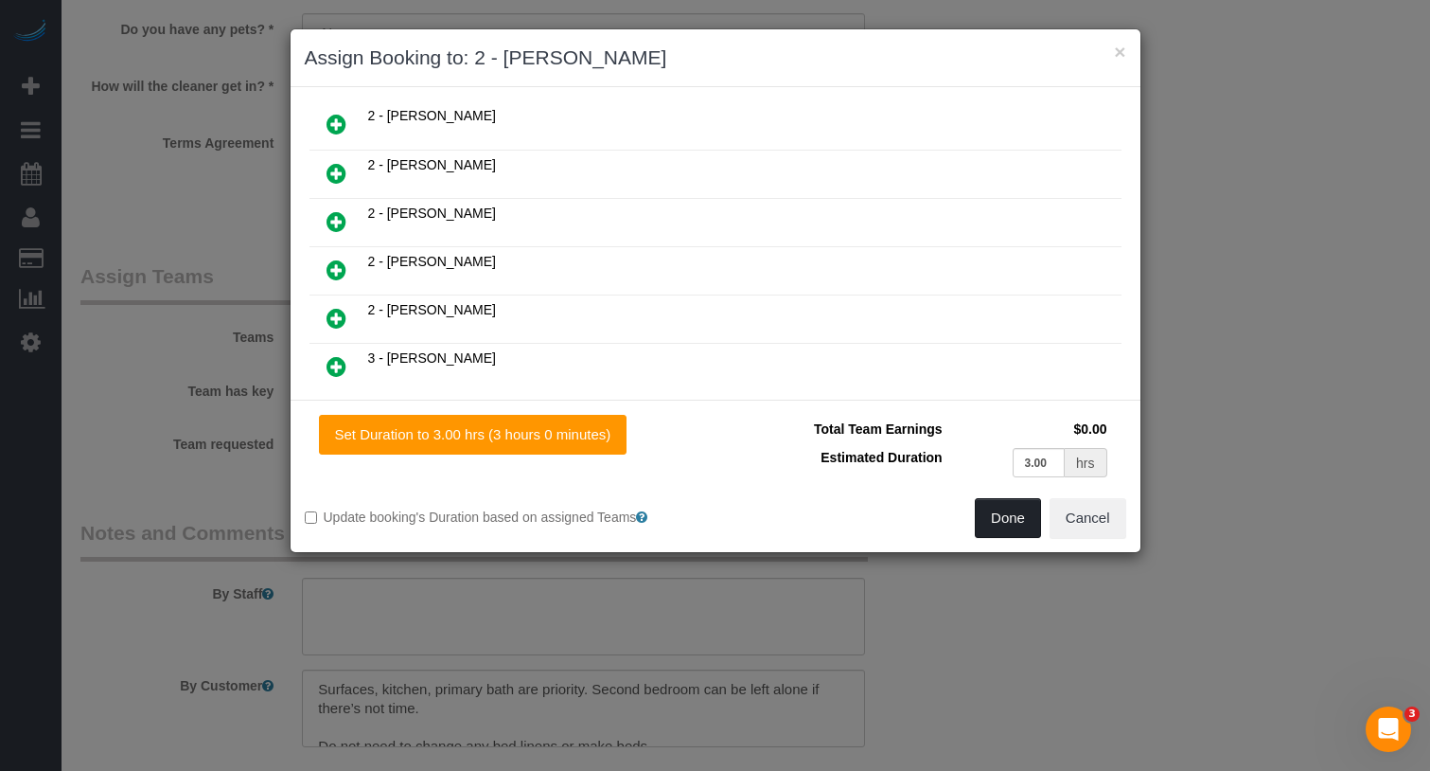
click at [993, 517] on button "Done" at bounding box center [1008, 518] width 66 height 40
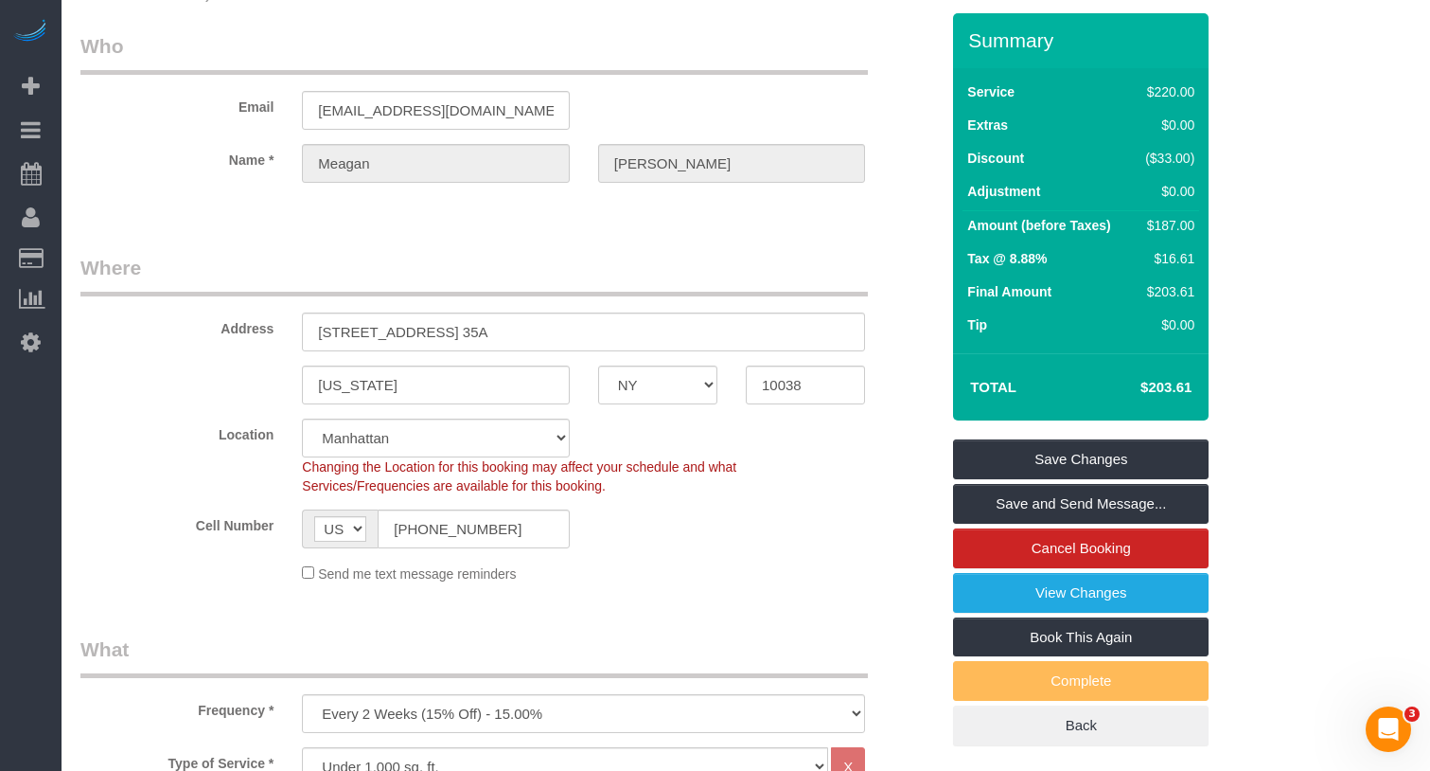
scroll to position [76, 0]
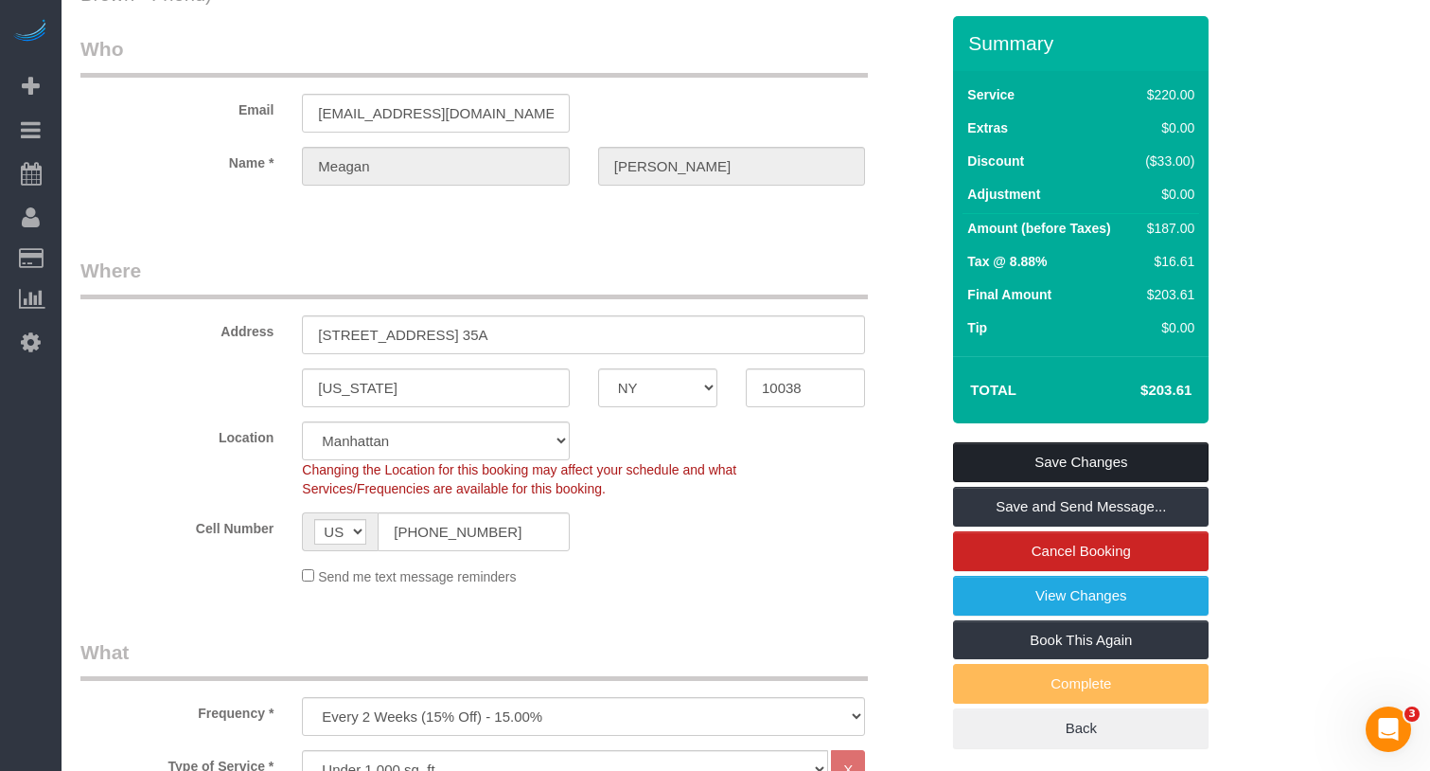
click at [1022, 461] on link "Save Changes" at bounding box center [1081, 462] width 256 height 40
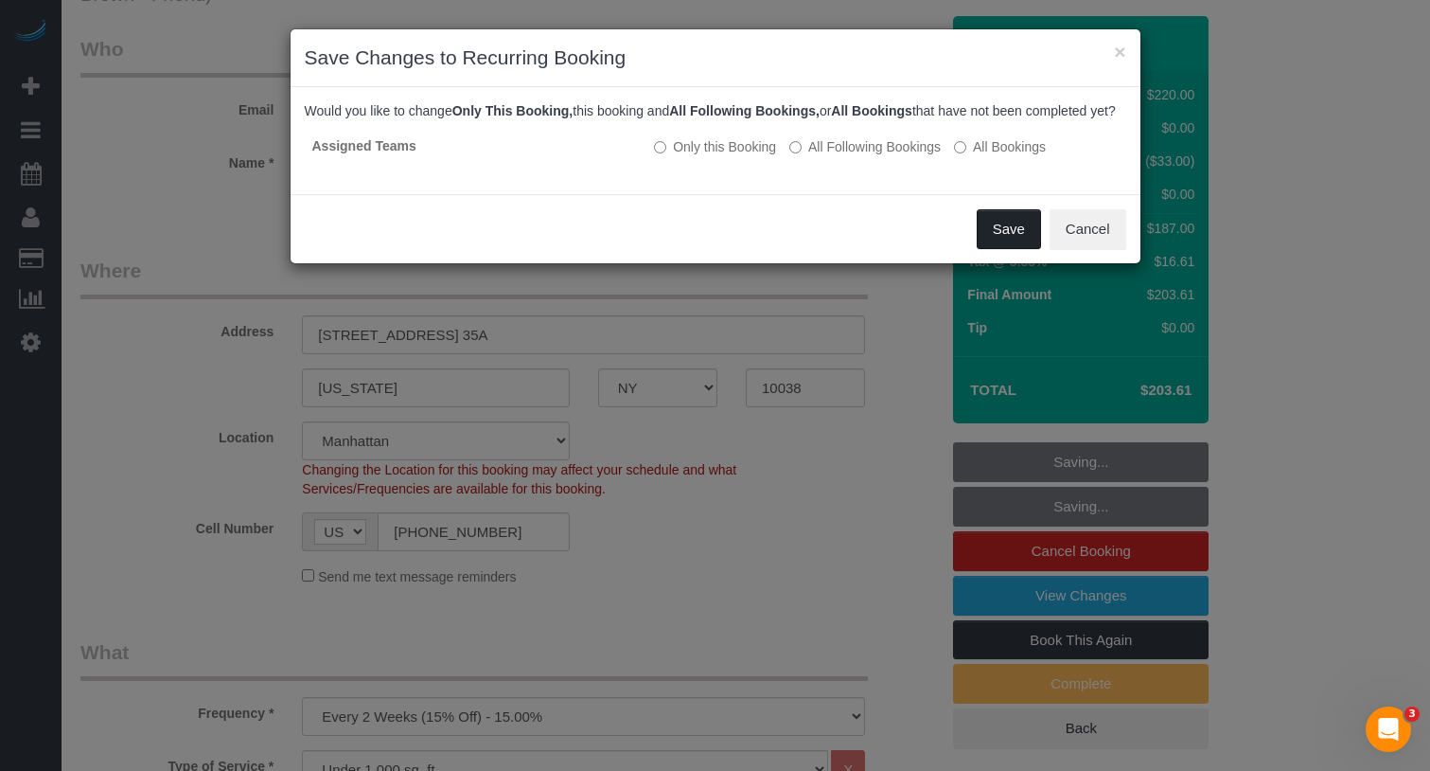
click at [1008, 244] on button "Save" at bounding box center [1009, 229] width 64 height 40
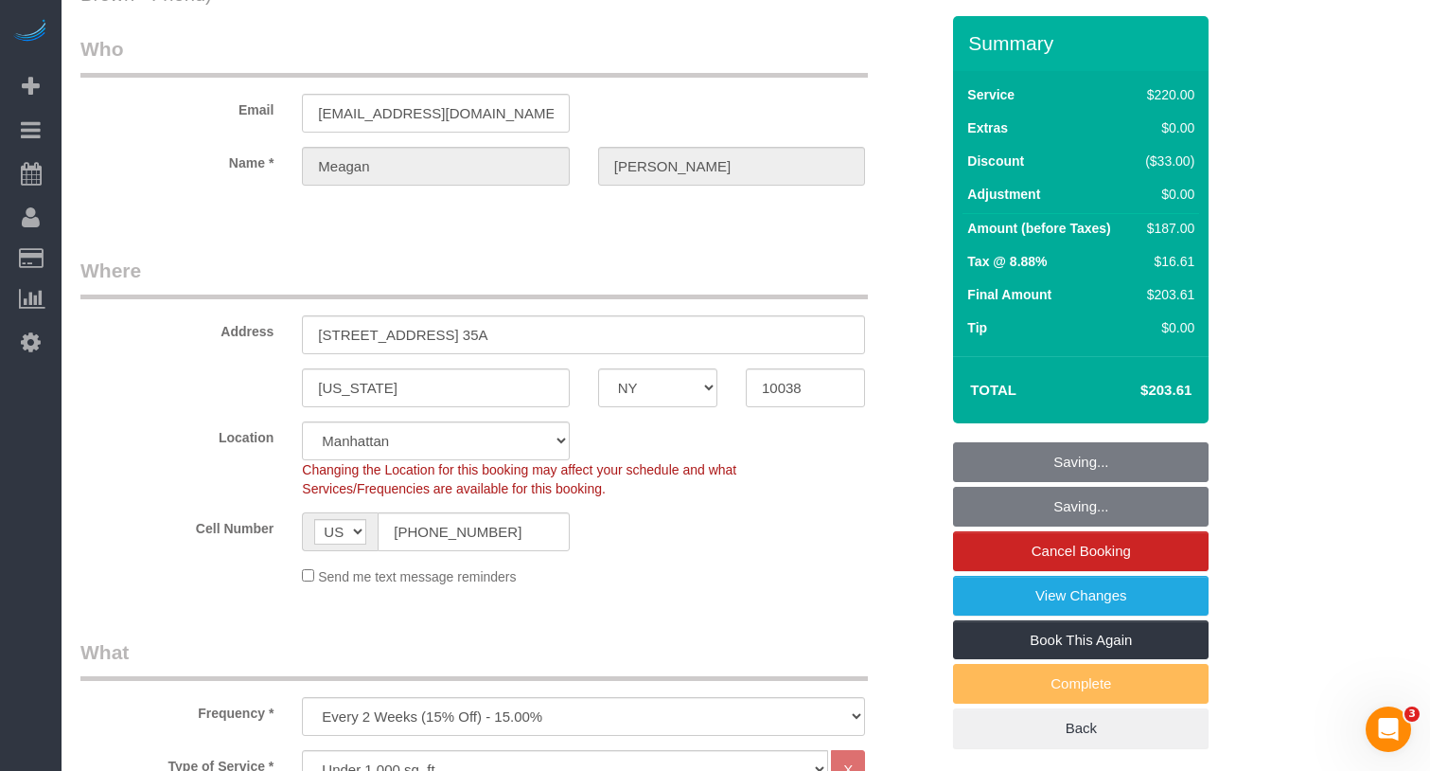
scroll to position [0, 0]
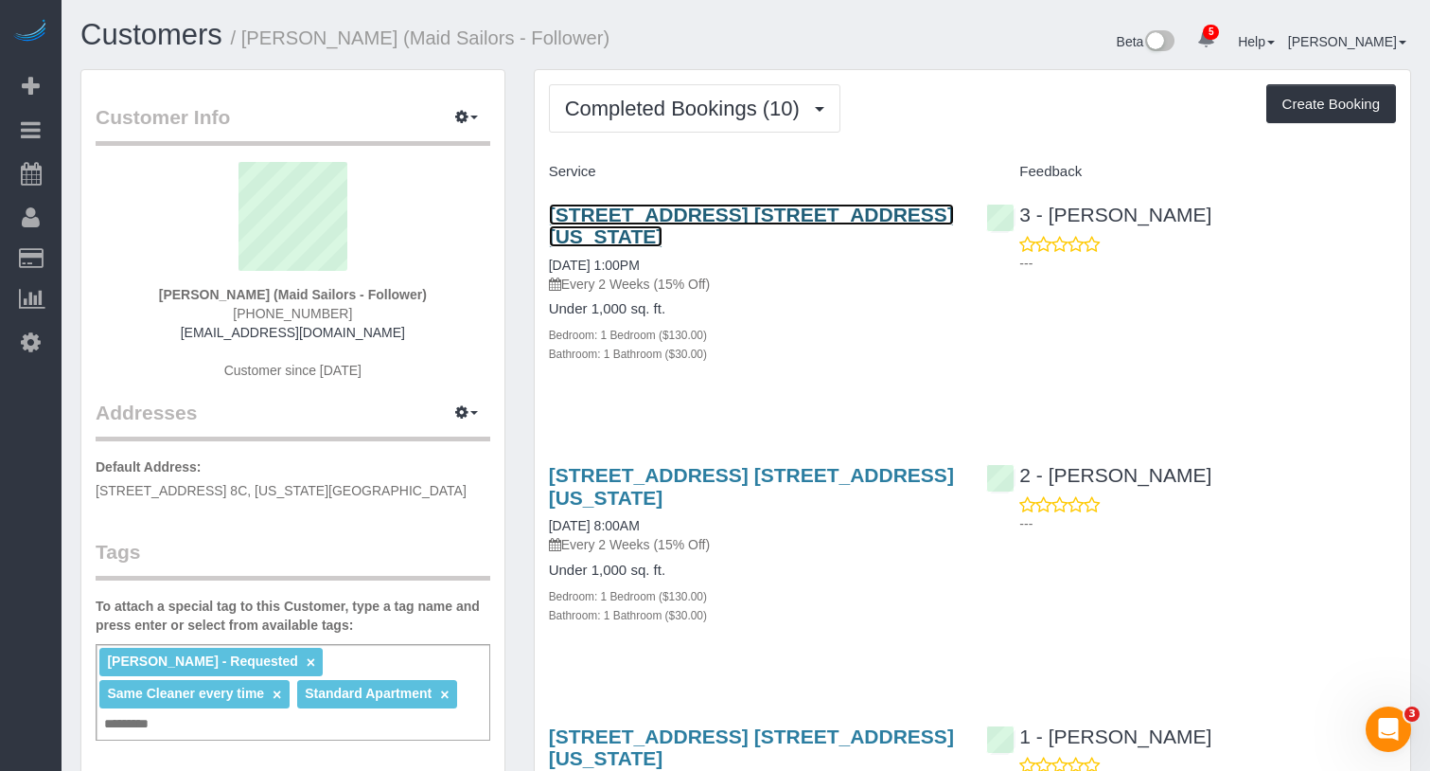
click at [906, 212] on link "[STREET_ADDRESS] [STREET_ADDRESS][US_STATE]" at bounding box center [751, 226] width 405 height 44
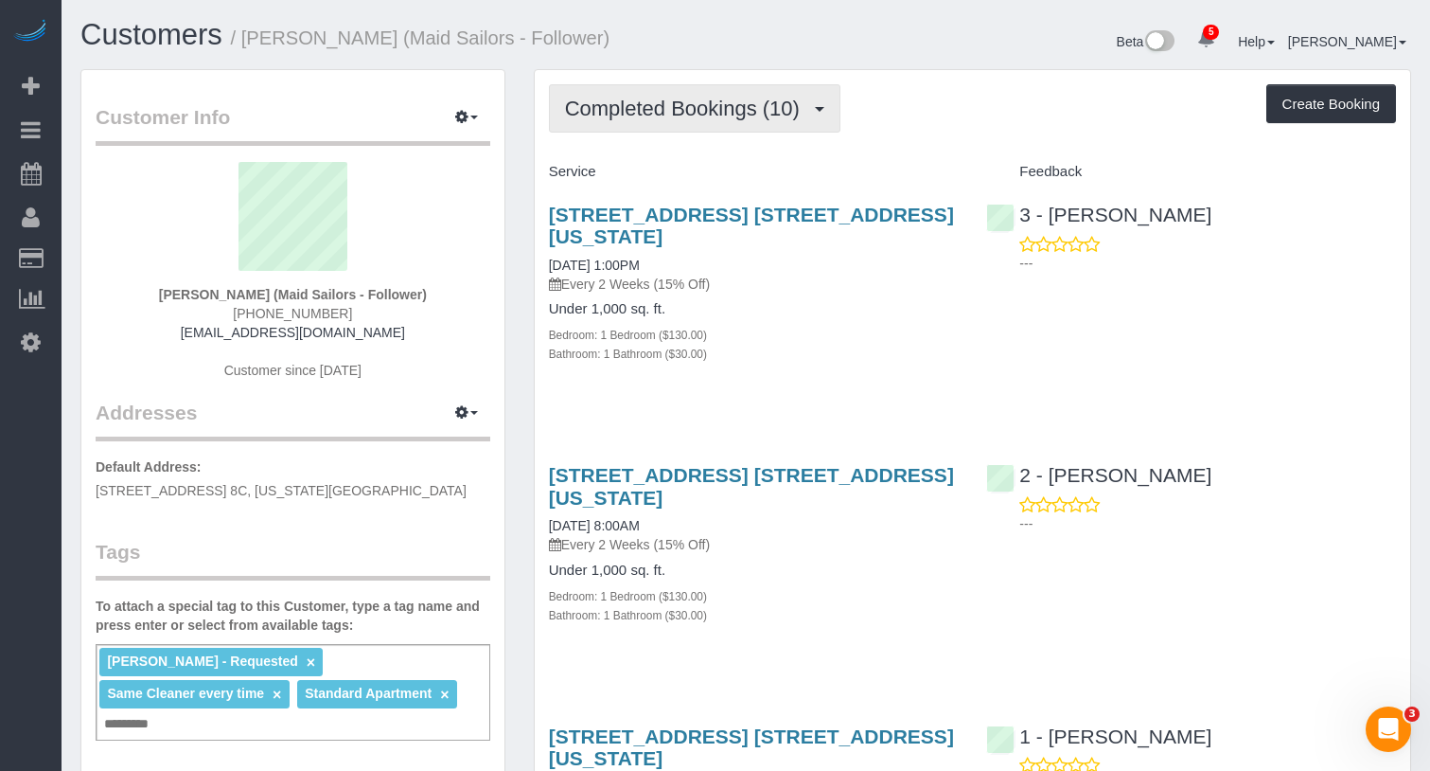
click at [727, 107] on span "Completed Bookings (10)" at bounding box center [687, 109] width 244 height 24
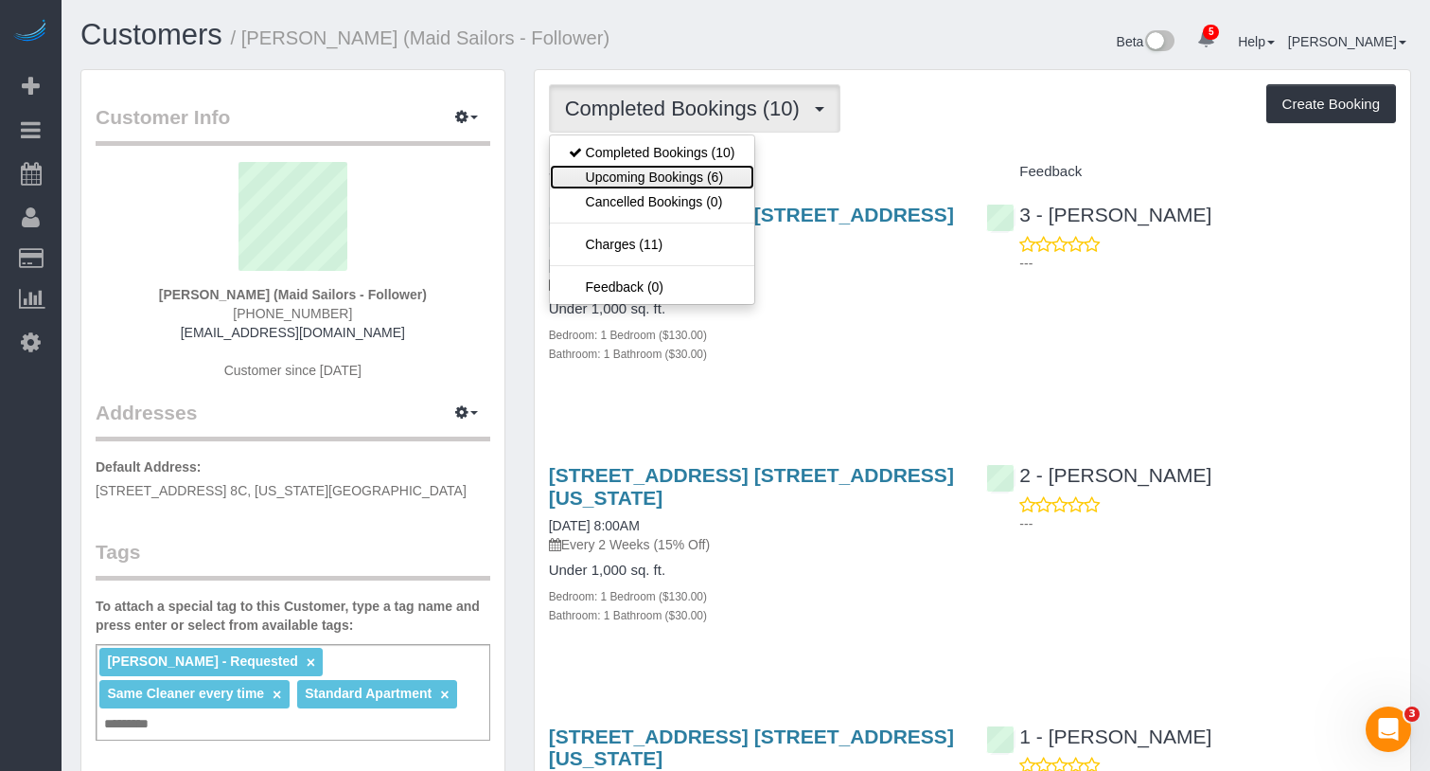
click at [648, 184] on link "Upcoming Bookings (6)" at bounding box center [652, 177] width 204 height 25
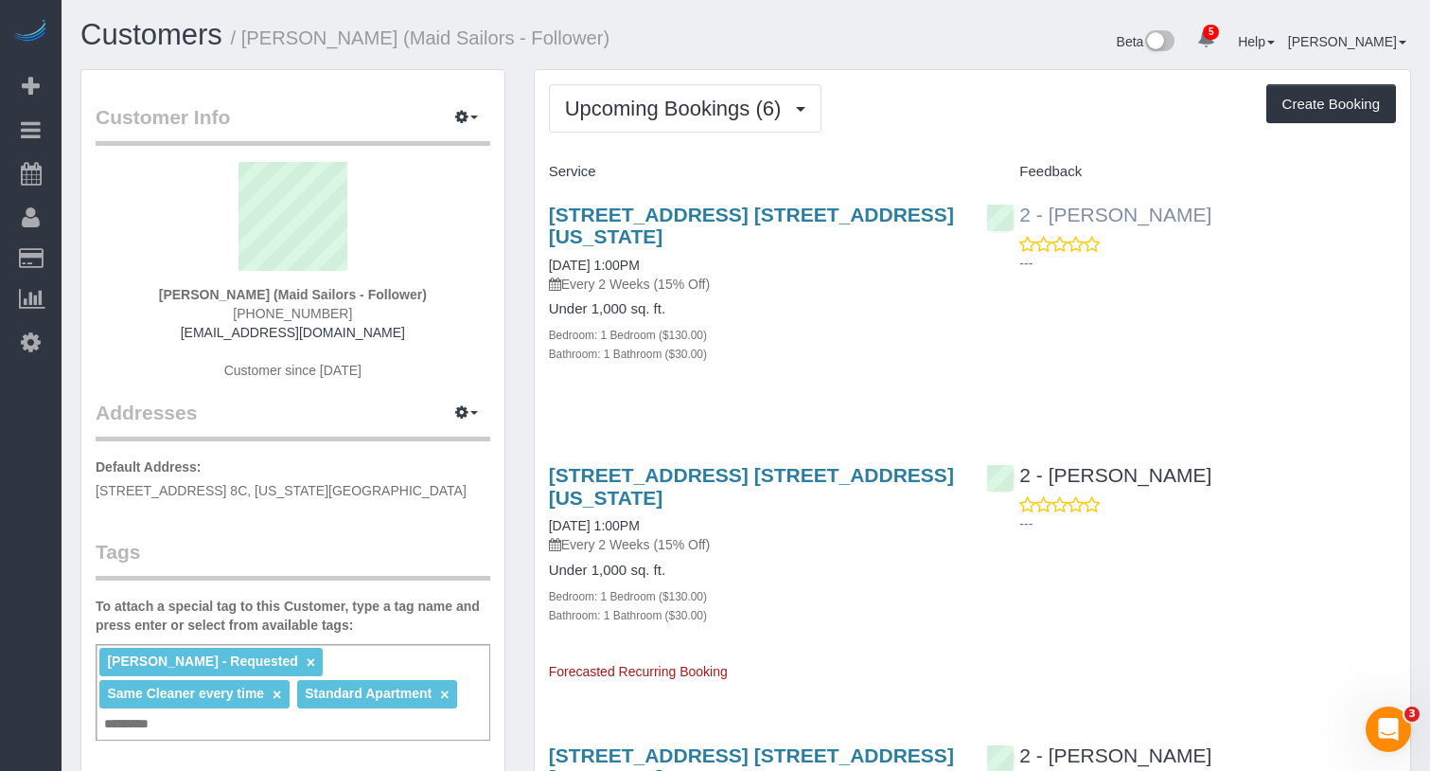
drag, startPoint x: 1210, startPoint y: 211, endPoint x: 1051, endPoint y: 219, distance: 159.2
click at [1051, 219] on div "2 - Marilu Quintero ---" at bounding box center [1191, 233] width 438 height 93
copy link "Marilu Quintero"
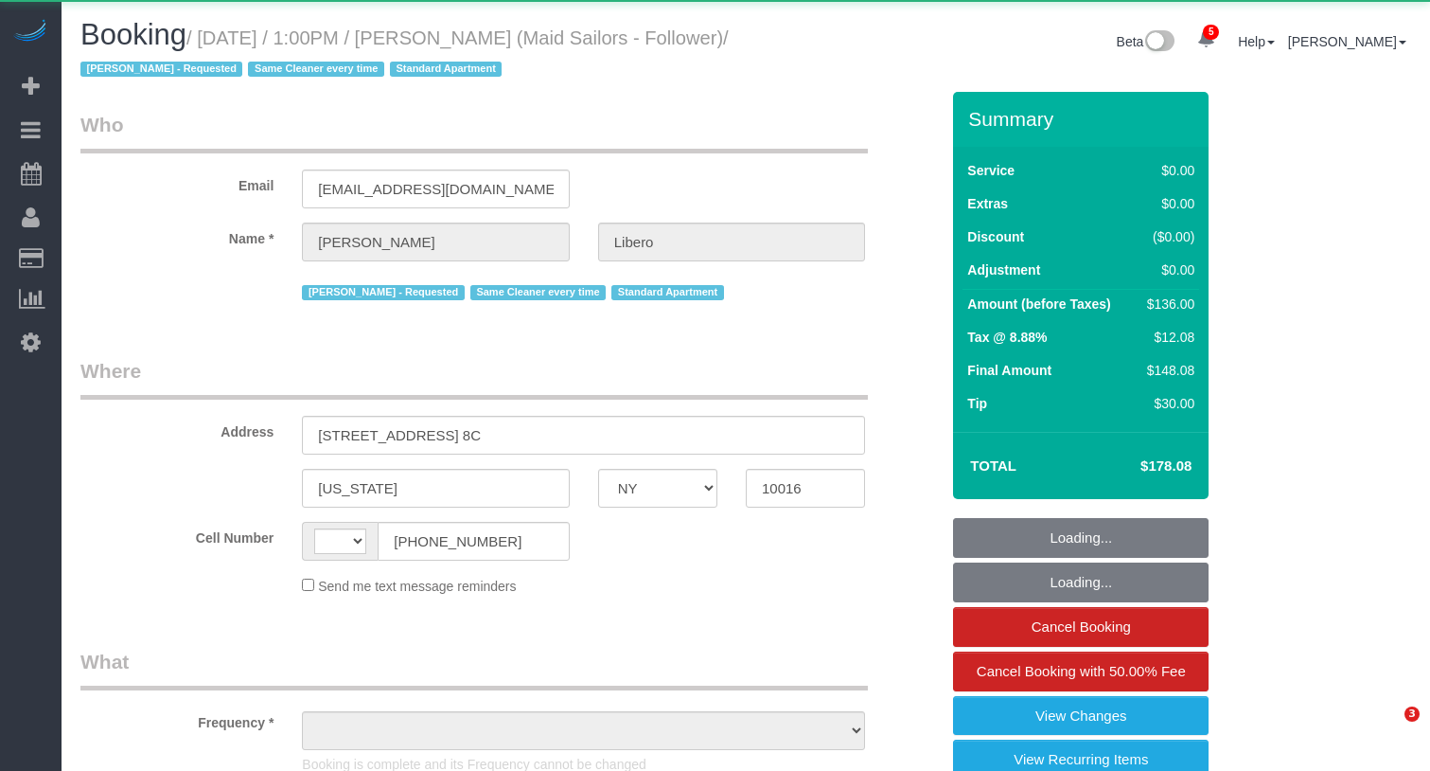
select select "NY"
select select "string:[GEOGRAPHIC_DATA]"
select select "object:934"
select select "1"
select select "number:57"
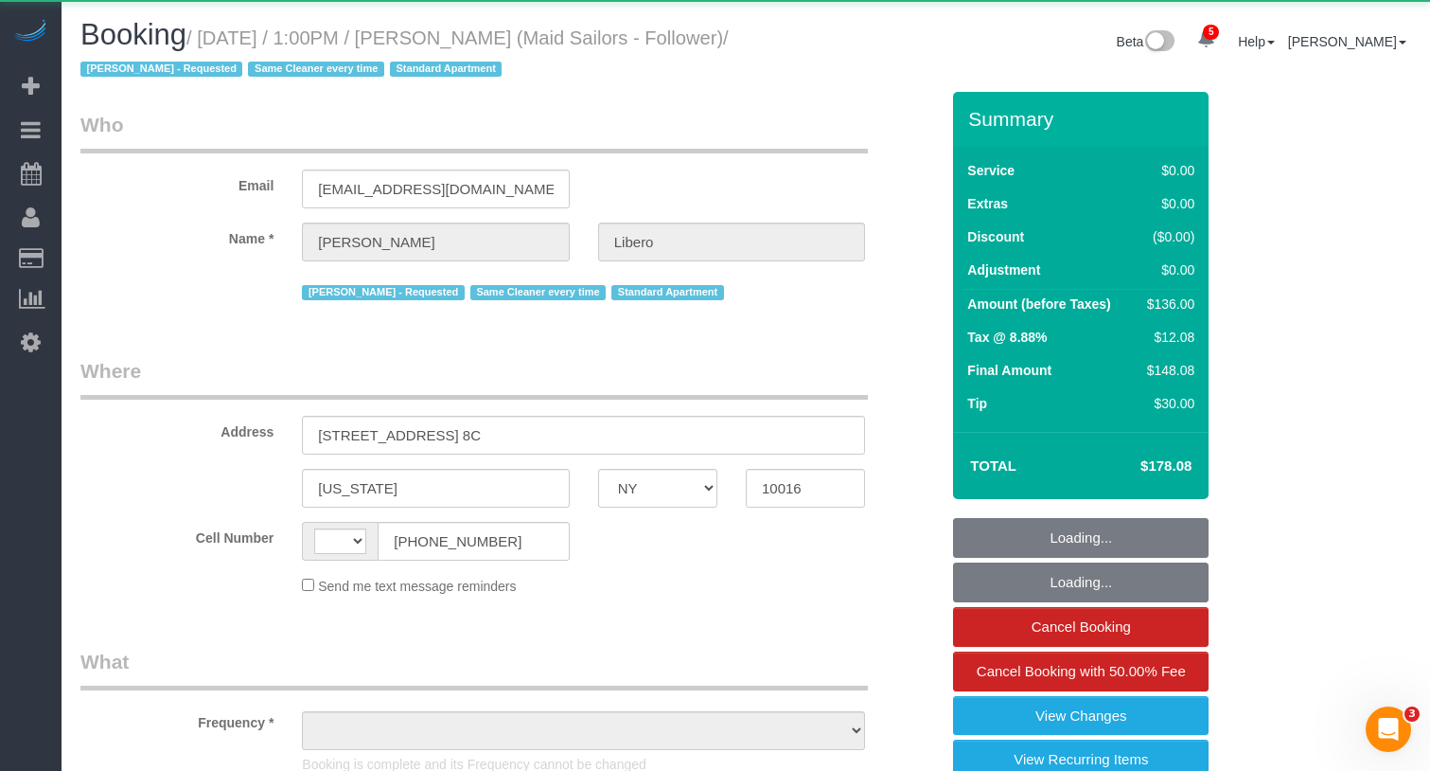
select select "number:90"
select select "number:15"
select select "number:6"
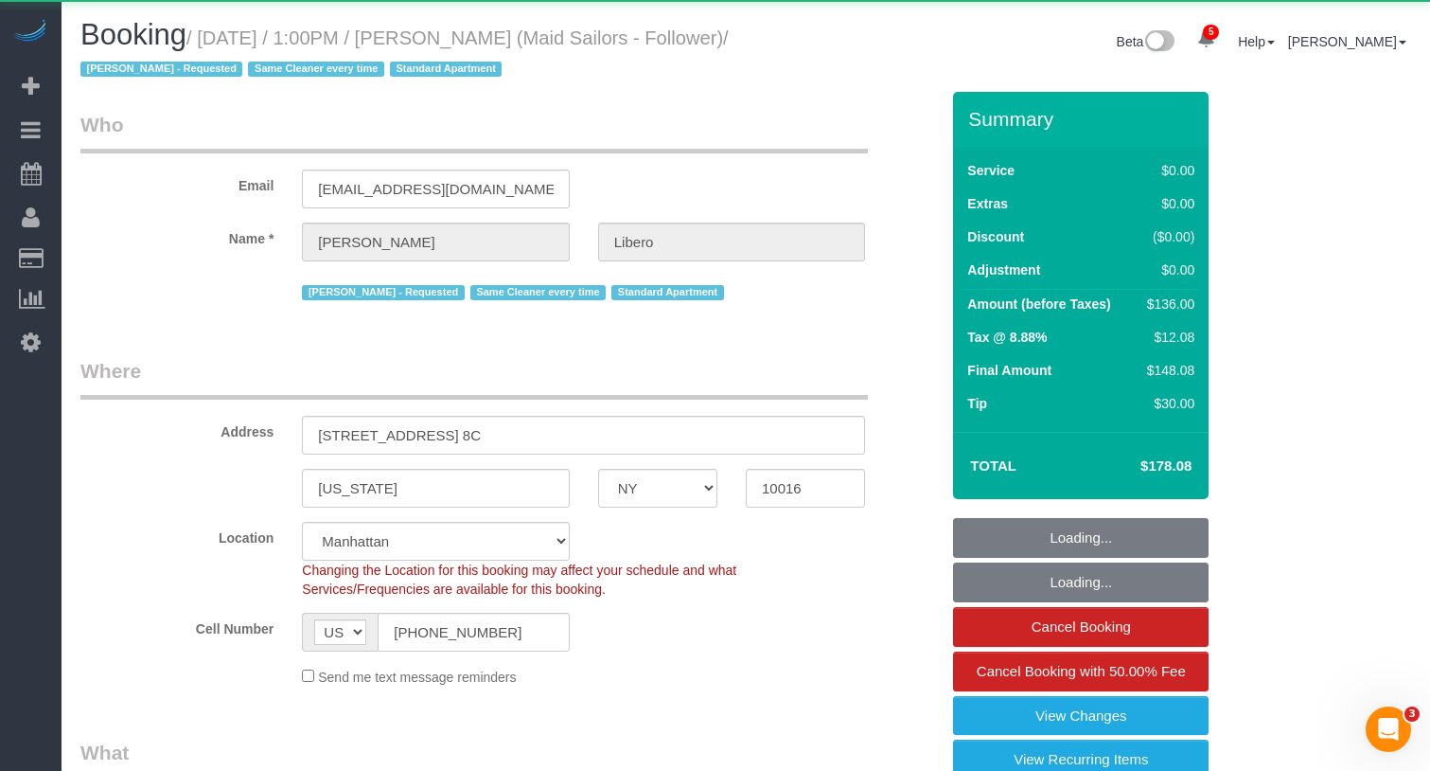
select select "object:942"
select select "string:stripe-pm_1R58eY4VGloSiKo7myzFn8KE"
select select "spot1"
select select "1"
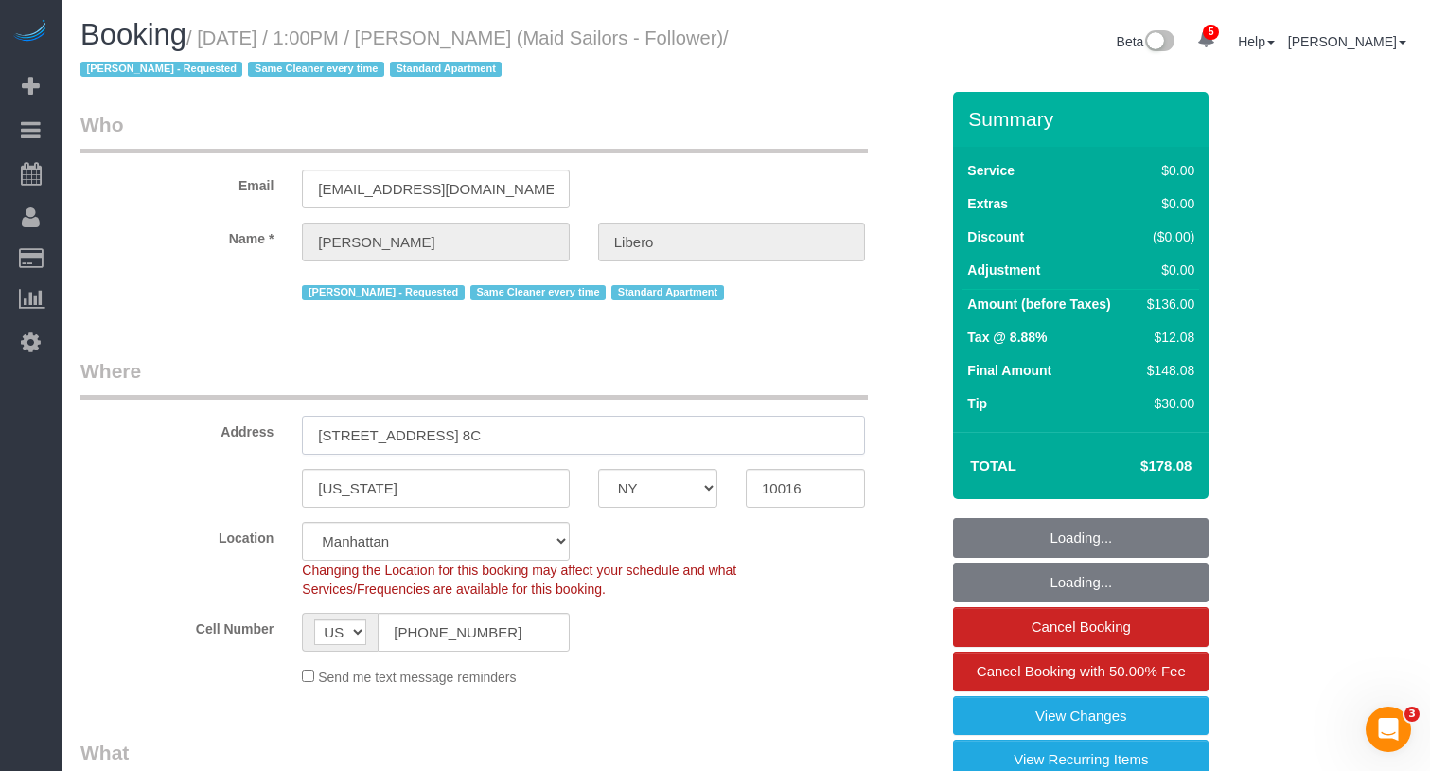
drag, startPoint x: 475, startPoint y: 443, endPoint x: 349, endPoint y: 436, distance: 126.1
click at [349, 436] on input "[STREET_ADDRESS] 8C" at bounding box center [583, 435] width 563 height 39
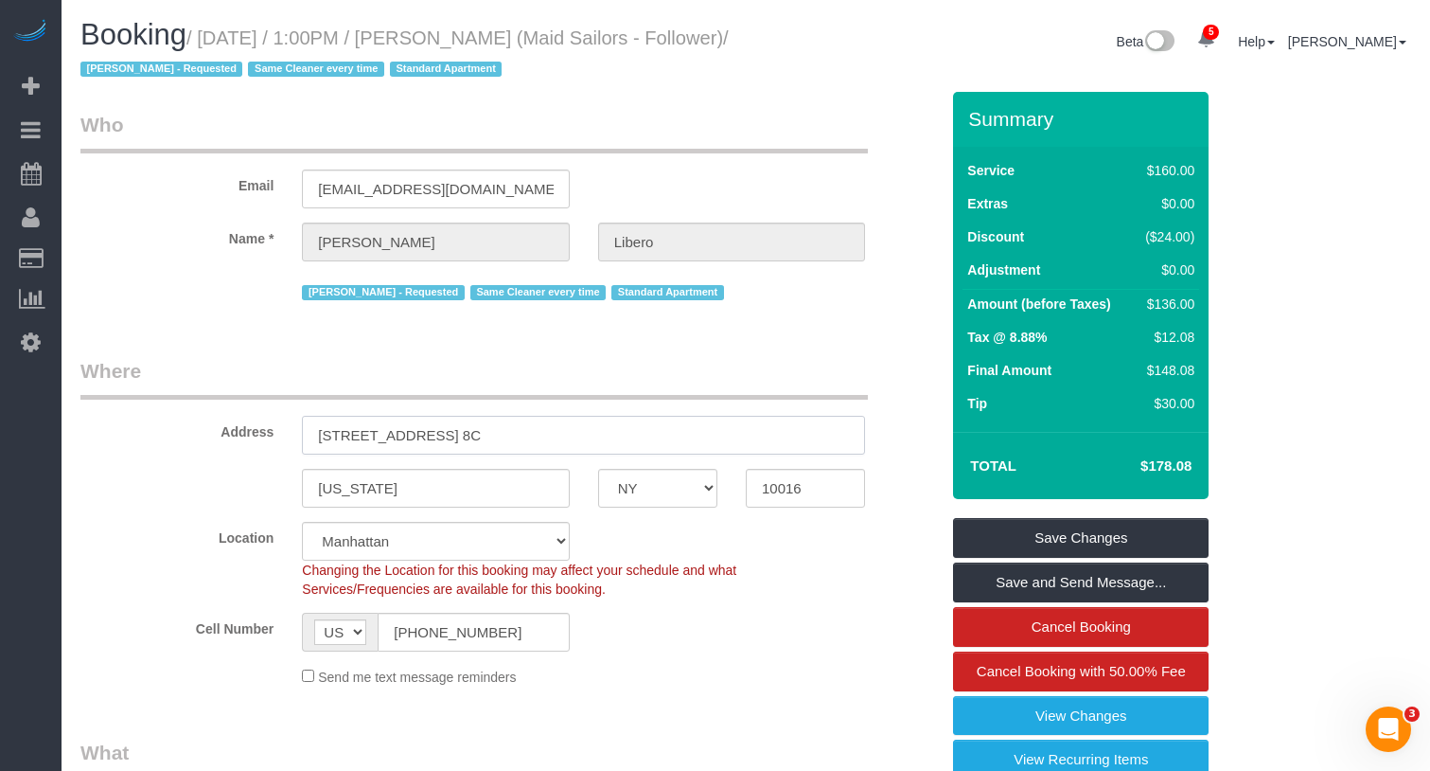
click at [535, 435] on input "15 Park Ave, Apt. 8C" at bounding box center [583, 435] width 563 height 39
drag, startPoint x: 560, startPoint y: 433, endPoint x: 312, endPoint y: 430, distance: 248.0
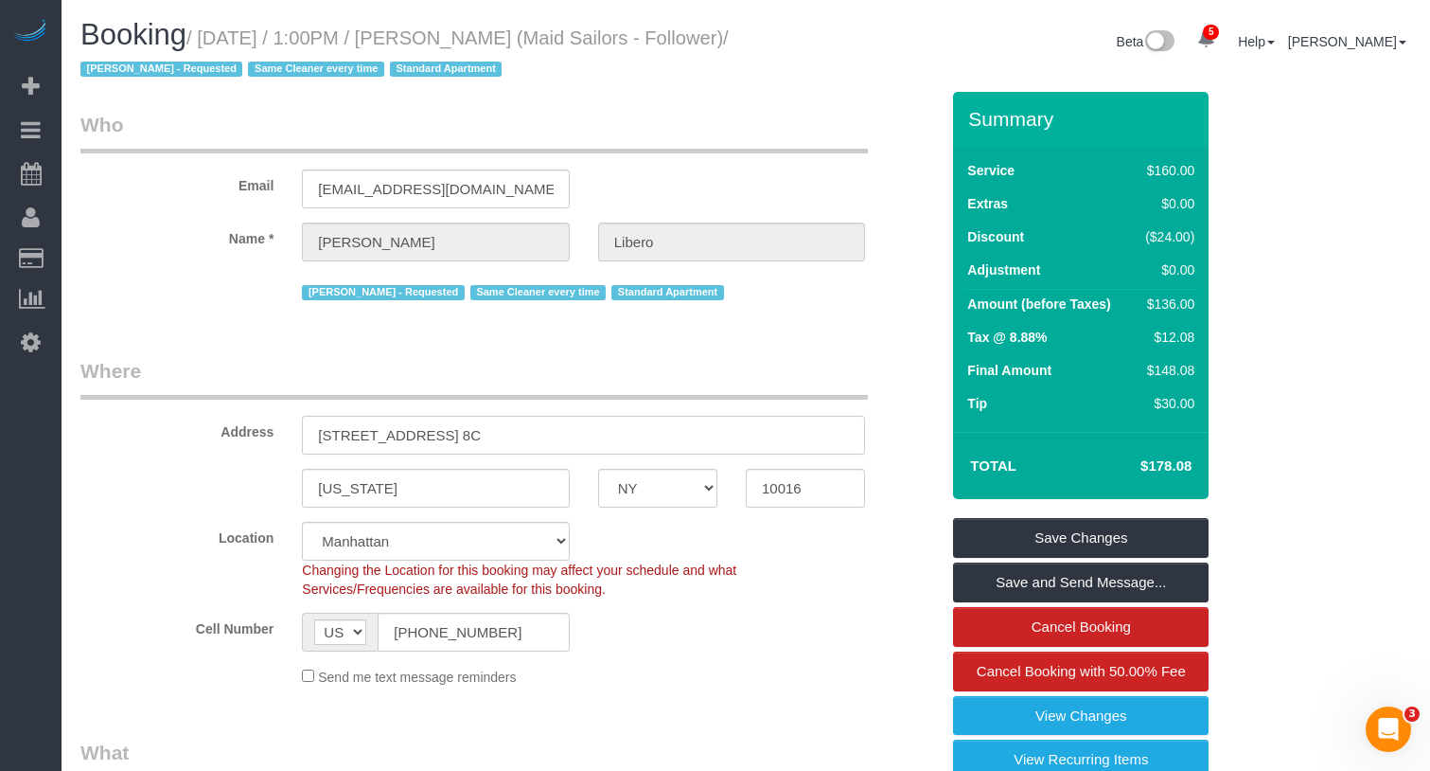
click at [312, 430] on input "15 Park Ave, Apt. 8C" at bounding box center [583, 435] width 563 height 39
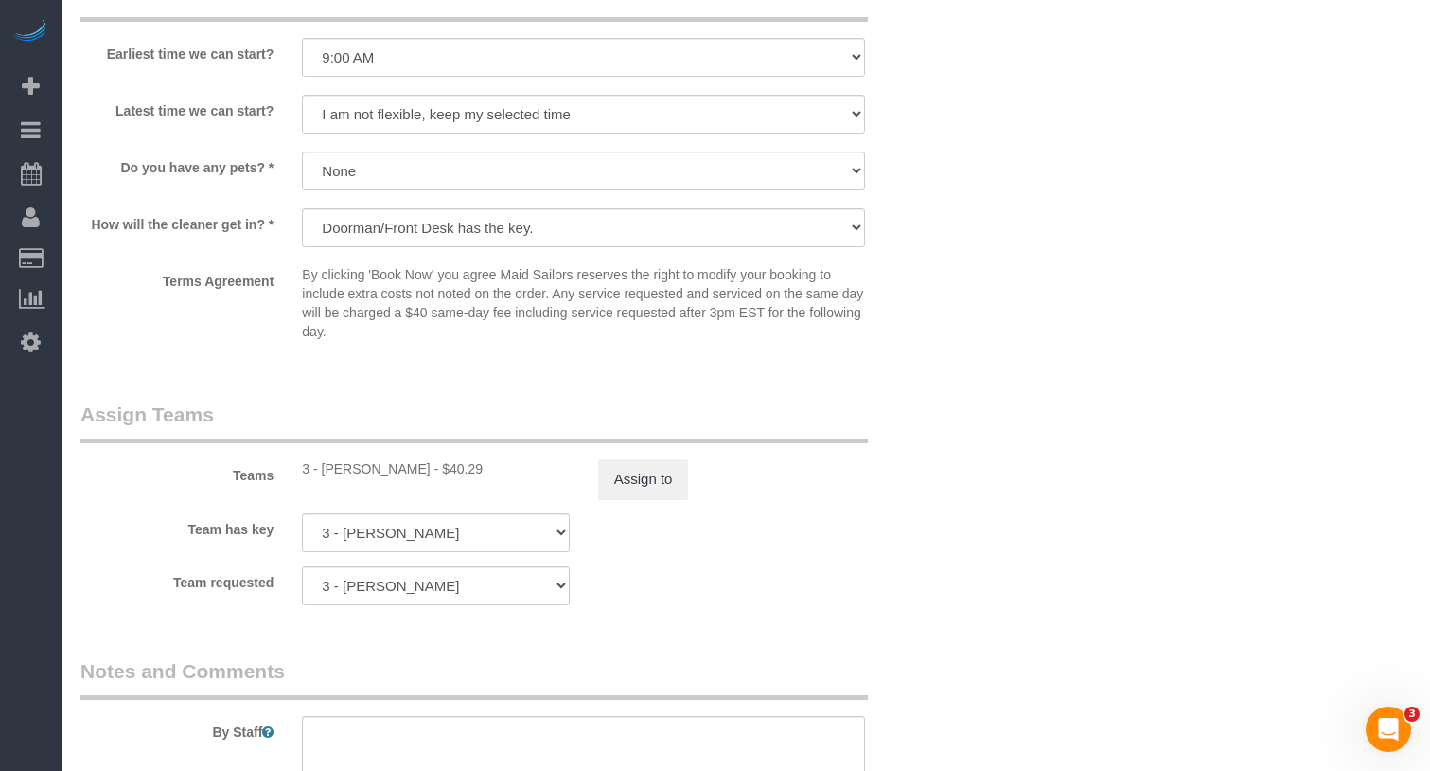
scroll to position [2273, 0]
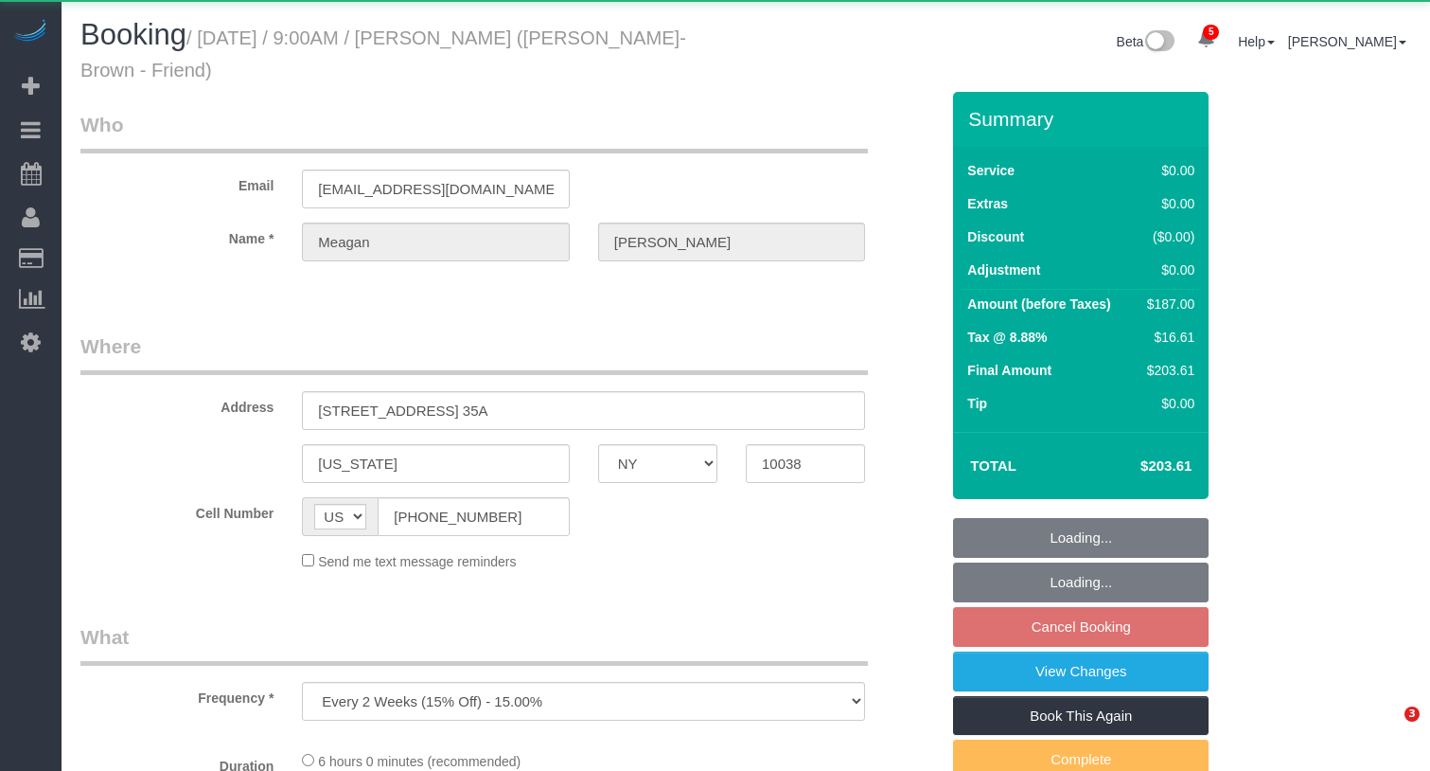
select select "NY"
select select "object:807"
select select "number:89"
select select "number:74"
select select "number:15"
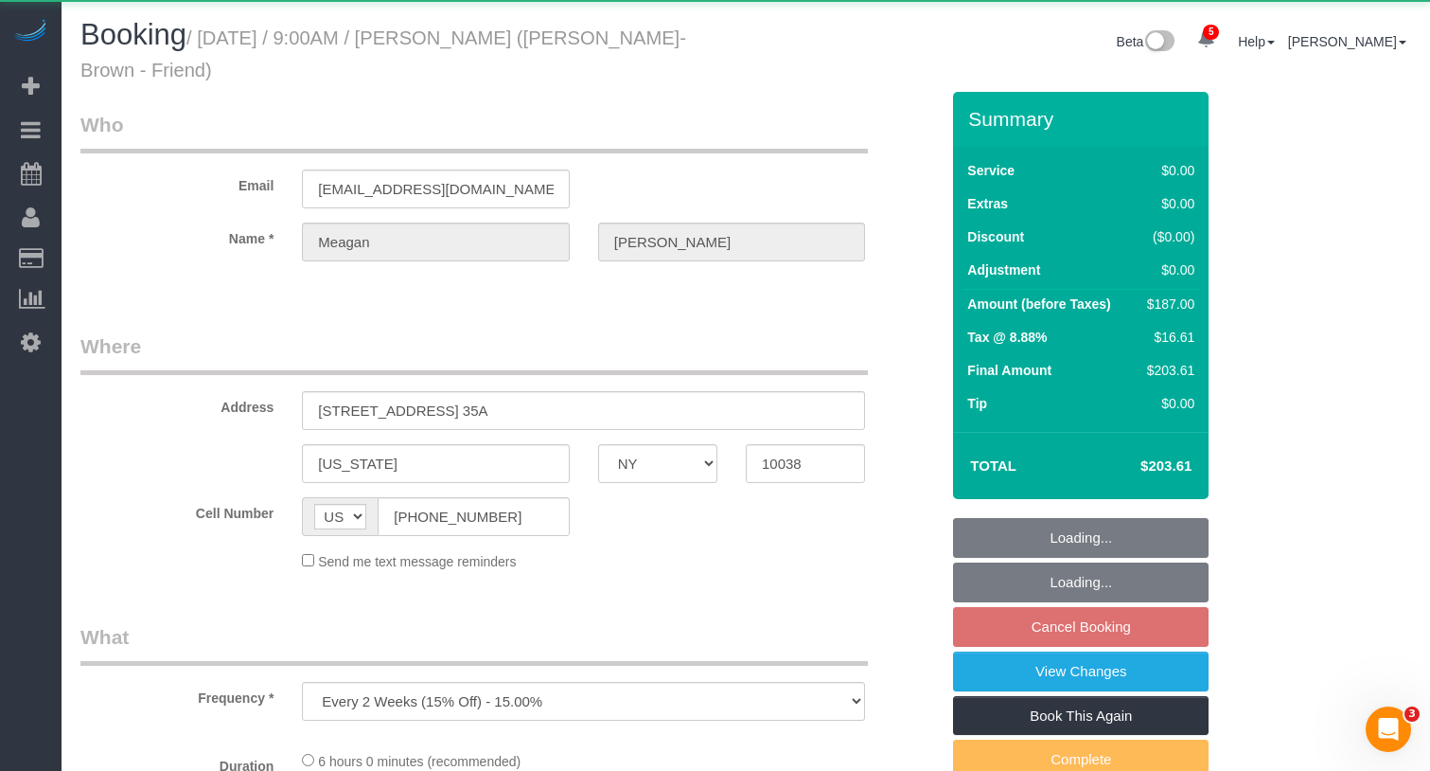
select select "number:6"
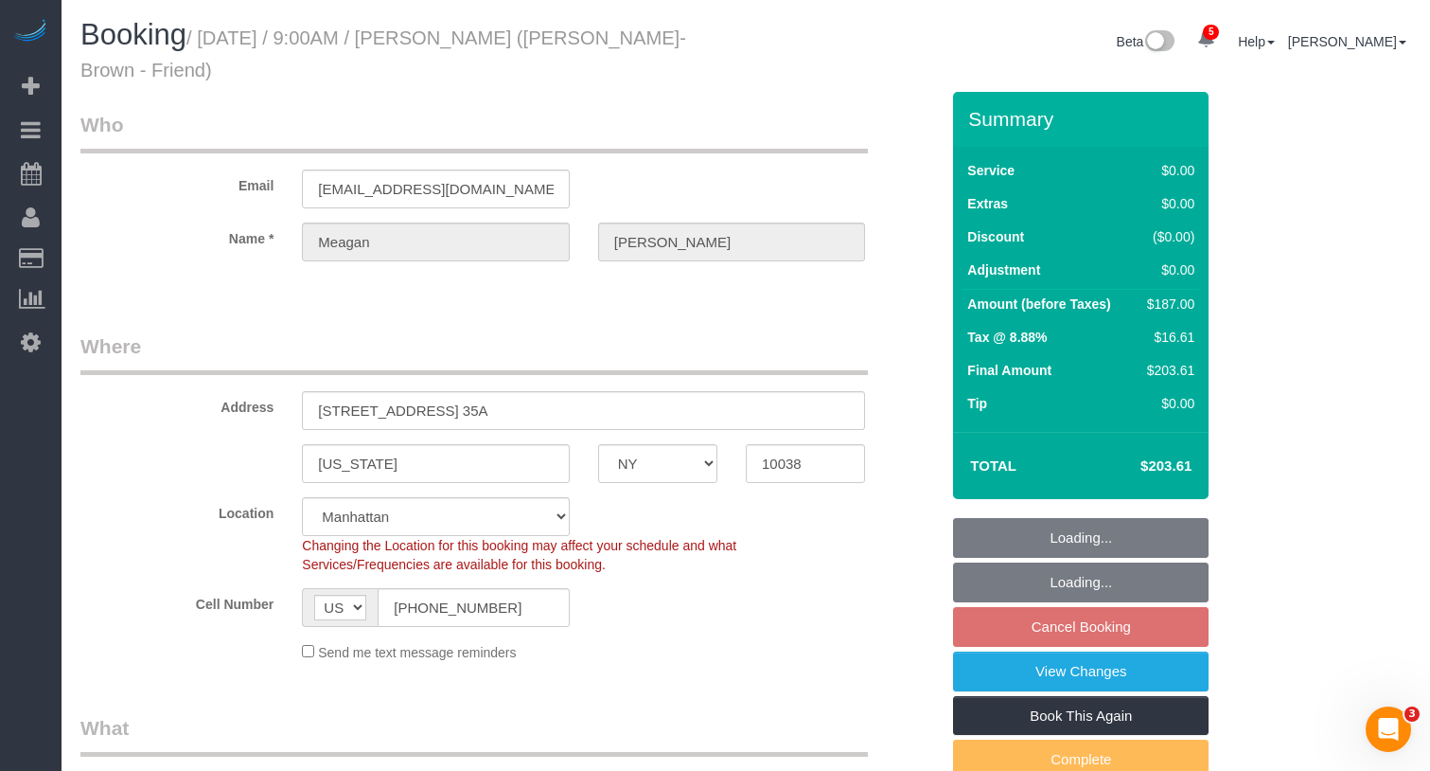
select select "string:stripe-pm_1Rb1xH4VGloSiKo7GOYRMlbL"
select select "2"
select select "spot2"
